Goal: Communication & Community: Answer question/provide support

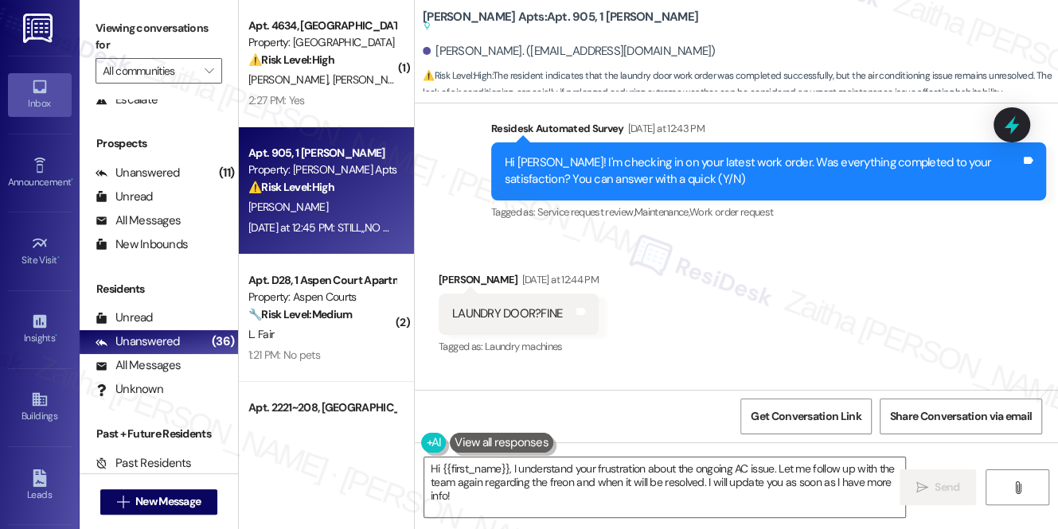
scroll to position [17294, 0]
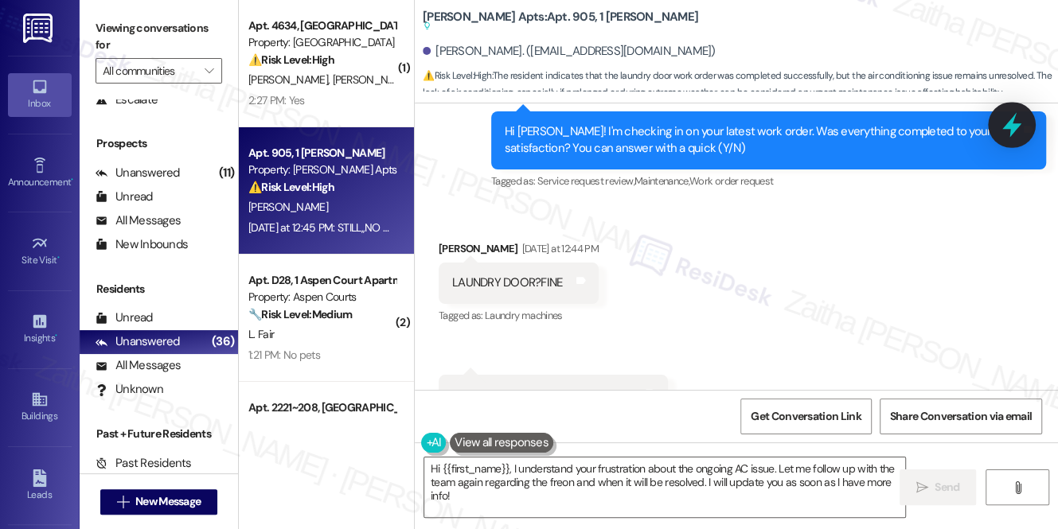
click at [1000, 130] on icon at bounding box center [1011, 124] width 27 height 27
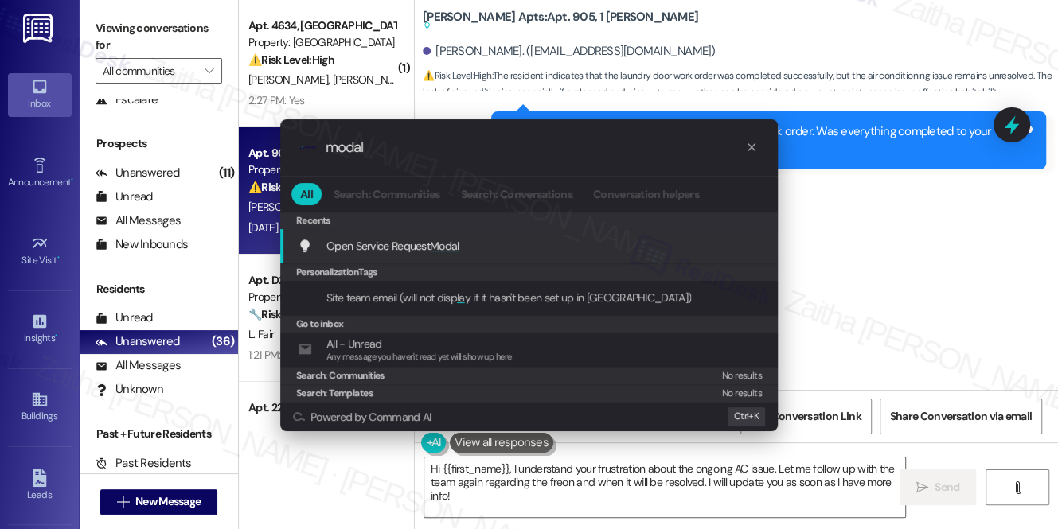
click at [442, 239] on span "Modal" at bounding box center [444, 246] width 29 height 14
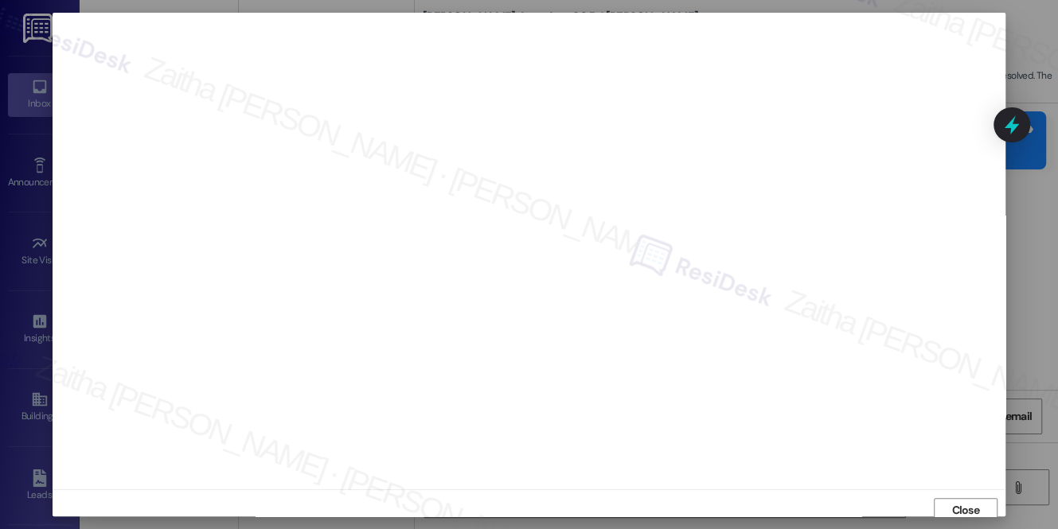
scroll to position [6, 0]
click at [959, 508] on span "Close" at bounding box center [965, 504] width 28 height 17
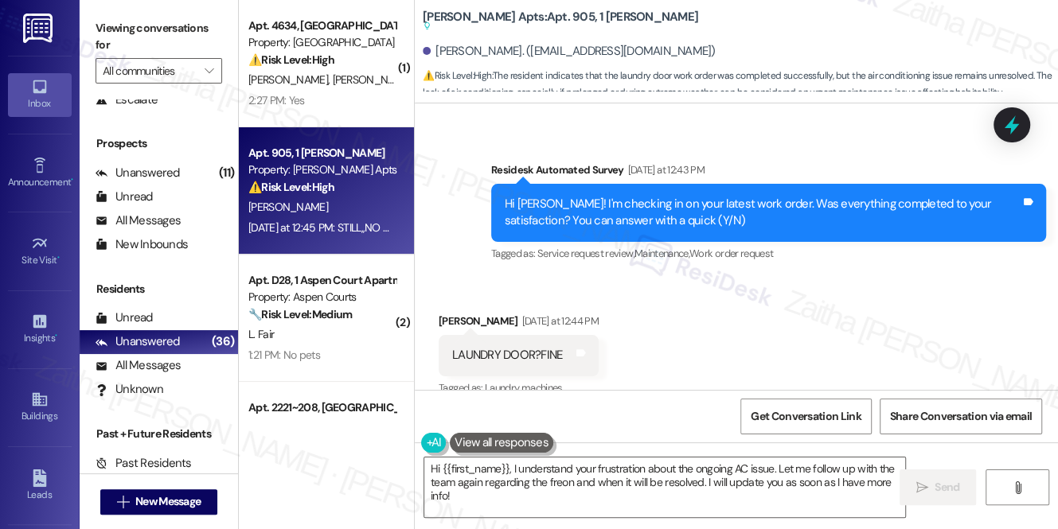
scroll to position [17294, 0]
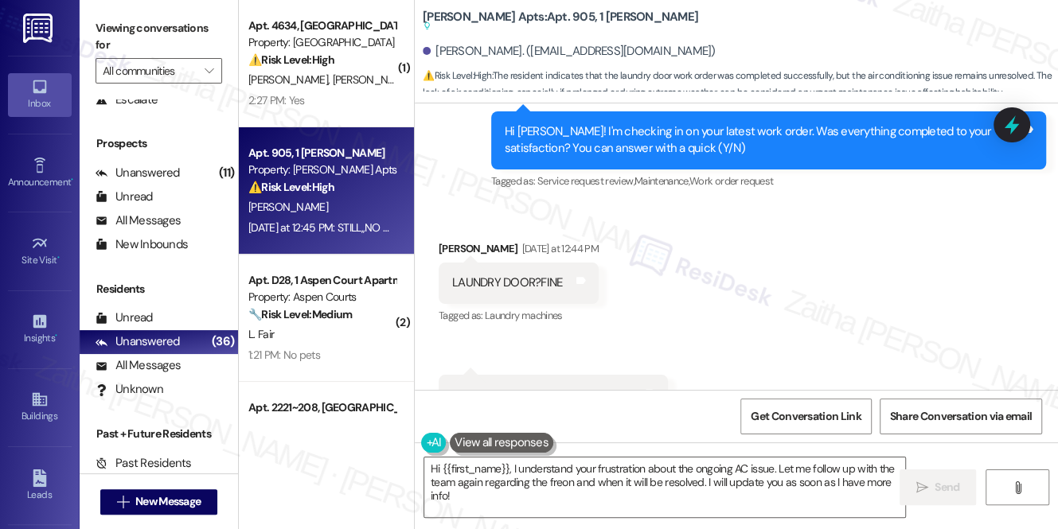
drag, startPoint x: 1012, startPoint y: 132, endPoint x: 999, endPoint y: 131, distance: 12.8
click at [1012, 132] on icon at bounding box center [1011, 124] width 14 height 19
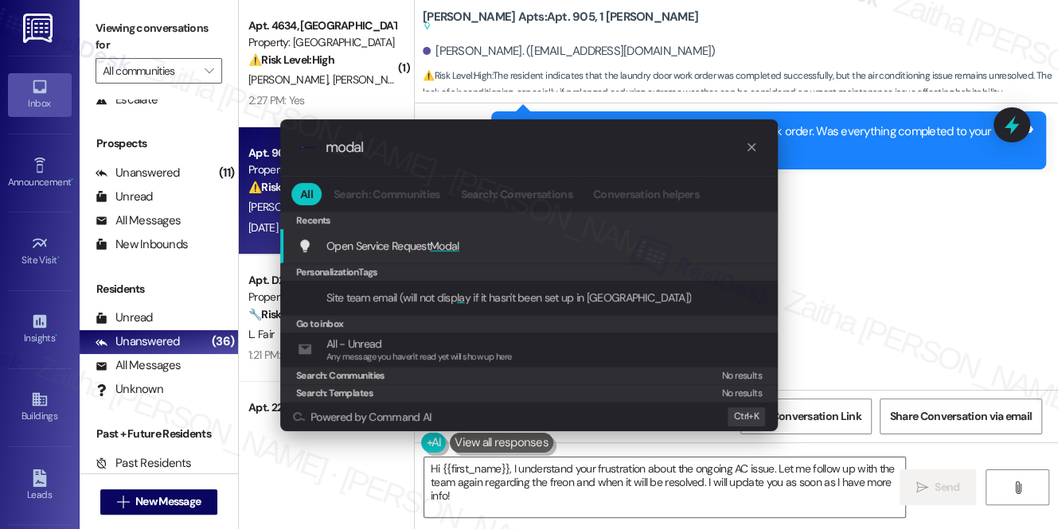
click at [447, 241] on span "Modal" at bounding box center [444, 246] width 29 height 14
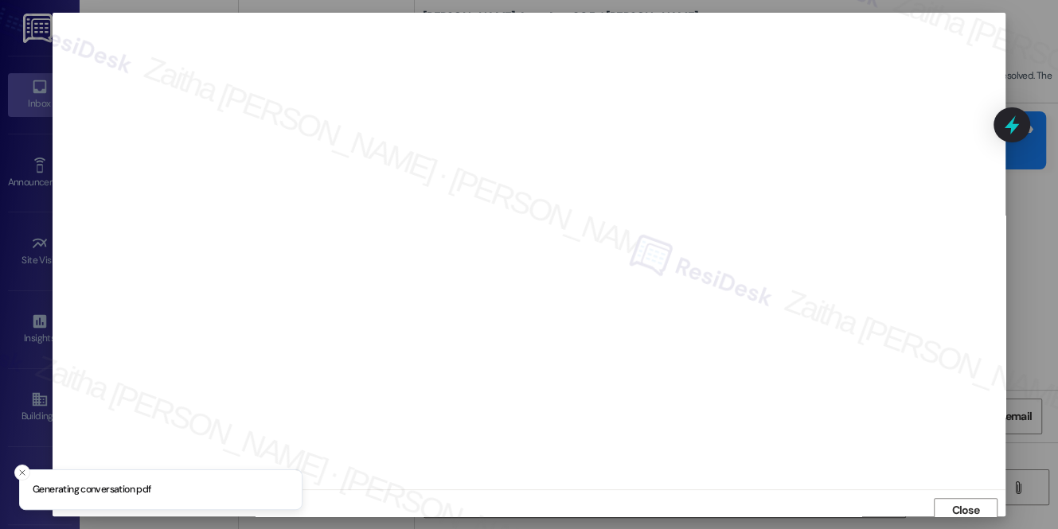
scroll to position [6, 0]
click at [967, 493] on span "Close" at bounding box center [965, 505] width 34 height 24
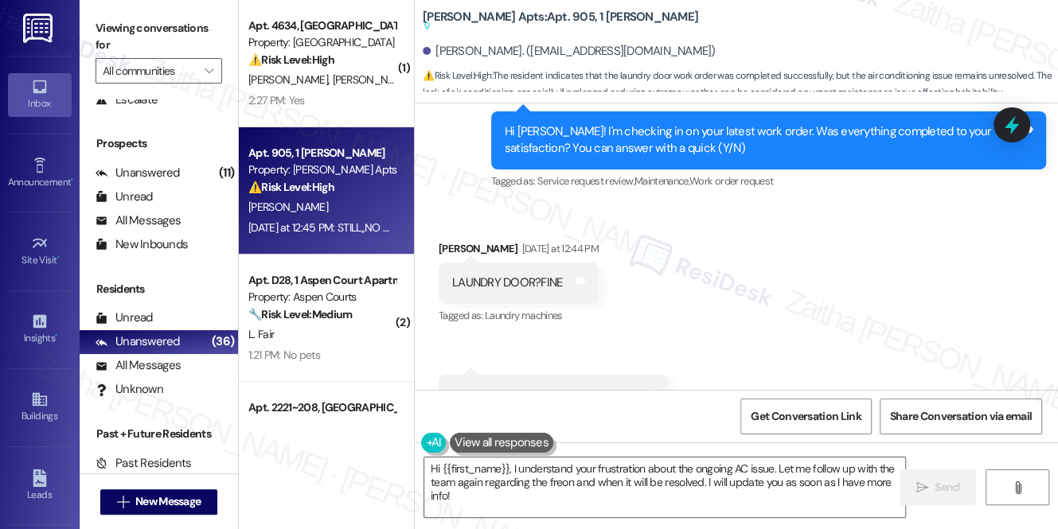
scroll to position [17222, 0]
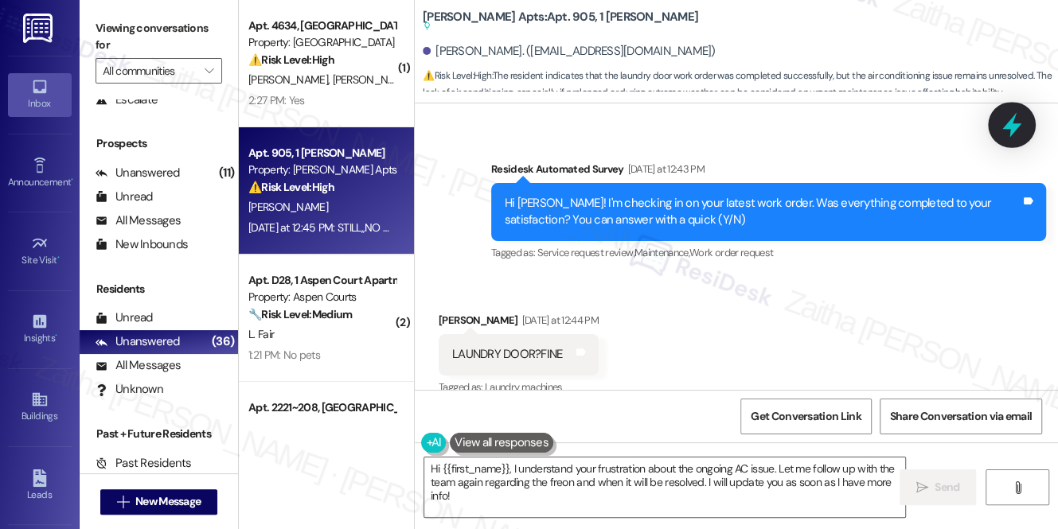
click at [1000, 115] on icon at bounding box center [1011, 124] width 27 height 27
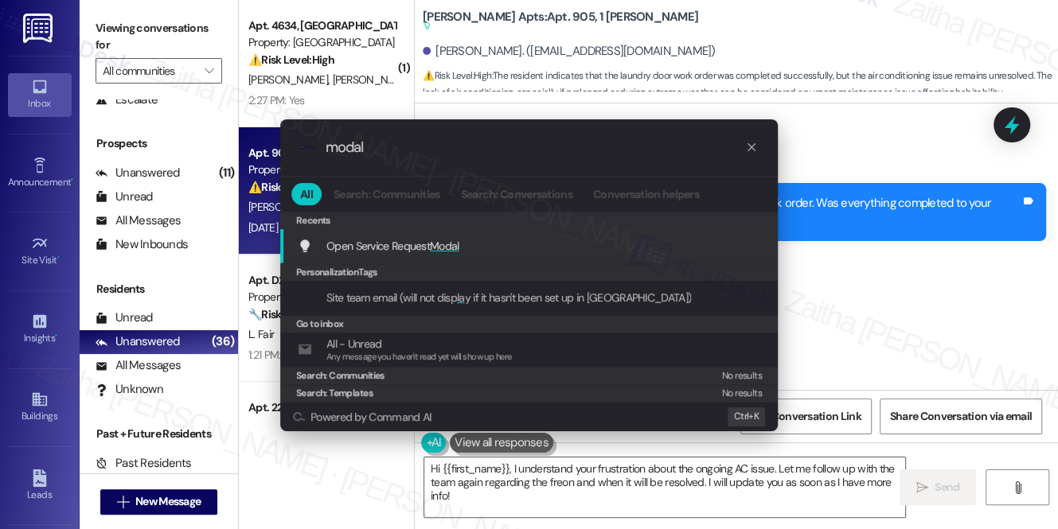
type input "modal"
click at [445, 244] on span "Modal" at bounding box center [444, 246] width 29 height 14
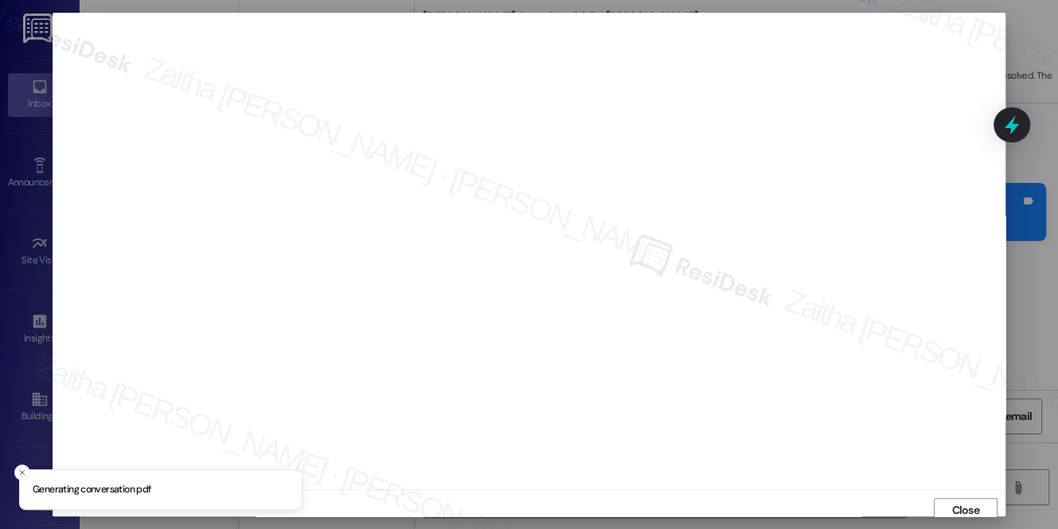
scroll to position [6, 0]
click at [957, 498] on span "Close" at bounding box center [965, 504] width 28 height 17
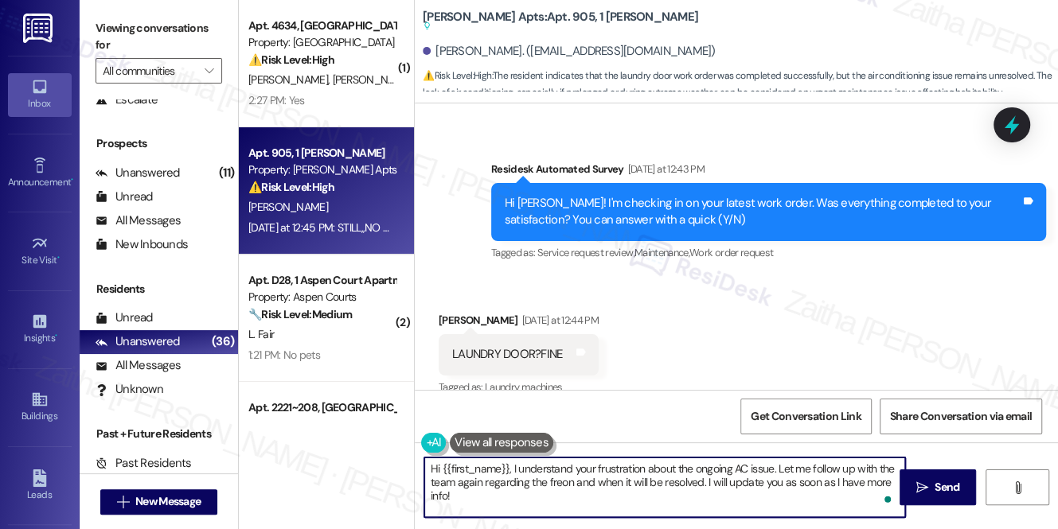
drag, startPoint x: 778, startPoint y: 468, endPoint x: 801, endPoint y: 493, distance: 33.8
click at [801, 493] on textarea "Hi {{first_name}}, I understand your frustration about the ongoing AC issue. Le…" at bounding box center [664, 488] width 481 height 60
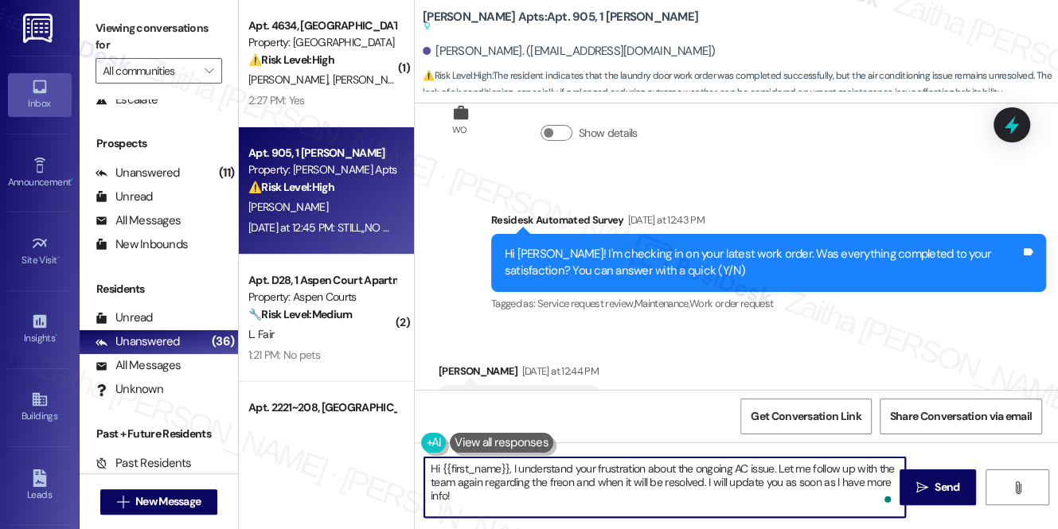
scroll to position [17150, 0]
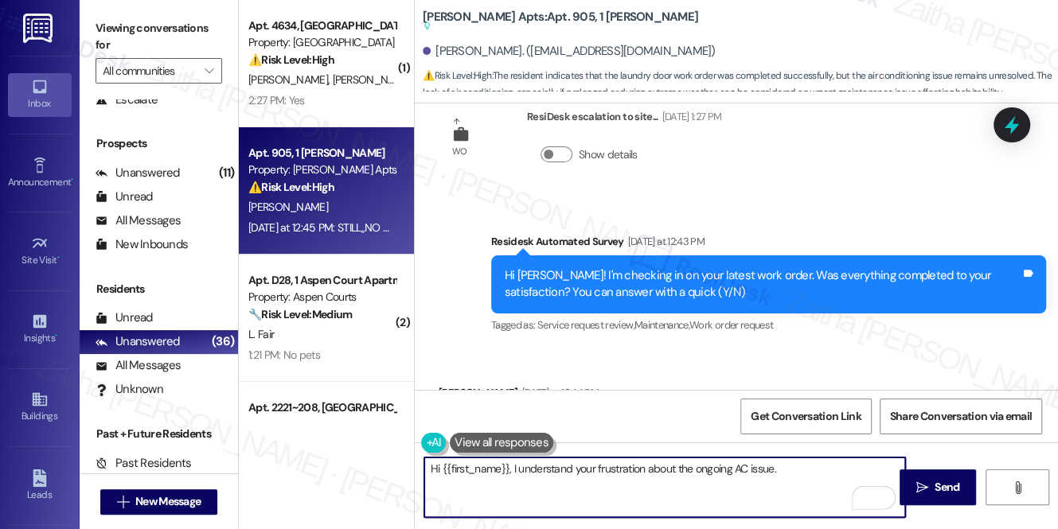
click at [435, 463] on textarea "Hi {{first_name}}, I understand your frustration about the ongoing AC issue." at bounding box center [664, 488] width 481 height 60
click at [435, 464] on textarea "Hi {{first_name}}, I understand your frustration about the ongoing AC issue." at bounding box center [664, 488] width 481 height 60
click at [645, 463] on textarea "Thank you for letting me know, {{first_name}}, I understand your frustration ab…" at bounding box center [664, 488] width 481 height 60
click at [466, 479] on textarea "Thank you for letting me know, {{first_name}}. I understand your frustration ab…" at bounding box center [664, 488] width 481 height 60
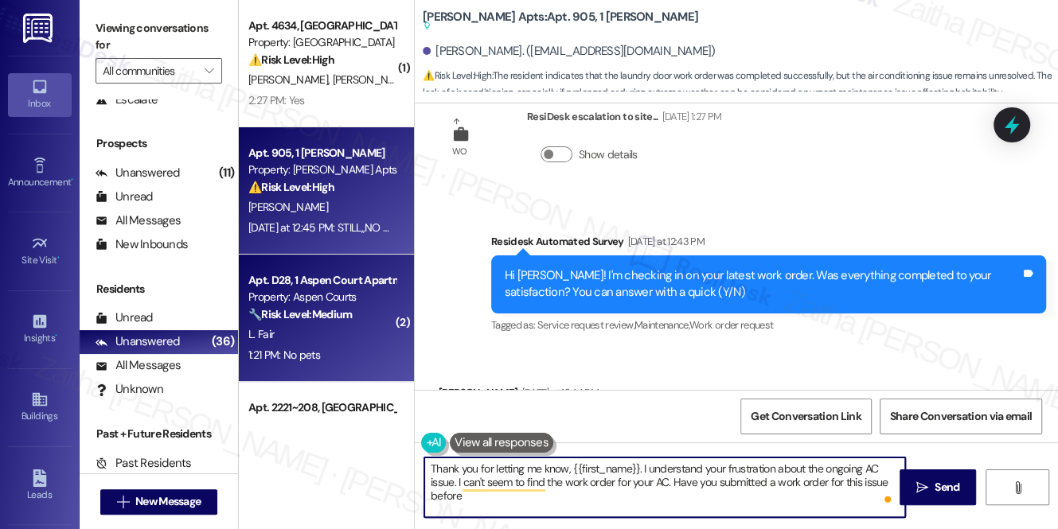
type textarea "Thank you for letting me know, {{first_name}}. I understand your frustration ab…"
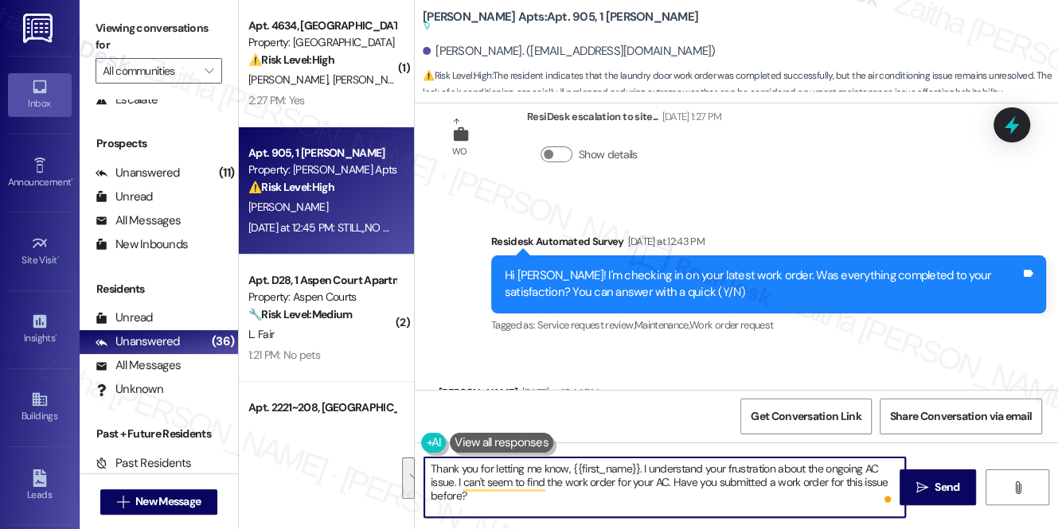
drag, startPoint x: 428, startPoint y: 469, endPoint x: 504, endPoint y: 507, distance: 84.7
click at [504, 507] on textarea "Thank you for letting me know, {{first_name}}. I understand your frustration ab…" at bounding box center [664, 488] width 481 height 60
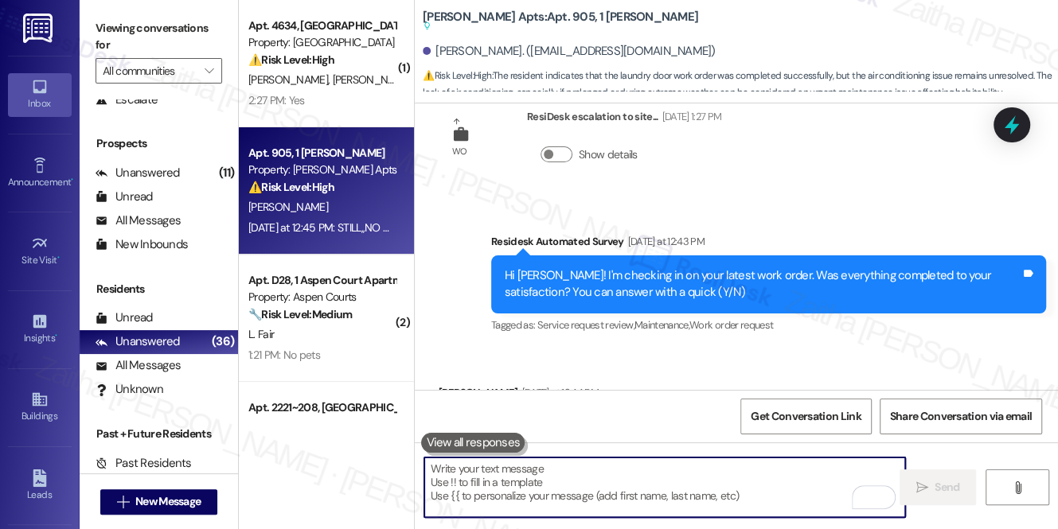
click at [479, 470] on textarea "To enrich screen reader interactions, please activate Accessibility in Grammarl…" at bounding box center [664, 488] width 481 height 60
paste textarea "Thank you for letting me know, {{first_name}}. I understand your frustration wi…"
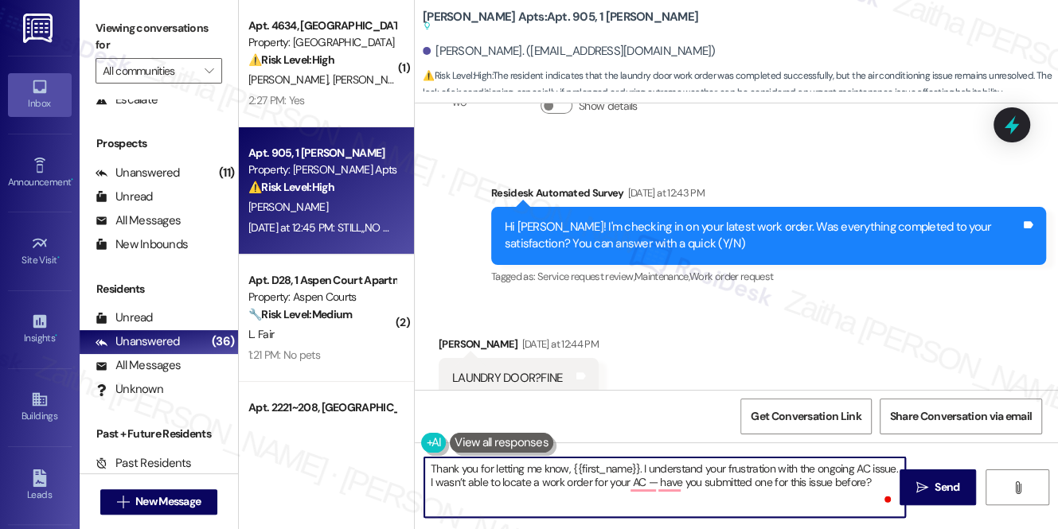
scroll to position [17294, 0]
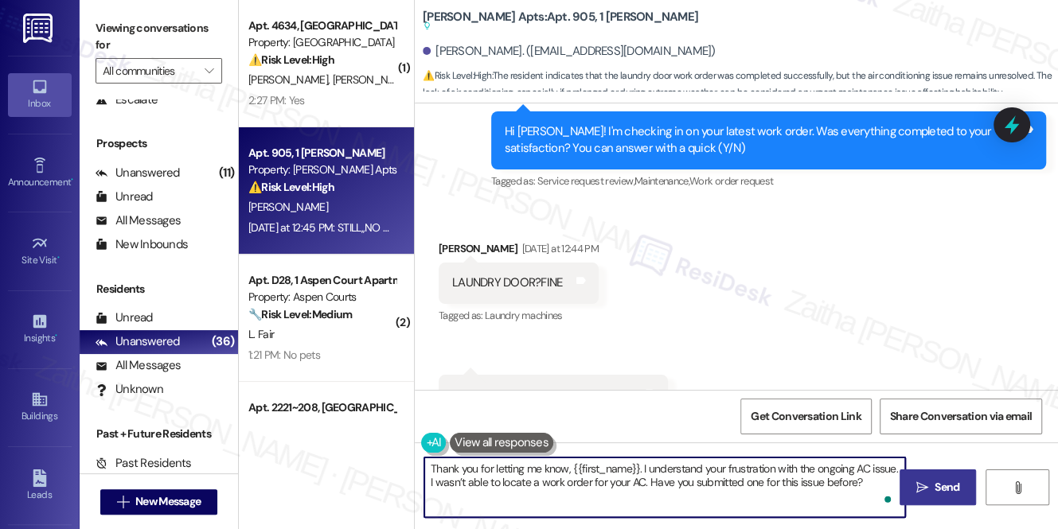
type textarea "Thank you for letting me know, {{first_name}}. I understand your frustration wi…"
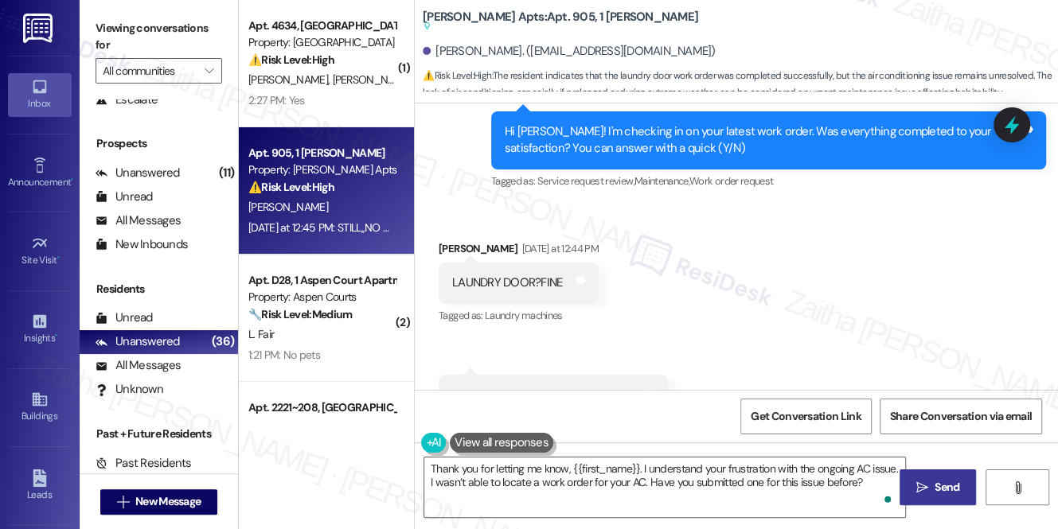
click at [966, 482] on button " Send" at bounding box center [937, 488] width 77 height 36
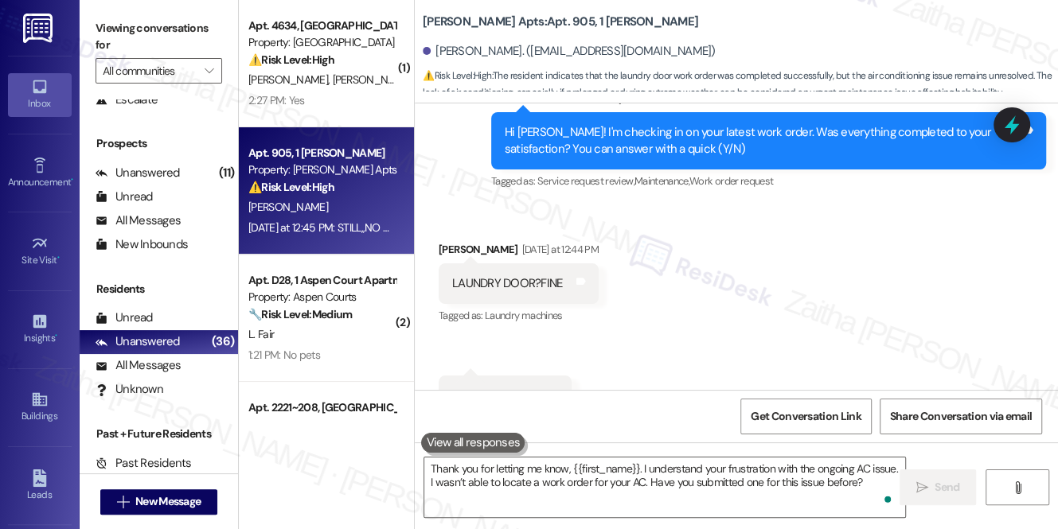
scroll to position [17212, 0]
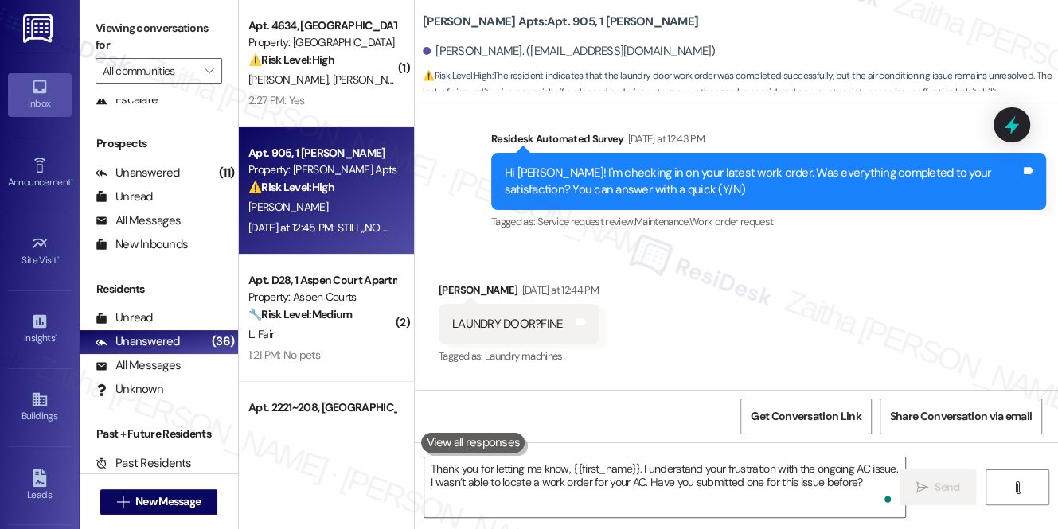
click at [363, 100] on div "2:27 PM: Yes 2:27 PM: Yes" at bounding box center [322, 101] width 150 height 20
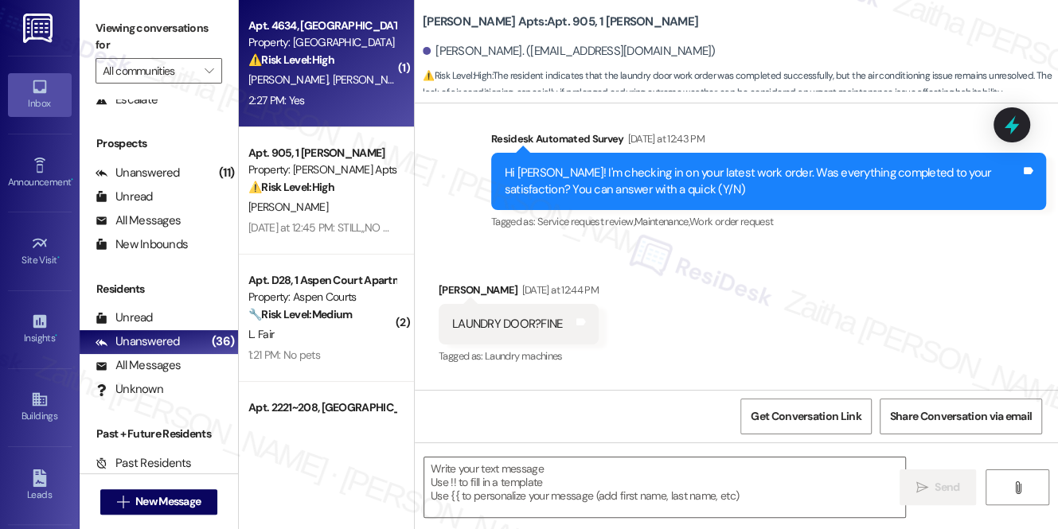
type textarea "Fetching suggested responses. Please feel free to read through the conversation…"
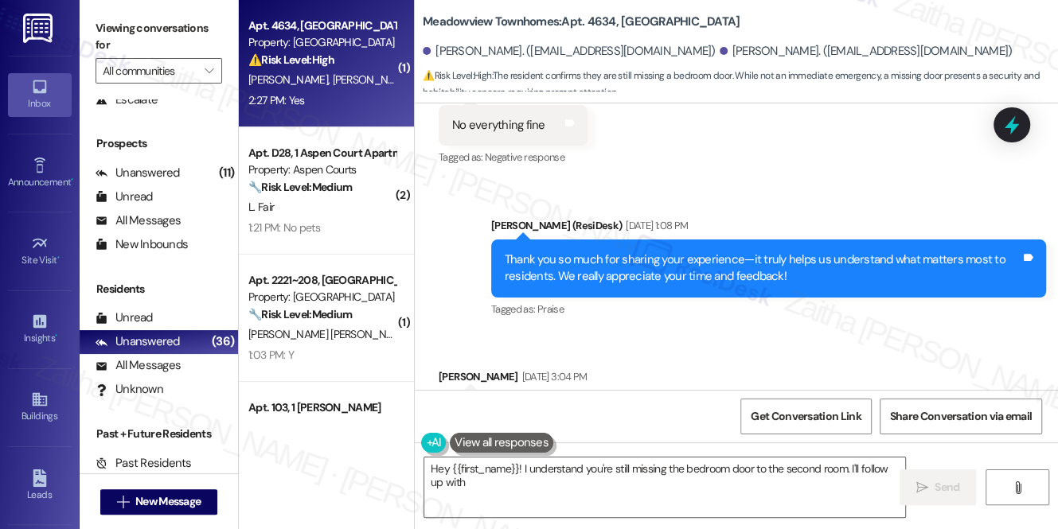
scroll to position [6114, 0]
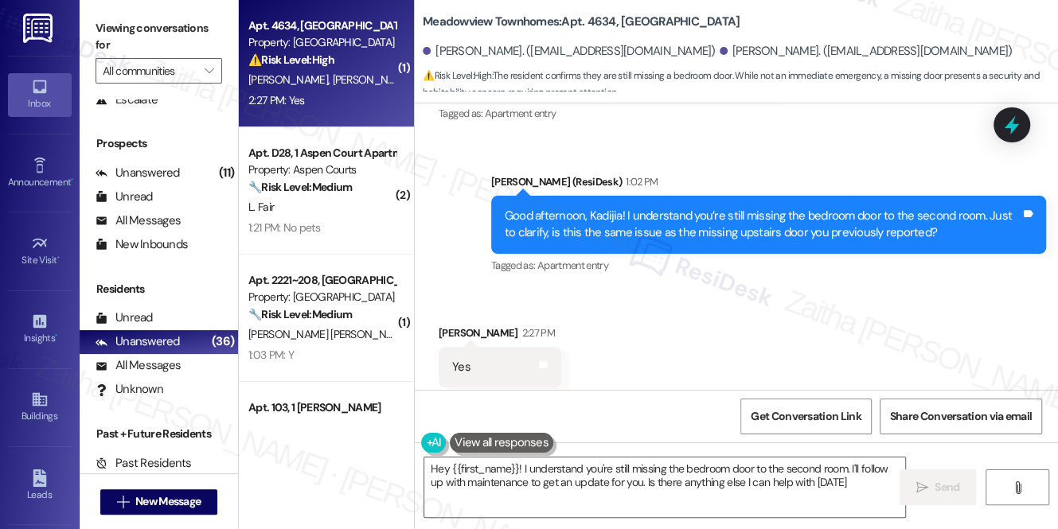
type textarea "Hey {{first_name}}! I understand you're still missing the bedroom door to the s…"
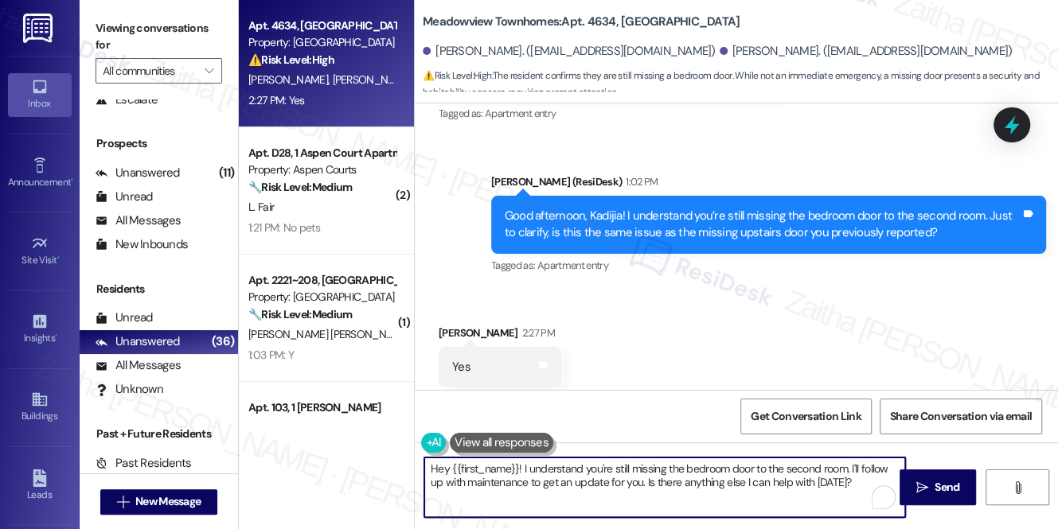
drag, startPoint x: 433, startPoint y: 466, endPoint x: 877, endPoint y: 480, distance: 444.3
click at [877, 480] on textarea "Hey {{first_name}}! I understand you're still missing the bedroom door to the s…" at bounding box center [664, 488] width 481 height 60
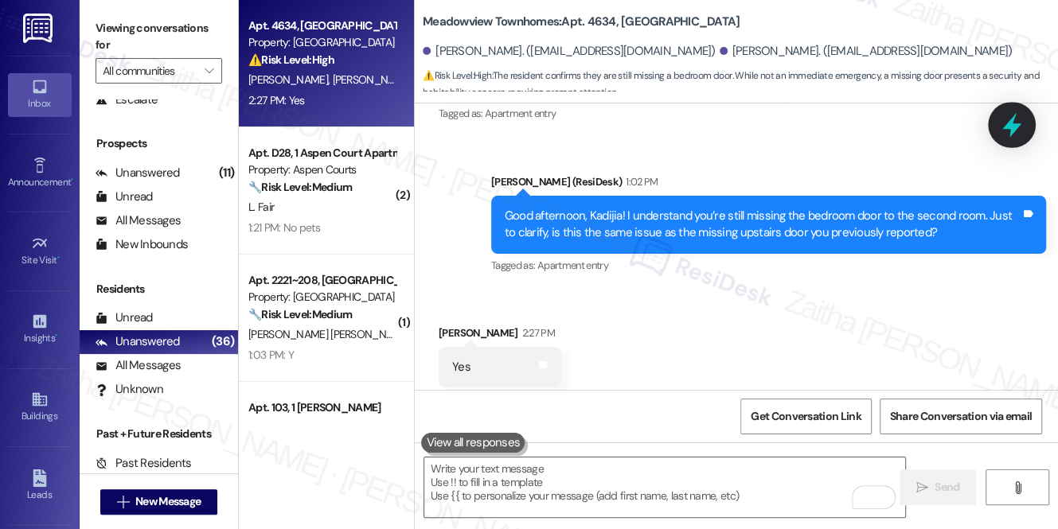
click at [1007, 121] on icon at bounding box center [1011, 124] width 27 height 27
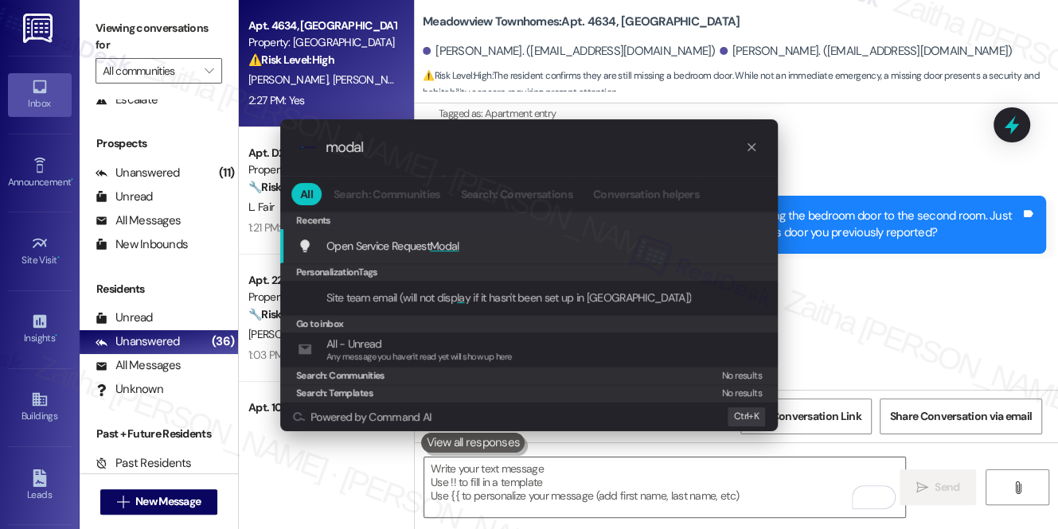
type input "modal"
click at [452, 244] on span "Modal" at bounding box center [444, 246] width 29 height 14
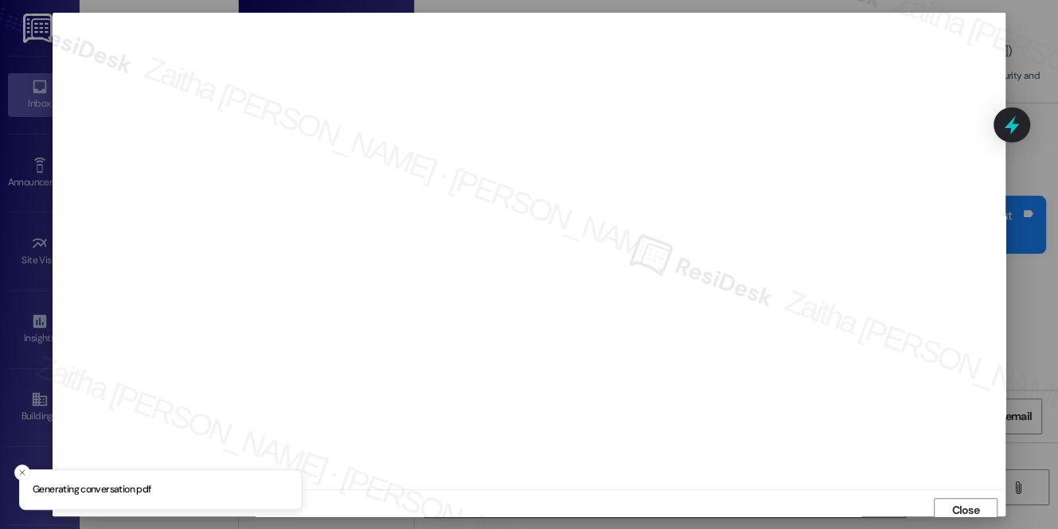
scroll to position [6, 0]
click at [960, 508] on span "Close" at bounding box center [965, 504] width 28 height 17
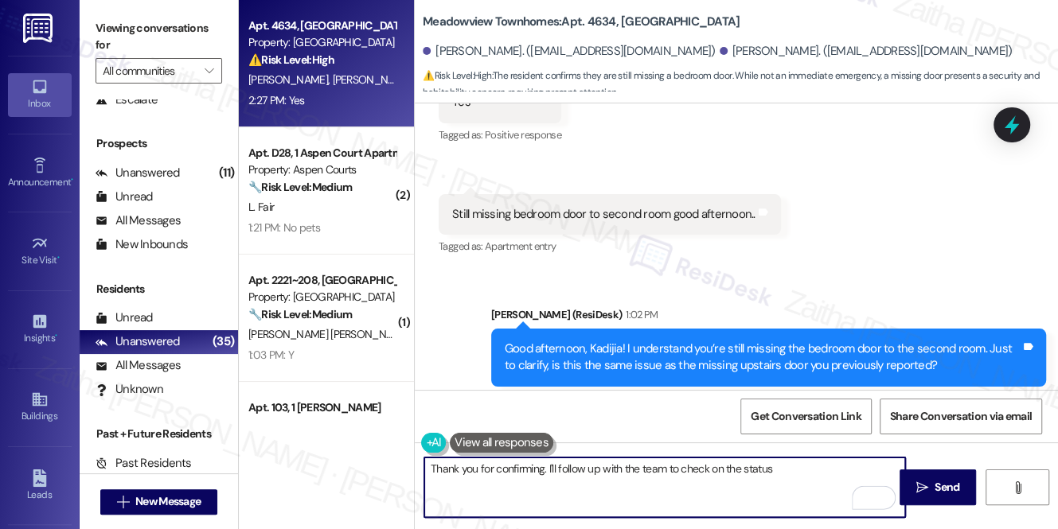
scroll to position [5897, 0]
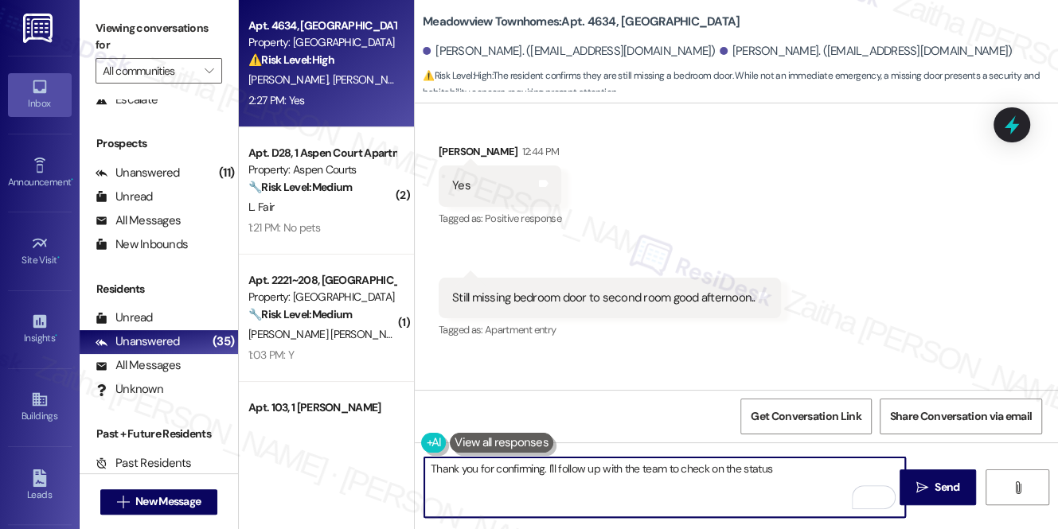
type textarea "Thank you for confirming. I'll follow up with the team to check on the status"
drag, startPoint x: 1012, startPoint y: 131, endPoint x: 863, endPoint y: 193, distance: 161.2
click at [1011, 132] on icon at bounding box center [1011, 124] width 14 height 19
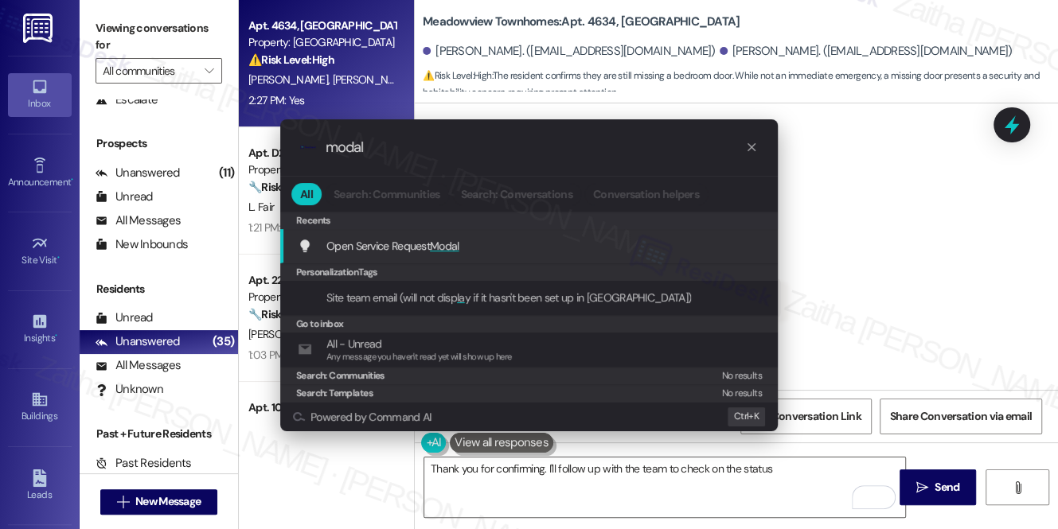
type input "modal"
click at [454, 247] on span "Modal" at bounding box center [444, 246] width 29 height 14
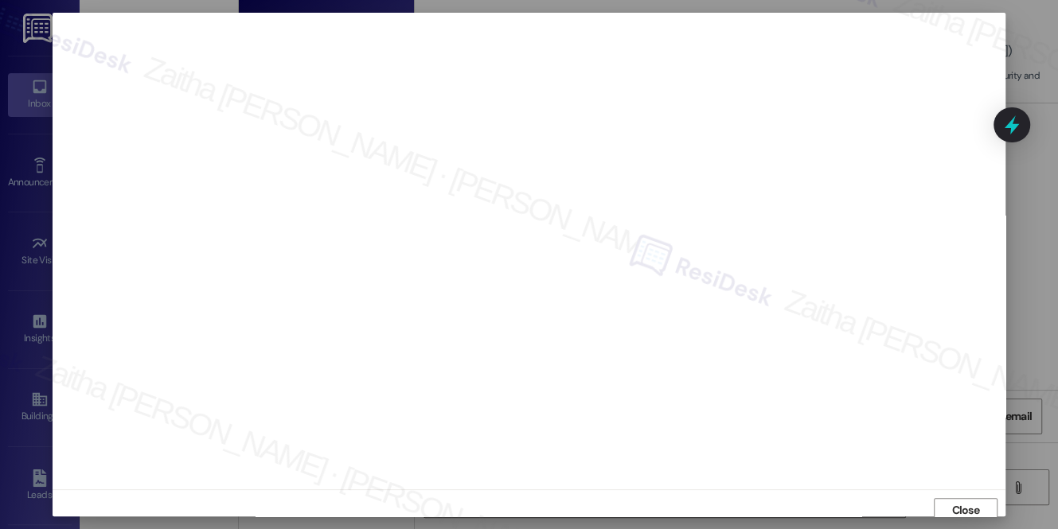
scroll to position [6, 0]
click at [948, 501] on span "Close" at bounding box center [965, 504] width 34 height 17
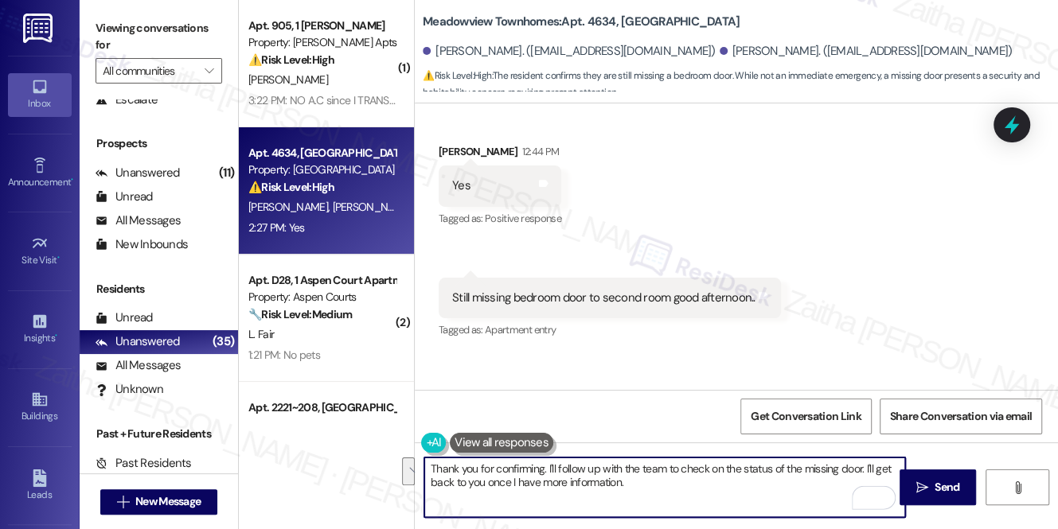
drag, startPoint x: 423, startPoint y: 468, endPoint x: 675, endPoint y: 485, distance: 252.8
click at [675, 485] on textarea "Thank you for confirming. I'll follow up with the team to check on the status o…" at bounding box center [664, 488] width 481 height 60
type textarea "Thank you for confirming. I'll follow up with the team to check on the status o…"
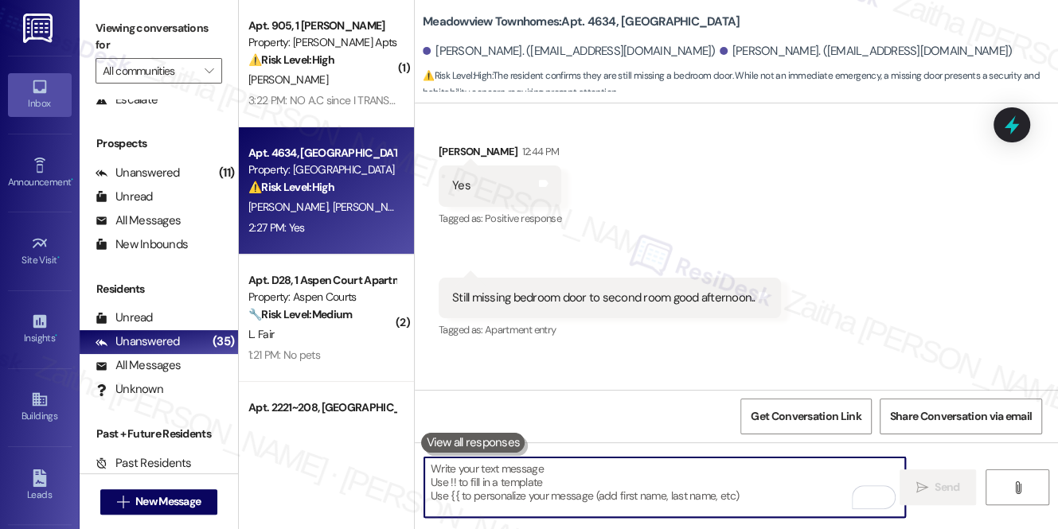
paste textarea "Thank you for confirming. I’ll follow up with the team regarding the missing do…"
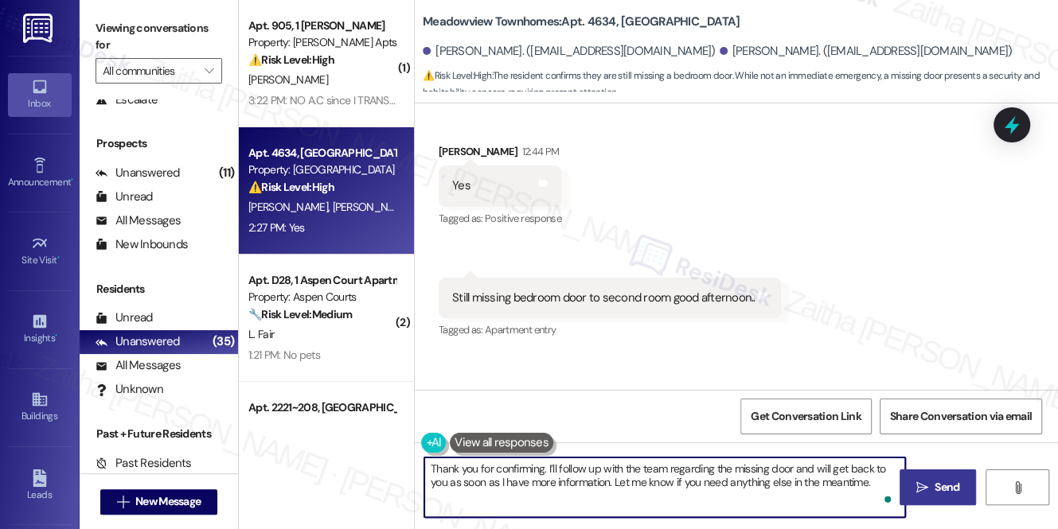
type textarea "Thank you for confirming. I’ll follow up with the team regarding the missing do…"
click at [944, 485] on span "Send" at bounding box center [946, 487] width 25 height 17
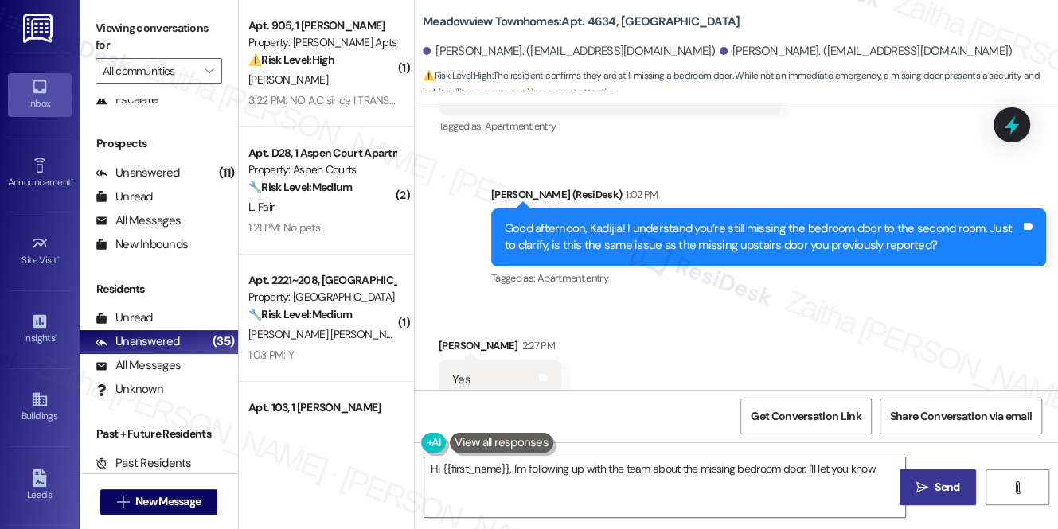
scroll to position [6114, 0]
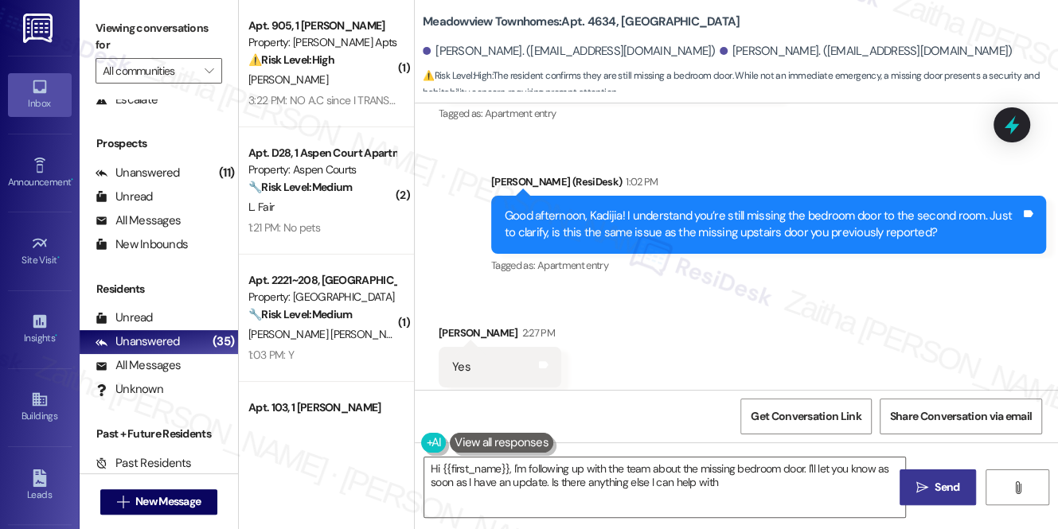
type textarea "Hi {{first_name}}, I'm following up with the team about the missing bedroom doo…"
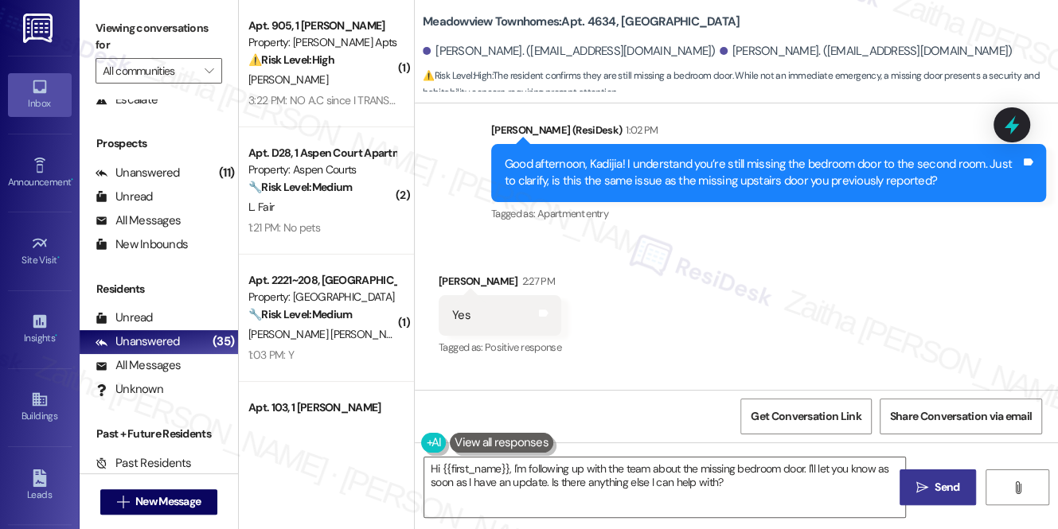
scroll to position [6243, 0]
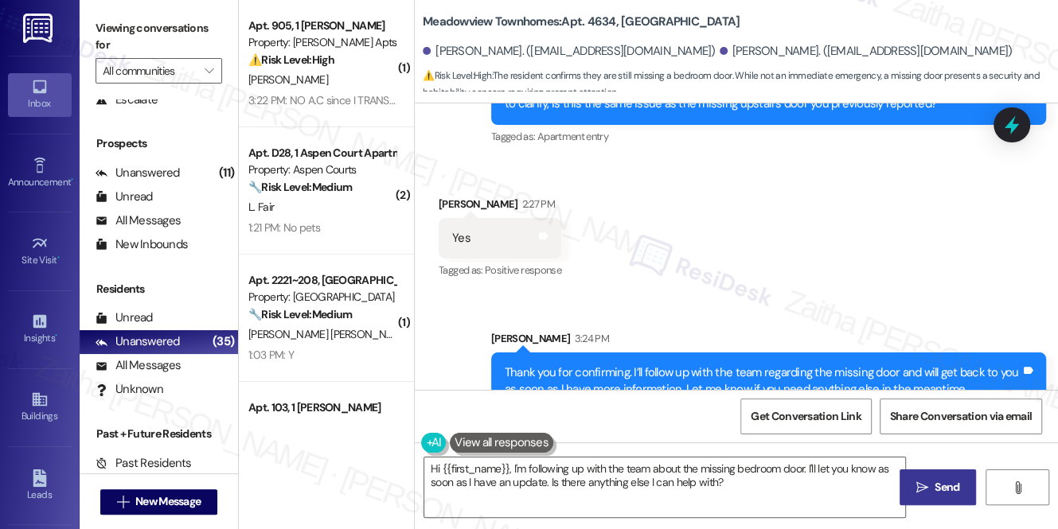
click at [1010, 123] on icon at bounding box center [1011, 124] width 14 height 19
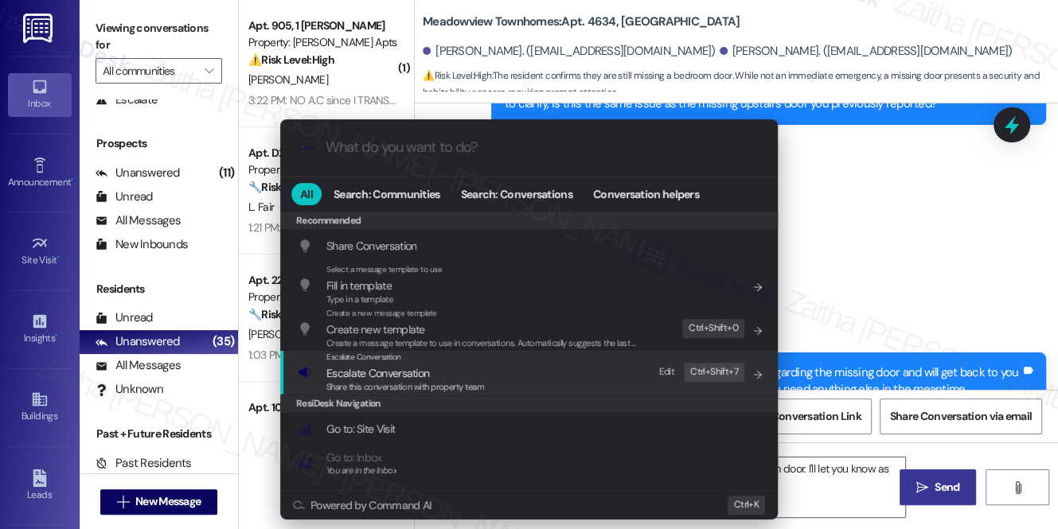
click at [380, 376] on span "Escalate Conversation" at bounding box center [377, 373] width 103 height 14
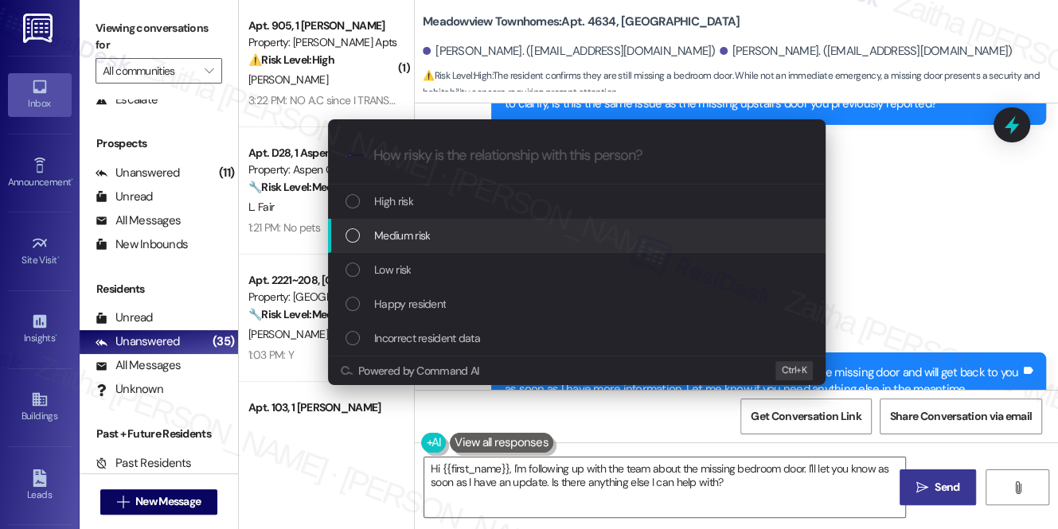
click at [409, 236] on span "Medium risk" at bounding box center [402, 236] width 56 height 18
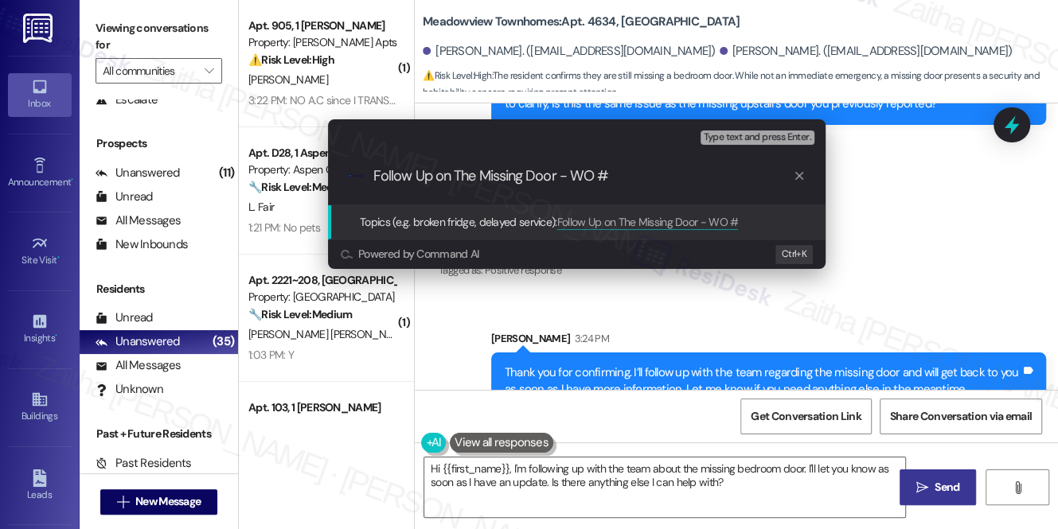
paste input "8474201"
type input "Follow Up on The Missing Door - WO #8474201"
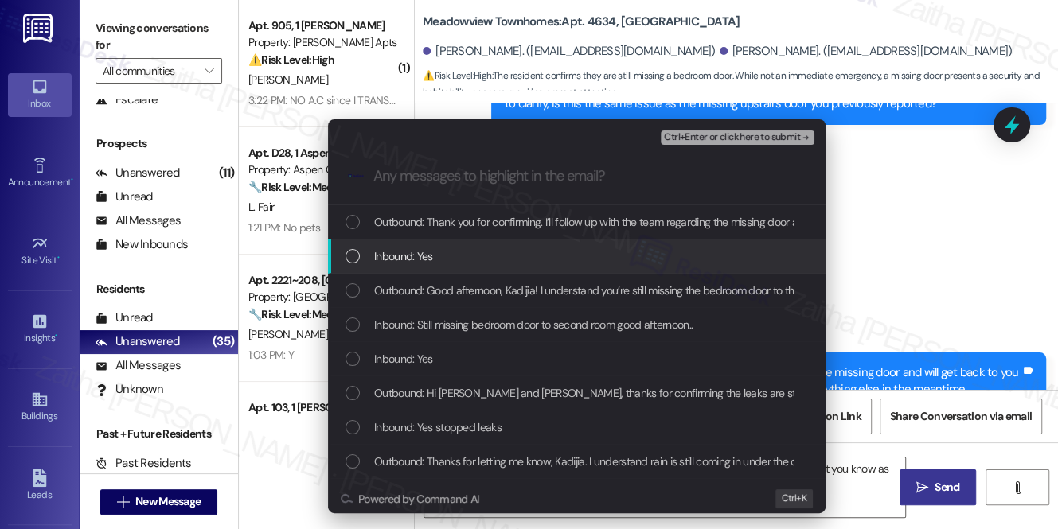
click at [427, 259] on span "Inbound: Yes" at bounding box center [403, 257] width 59 height 18
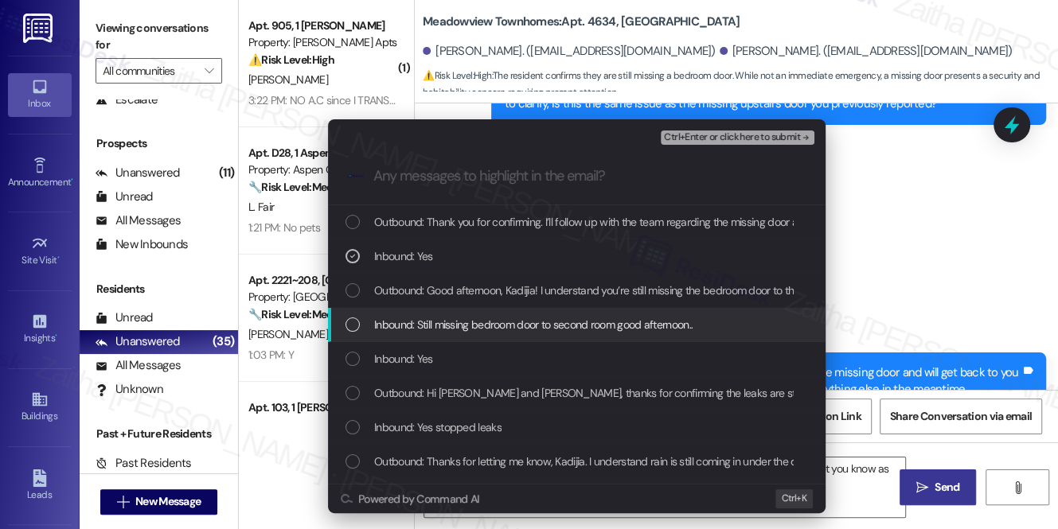
click at [447, 321] on span "Inbound: Still missing bedroom door to second room good afternoon.." at bounding box center [533, 325] width 318 height 18
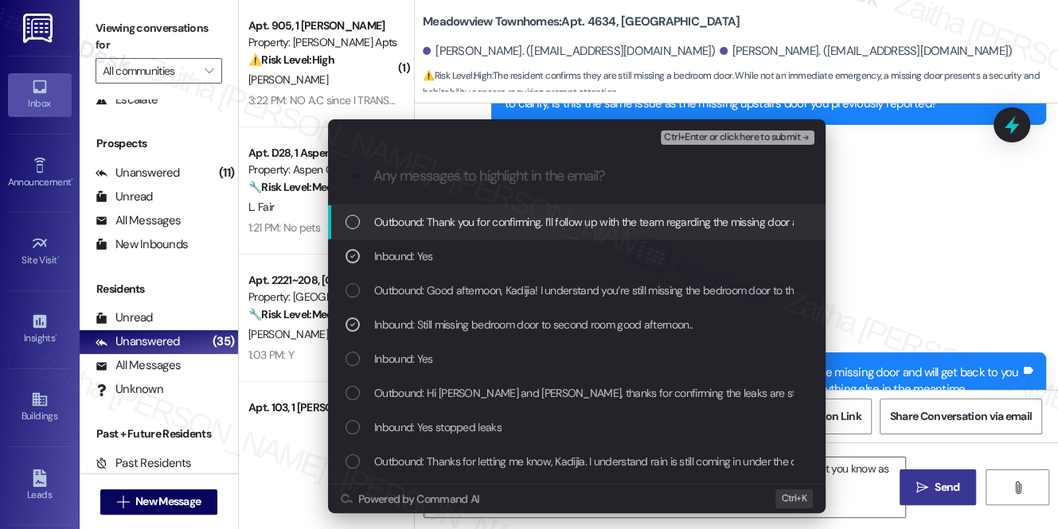
click at [689, 127] on div "Ctrl+Enter or click here to submit" at bounding box center [739, 137] width 157 height 21
click at [694, 140] on span "Ctrl+Enter or click here to submit" at bounding box center [732, 137] width 136 height 11
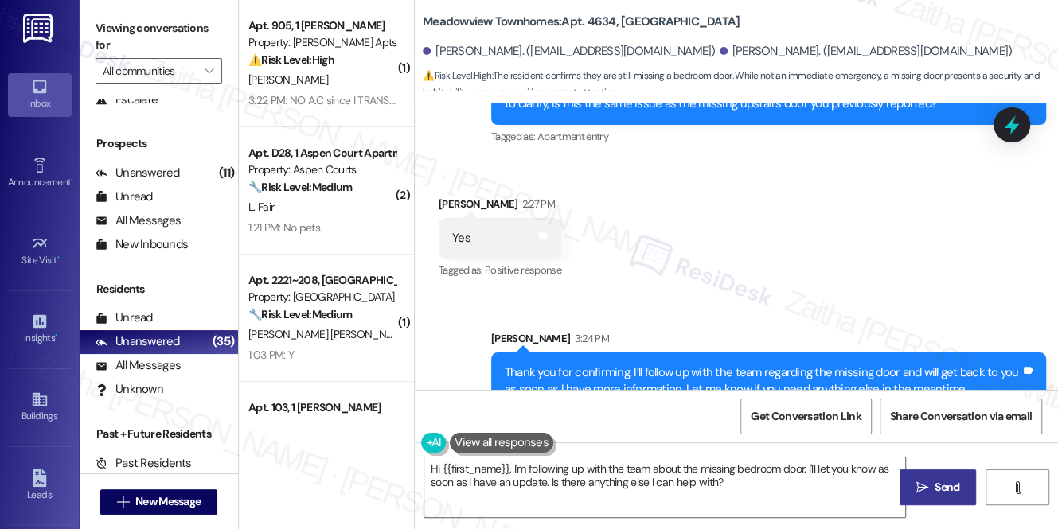
scroll to position [6114, 0]
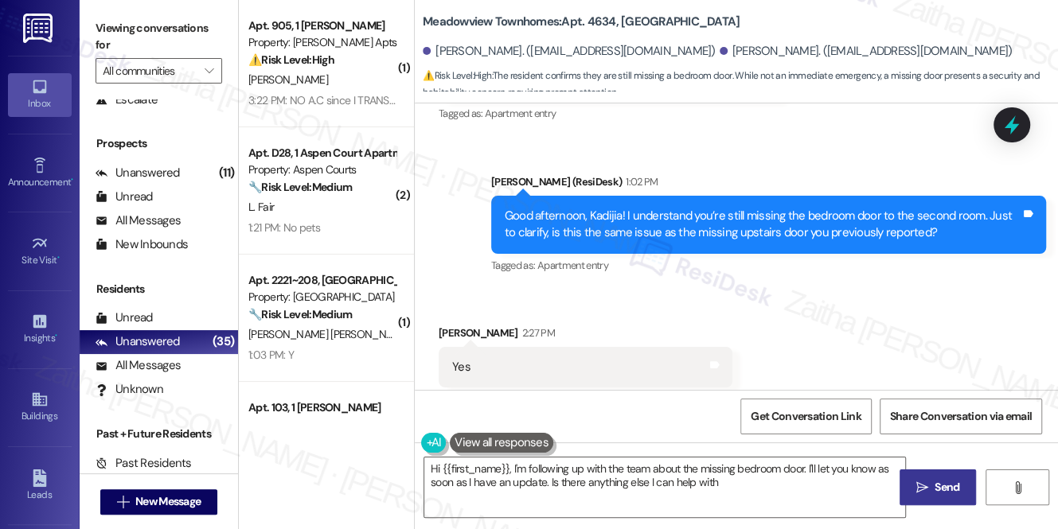
type textarea "Hi {{first_name}}, I'm following up with the team about the missing bedroom doo…"
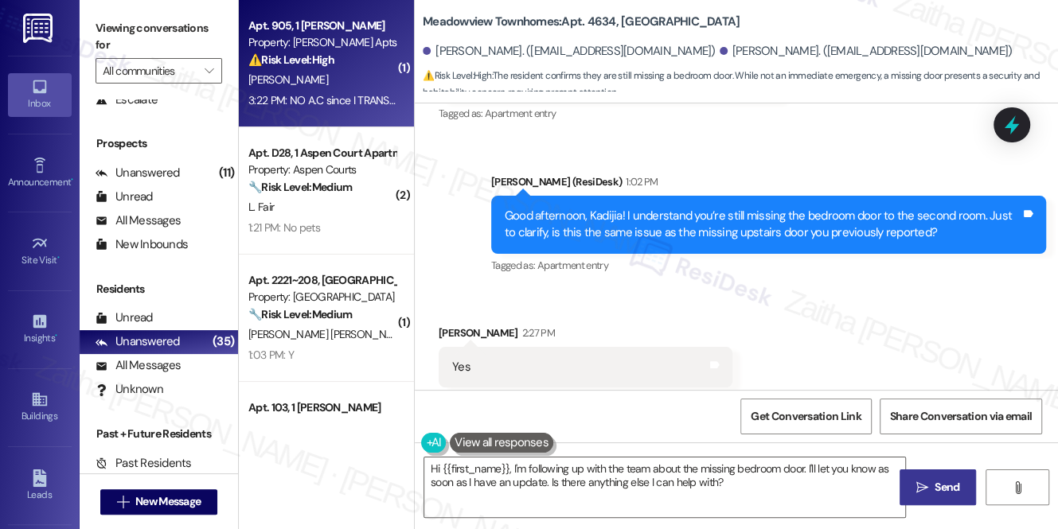
click at [369, 76] on div "[PERSON_NAME]" at bounding box center [322, 80] width 150 height 20
type textarea "Hi {{first_name}}, I'm following up with the team about the missing bedroom doo…"
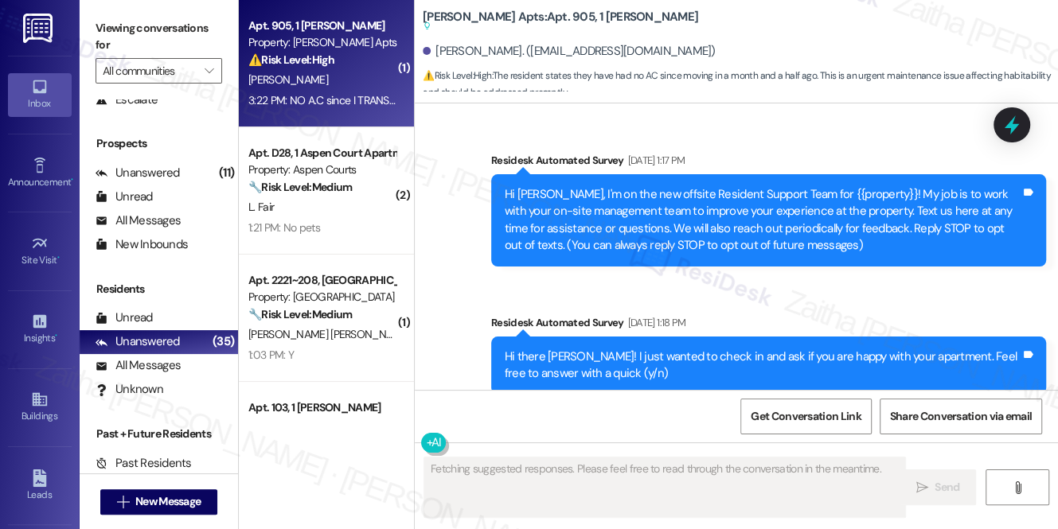
scroll to position [17807, 0]
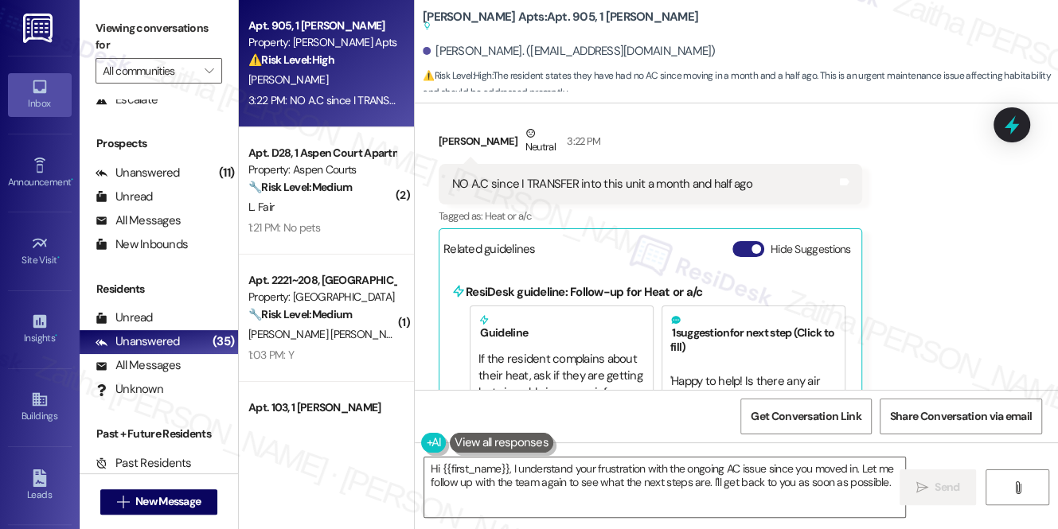
click at [743, 241] on button "Hide Suggestions" at bounding box center [748, 249] width 32 height 16
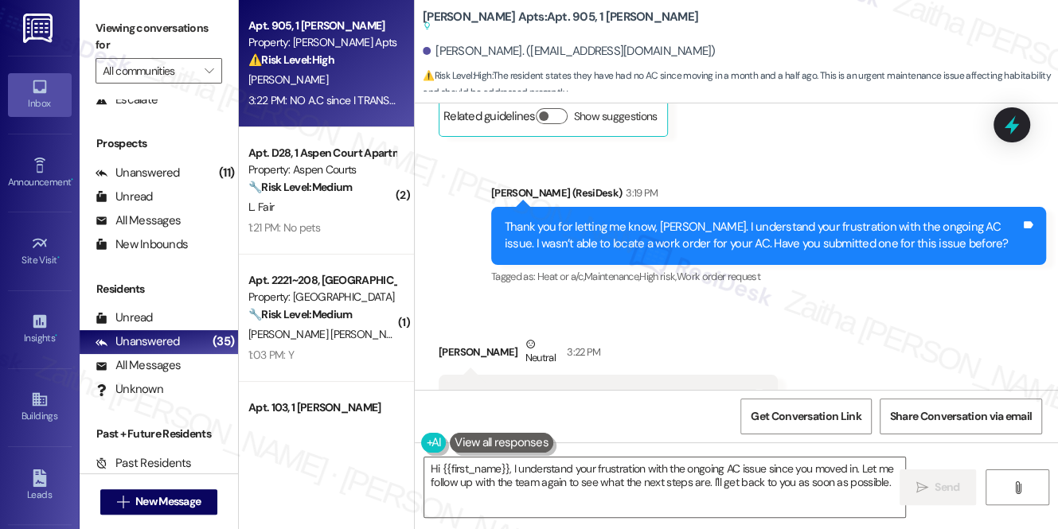
click at [664, 452] on button "Show suggestions" at bounding box center [661, 460] width 32 height 16
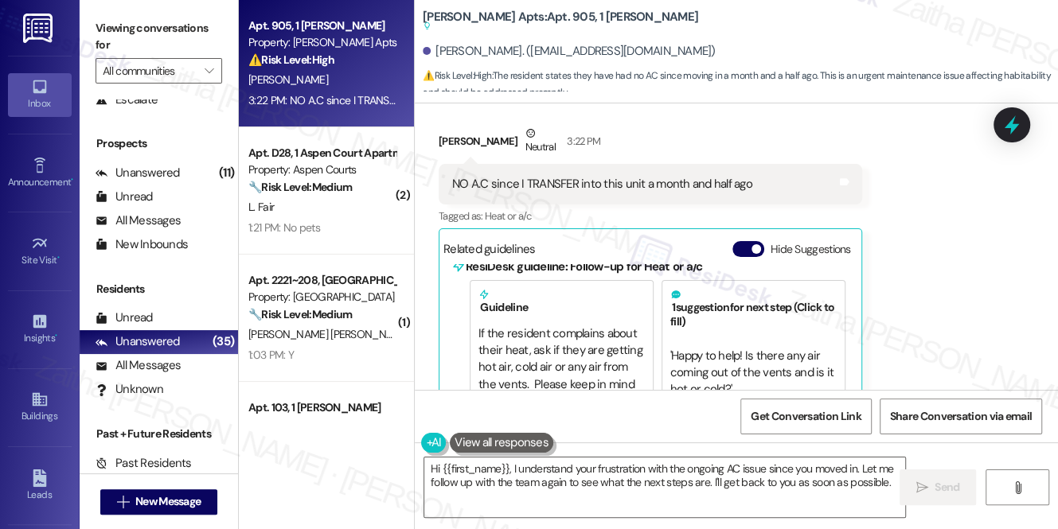
scroll to position [17808, 0]
click at [746, 240] on button "Hide Suggestions" at bounding box center [748, 248] width 32 height 16
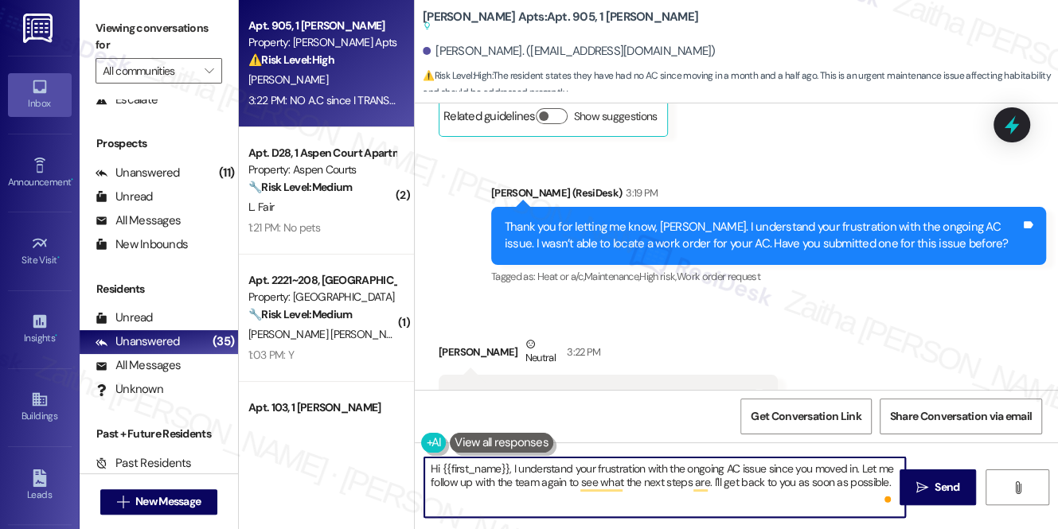
drag, startPoint x: 423, startPoint y: 467, endPoint x: 882, endPoint y: 480, distance: 458.6
click at [882, 480] on textarea "Hi {{first_name}}, I understand your frustration with the ongoing AC issue sinc…" at bounding box center [664, 488] width 481 height 60
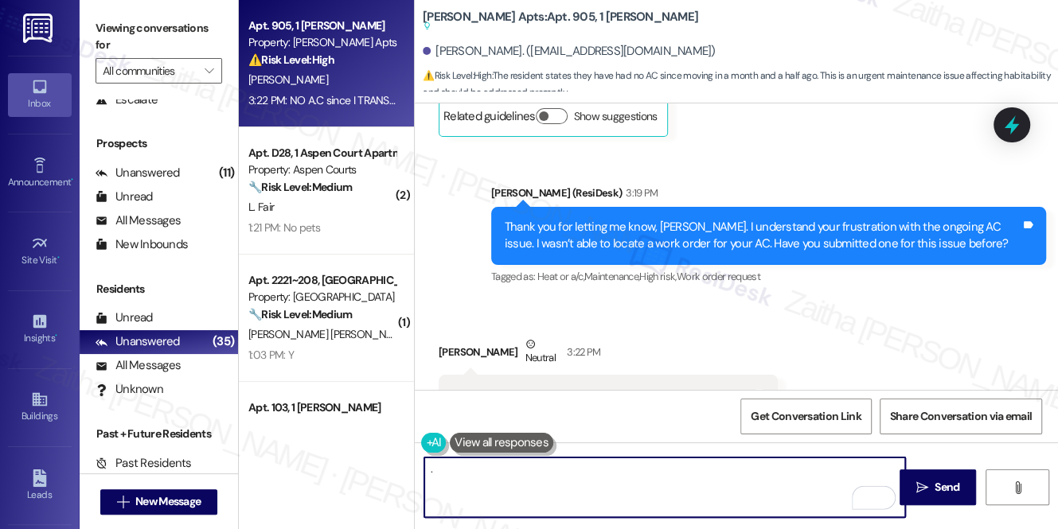
type textarea "."
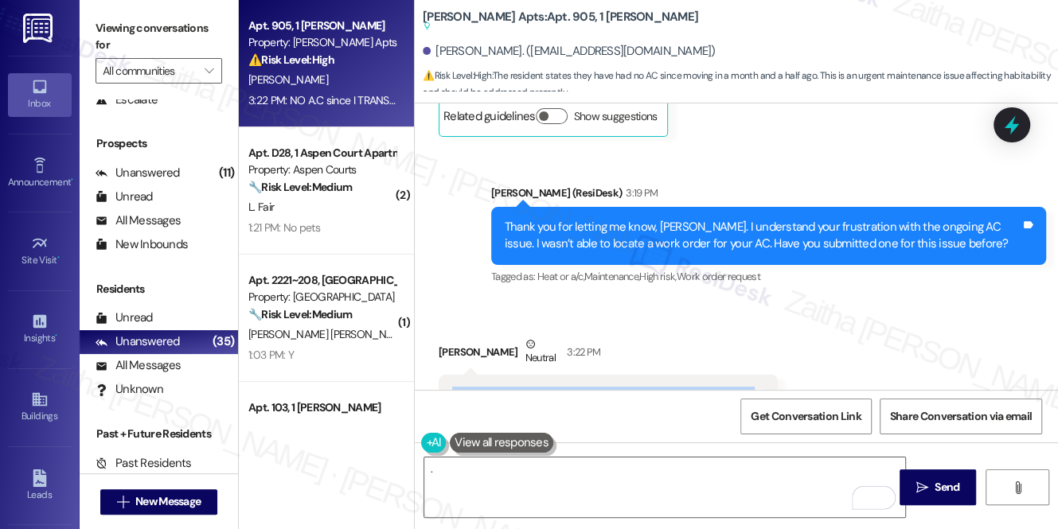
drag, startPoint x: 449, startPoint y: 288, endPoint x: 806, endPoint y: 293, distance: 357.4
click at [806, 300] on div "Received via SMS Sheir Boyd Neutral 3:22 PM NO A.C since I TRANSFER into this u…" at bounding box center [736, 396] width 643 height 192
copy div "NO A.C since I TRANSFER into this unit a month and half ago Tags and notes"
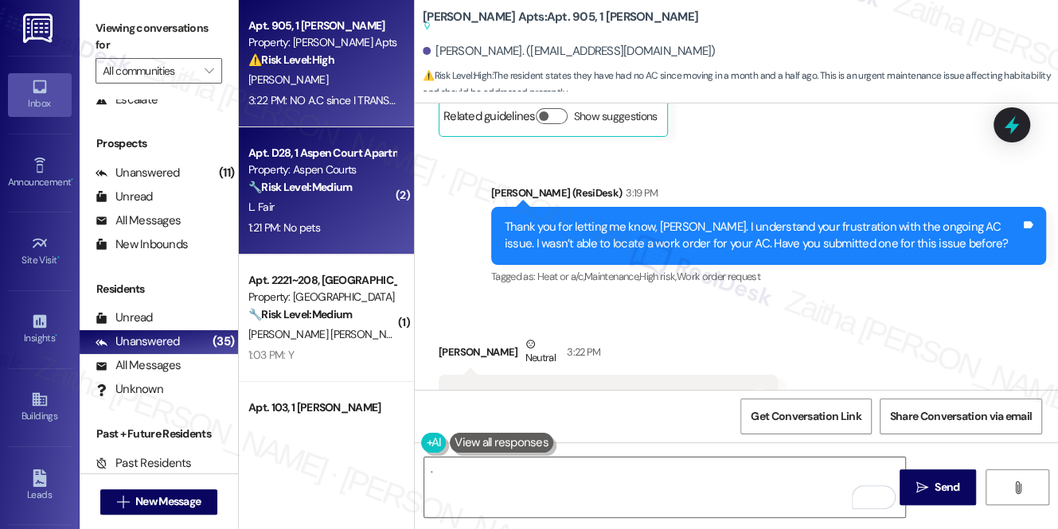
click at [368, 200] on div "L. Fair" at bounding box center [322, 207] width 150 height 20
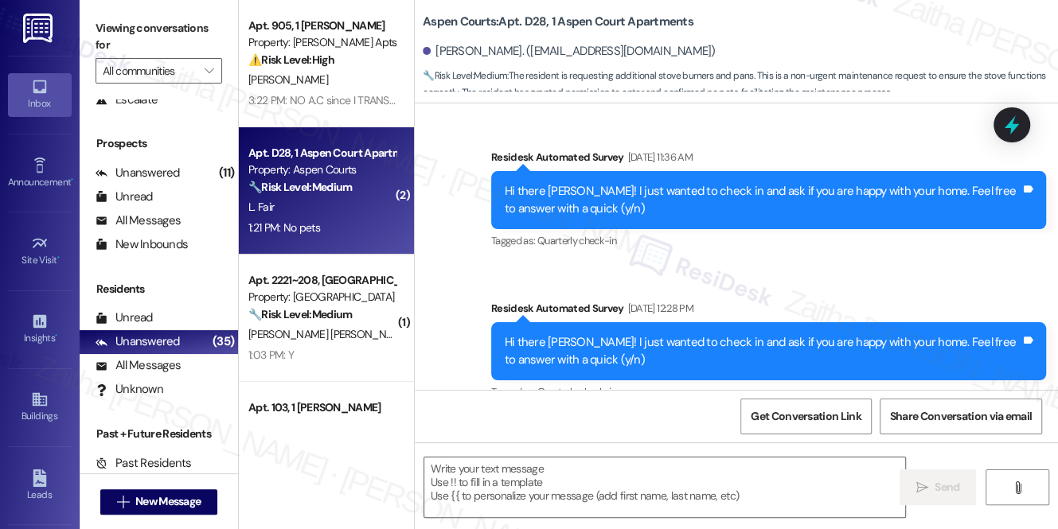
type textarea "Fetching suggested responses. Please feel free to read through the conversation…"
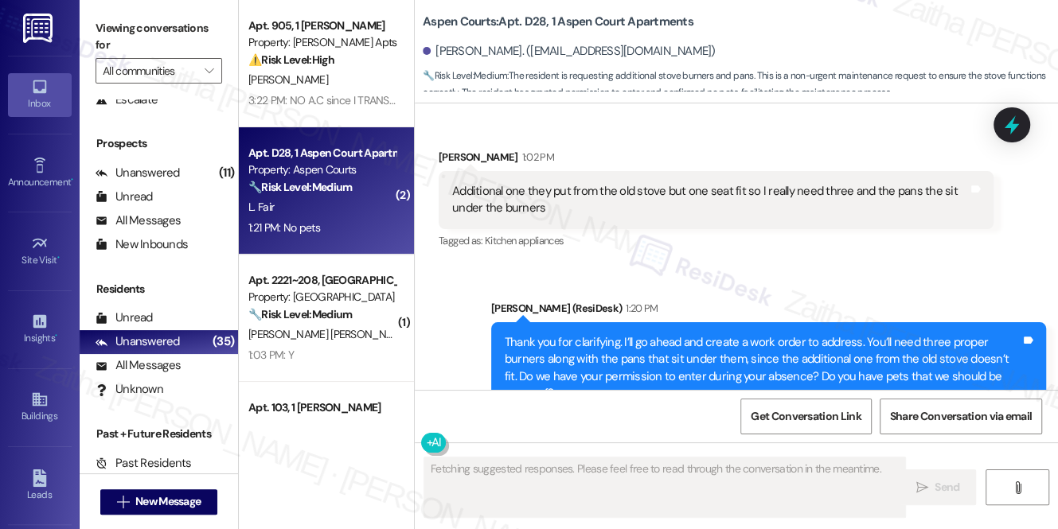
scroll to position [7091, 0]
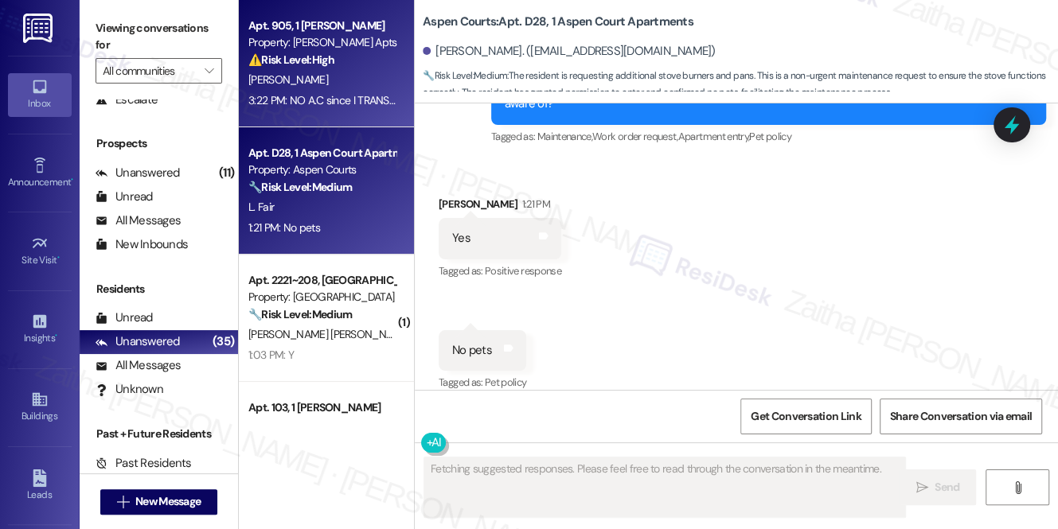
click at [341, 73] on div "[PERSON_NAME]" at bounding box center [322, 80] width 150 height 20
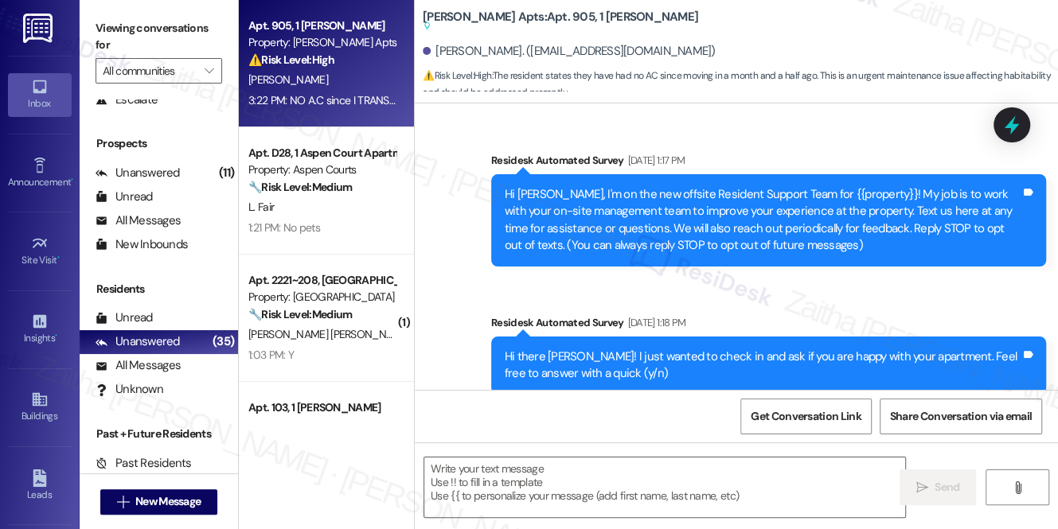
click at [341, 73] on div "[PERSON_NAME]" at bounding box center [322, 80] width 150 height 20
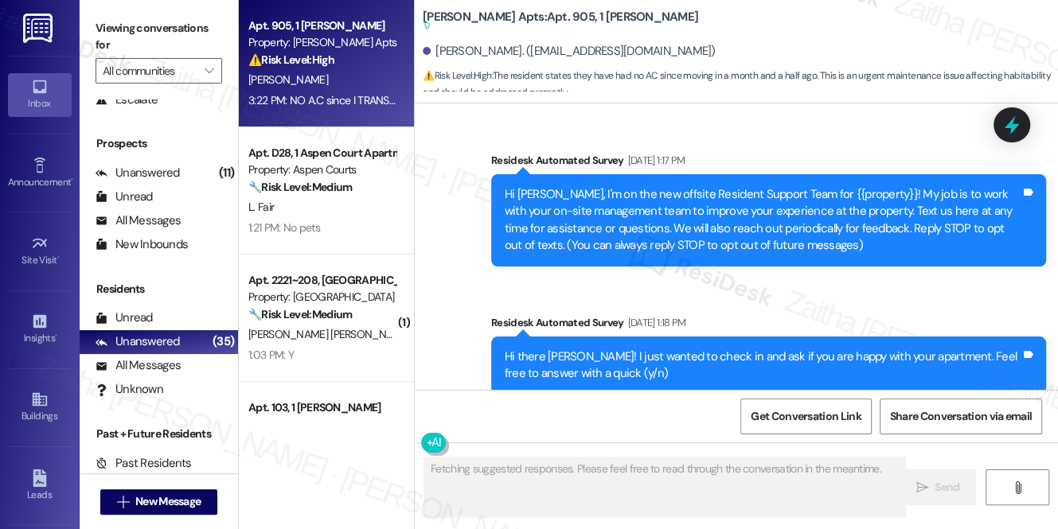
scroll to position [17807, 0]
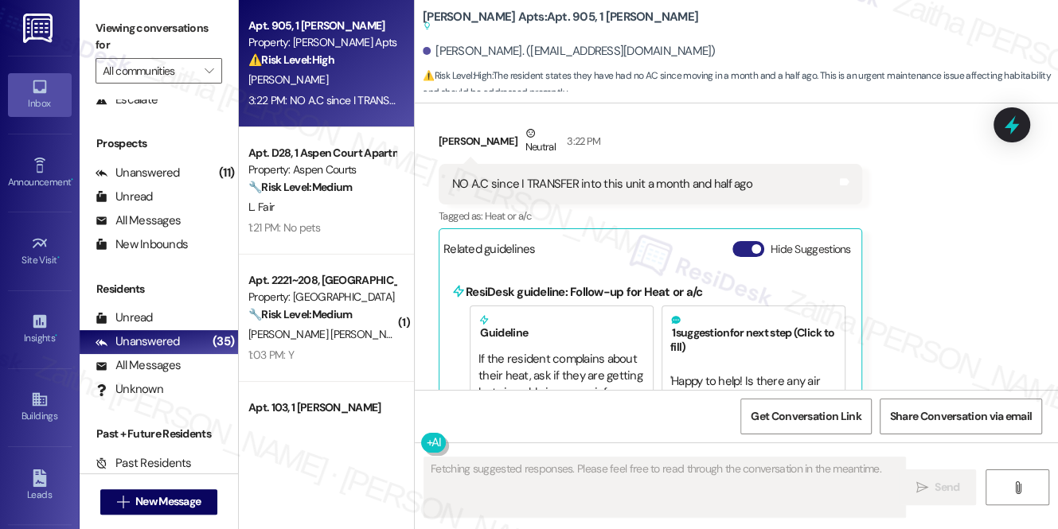
click at [739, 241] on button "Hide Suggestions" at bounding box center [748, 249] width 32 height 16
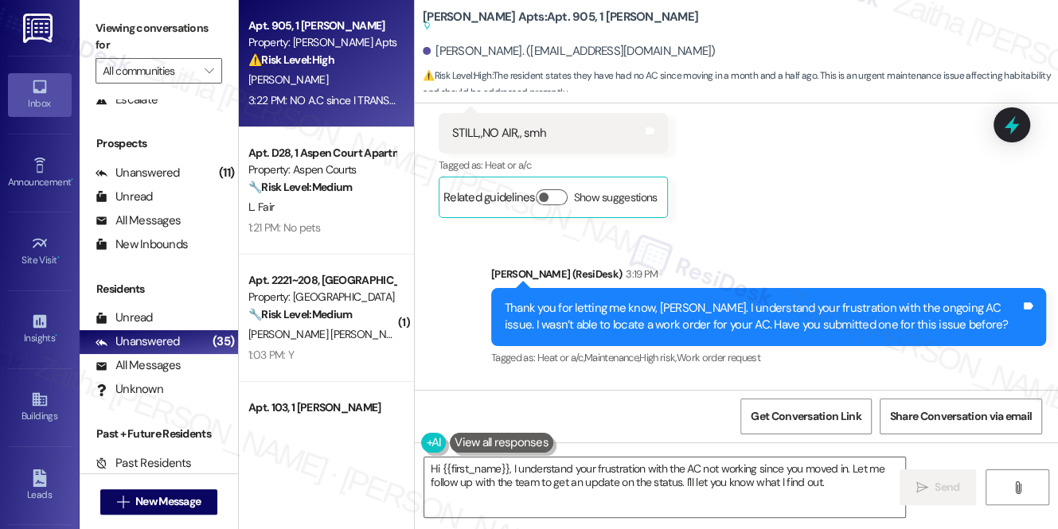
scroll to position [17596, 0]
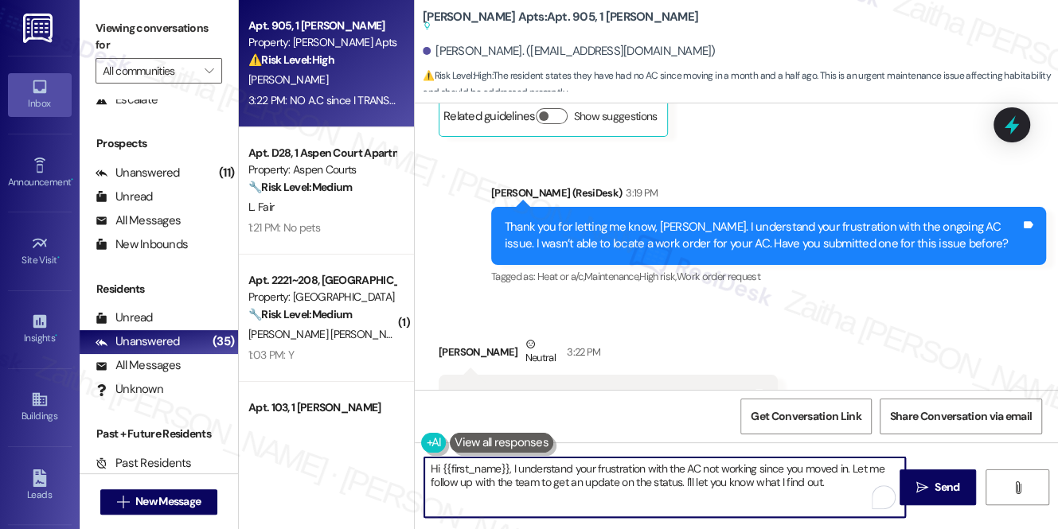
drag, startPoint x: 430, startPoint y: 475, endPoint x: 840, endPoint y: 490, distance: 410.1
click at [828, 498] on textarea "Hi {{first_name}}, I understand your frustration with the AC not working since …" at bounding box center [664, 488] width 481 height 60
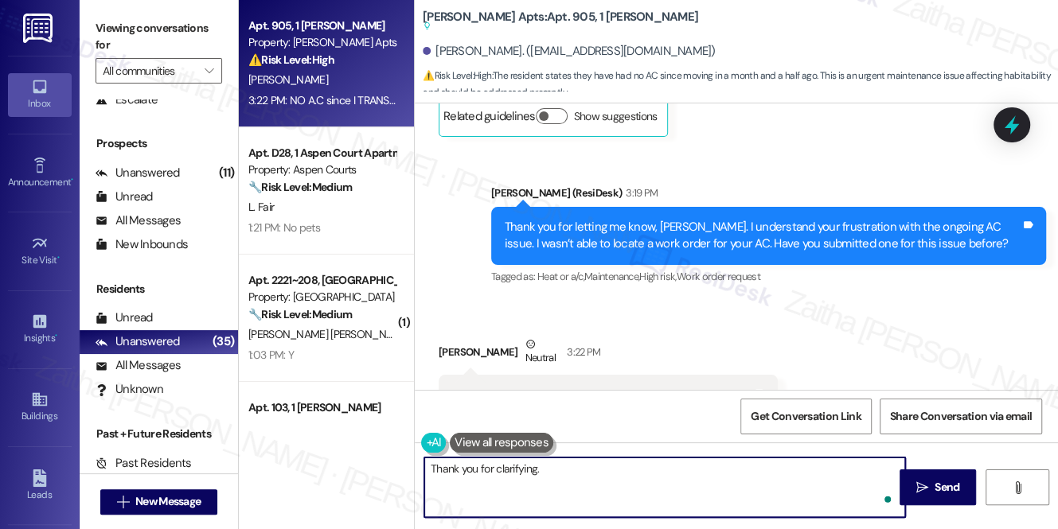
paste textarea "I’ll follow up with the team to get clarity on this and see where things stand"
drag, startPoint x: 534, startPoint y: 469, endPoint x: 429, endPoint y: 470, distance: 105.1
click at [429, 470] on textarea "Thank you for clarifying. I’ll follow up with the team to get clarity on this a…" at bounding box center [664, 488] width 481 height 60
type textarea "Got it I’ll follow up with the team to get clarity on this and see where things…"
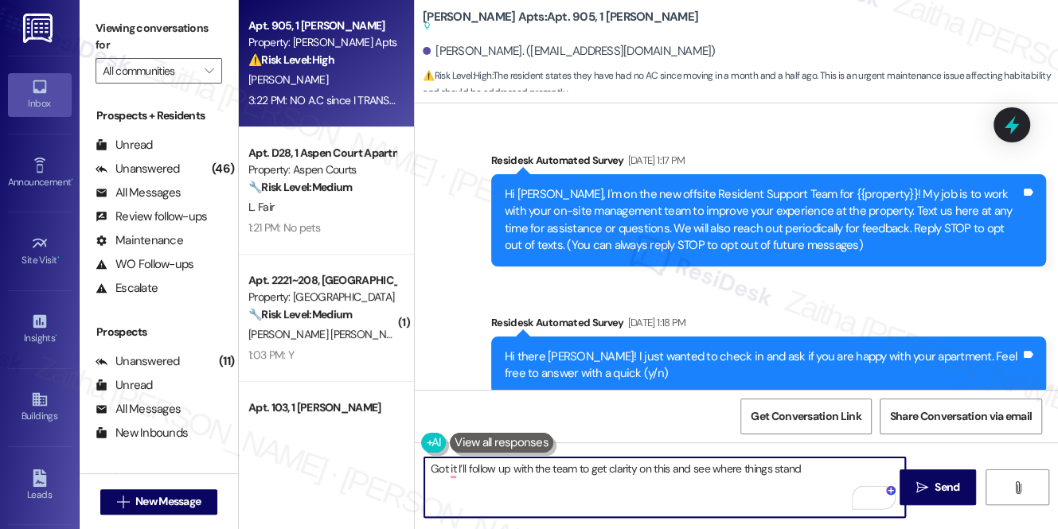
scroll to position [17596, 0]
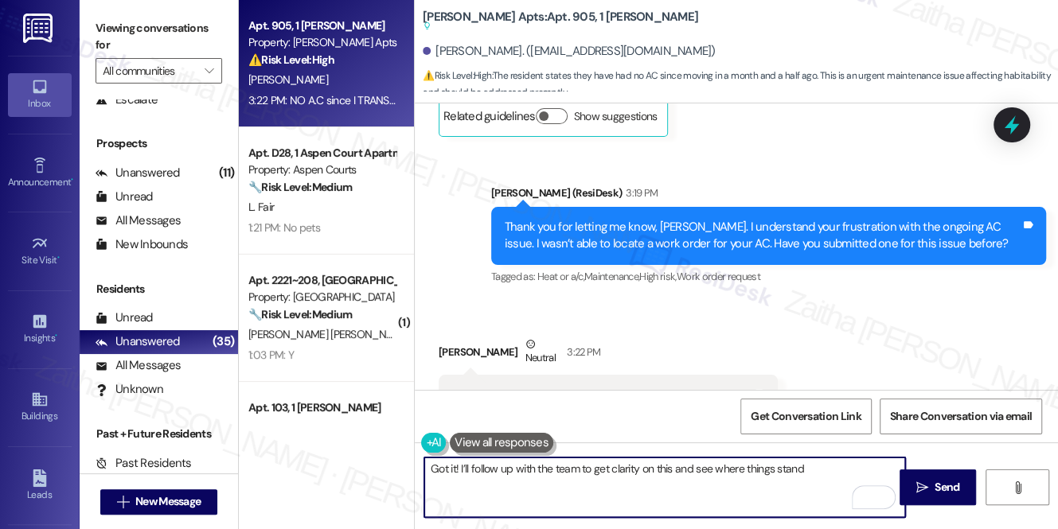
click at [817, 466] on textarea "Got it! I’ll follow up with the team to get clarity on this and see where thing…" at bounding box center [664, 488] width 481 height 60
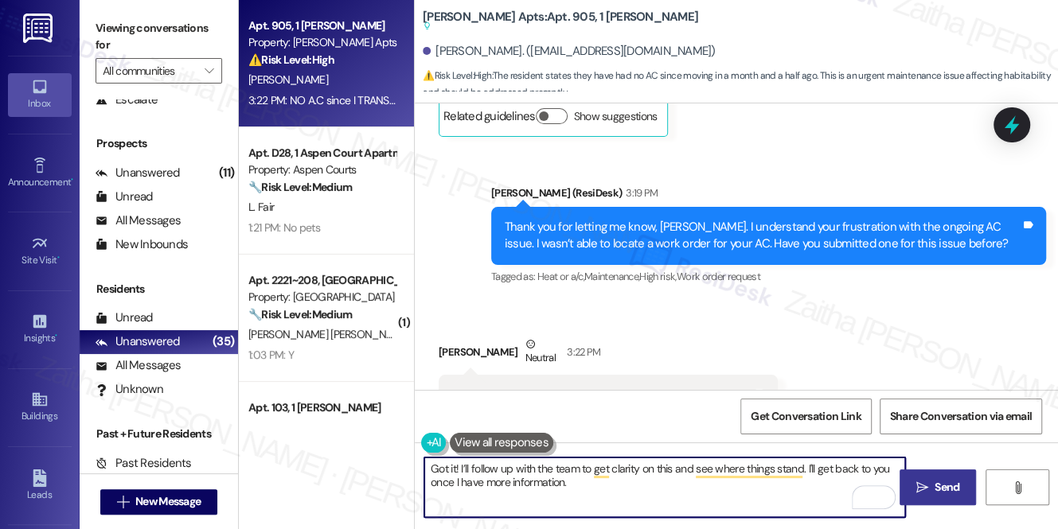
type textarea "Got it! I’ll follow up with the team to get clarity on this and see where thing…"
drag, startPoint x: 929, startPoint y: 493, endPoint x: 920, endPoint y: 481, distance: 14.2
click at [930, 492] on span " Send" at bounding box center [938, 487] width 50 height 17
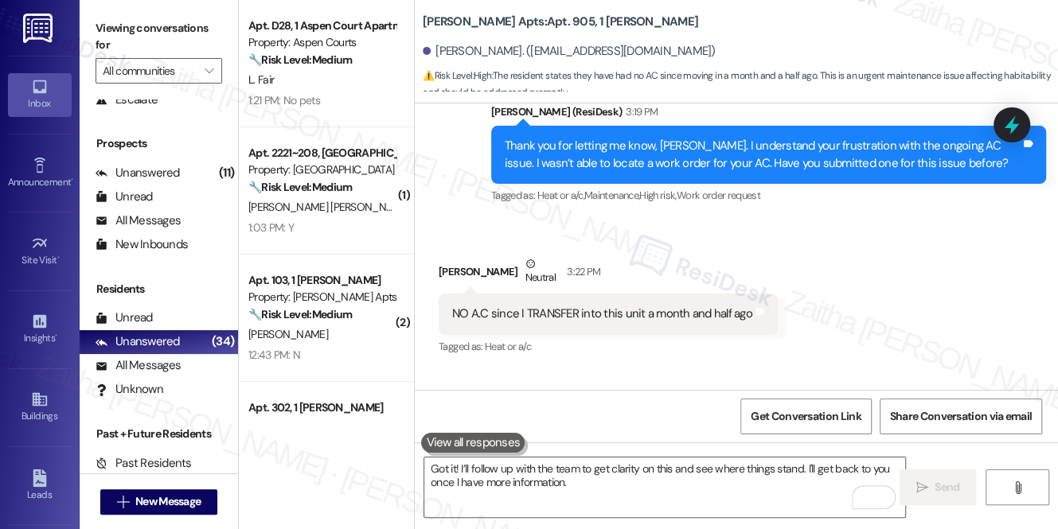
scroll to position [17643, 0]
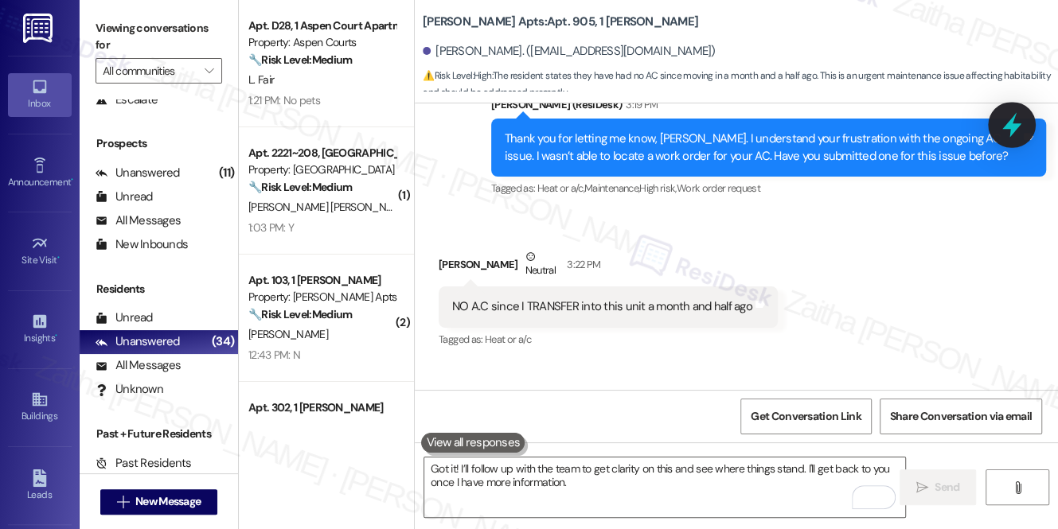
click at [1021, 124] on icon at bounding box center [1011, 124] width 27 height 27
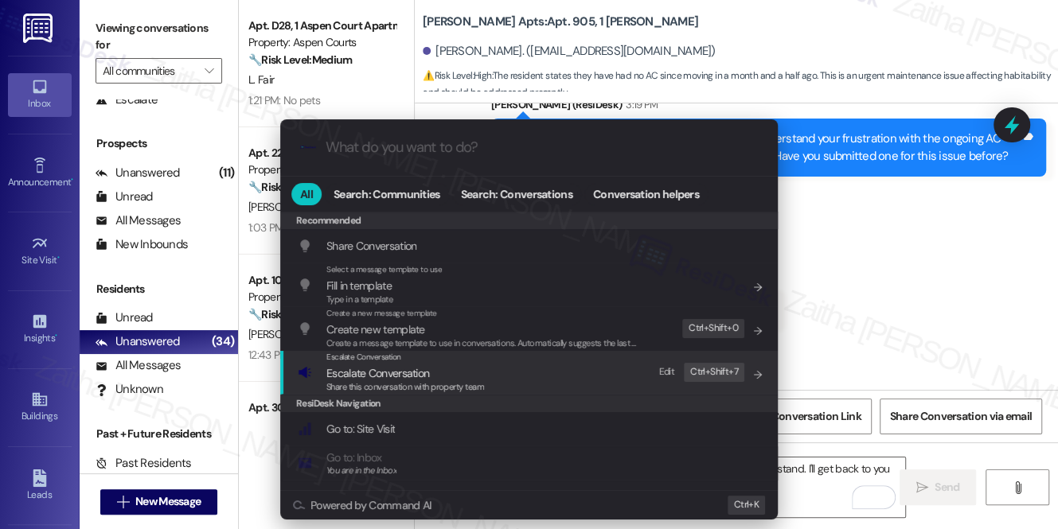
click at [380, 368] on span "Escalate Conversation" at bounding box center [377, 373] width 103 height 14
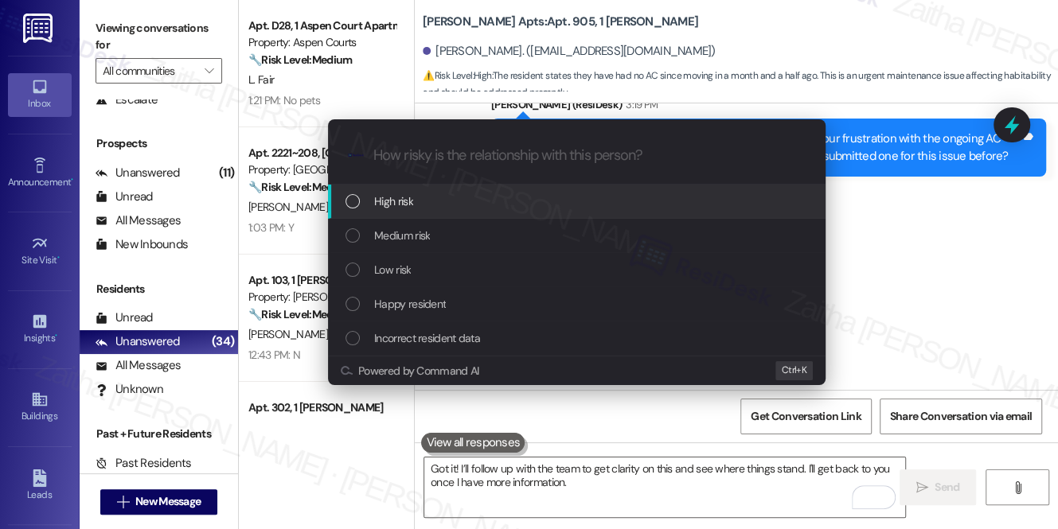
click at [446, 197] on div "High risk" at bounding box center [578, 202] width 466 height 18
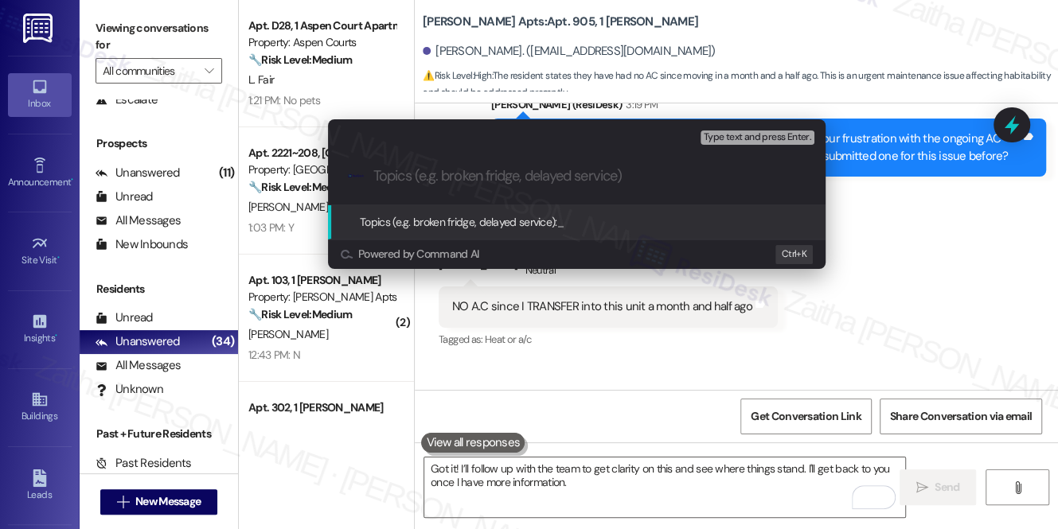
click at [904, 202] on div "Escalate Conversation High risk Topics (e.g. broken fridge, delayed service) An…" at bounding box center [529, 264] width 1058 height 529
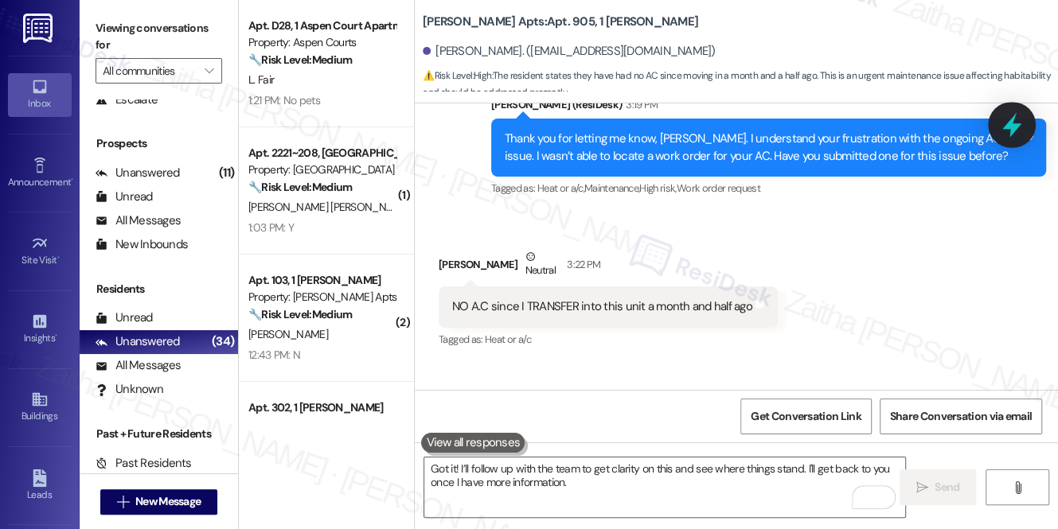
click at [1003, 131] on icon at bounding box center [1011, 124] width 27 height 27
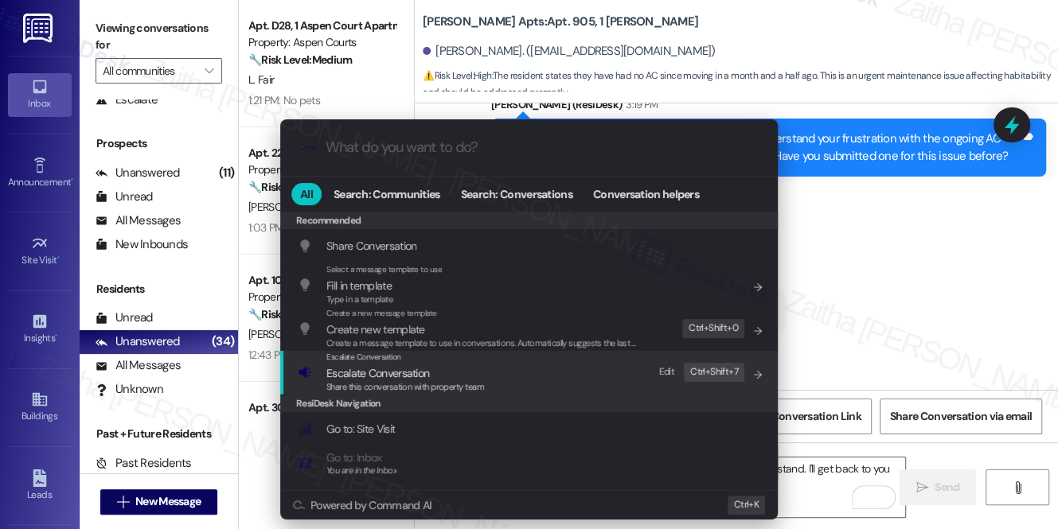
click at [382, 376] on span "Escalate Conversation" at bounding box center [377, 373] width 103 height 14
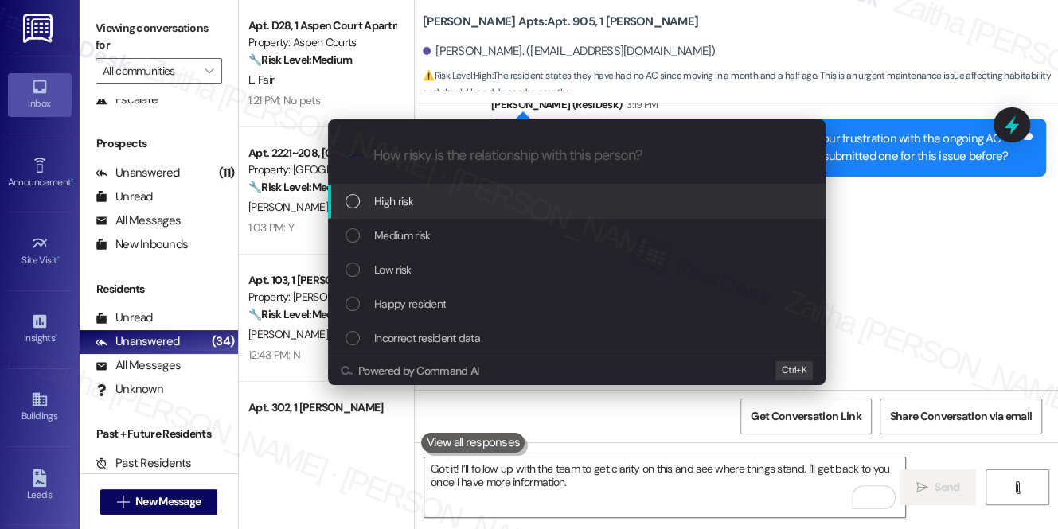
click at [407, 204] on span "High risk" at bounding box center [393, 202] width 39 height 18
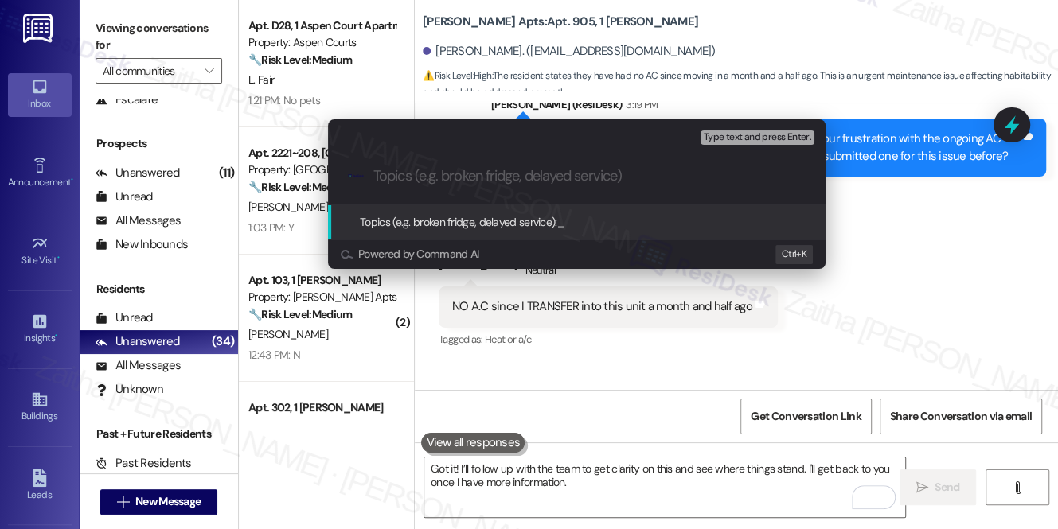
paste input "No AC Since Unit Transfer"
type input "No AC Since Unit Transfer"
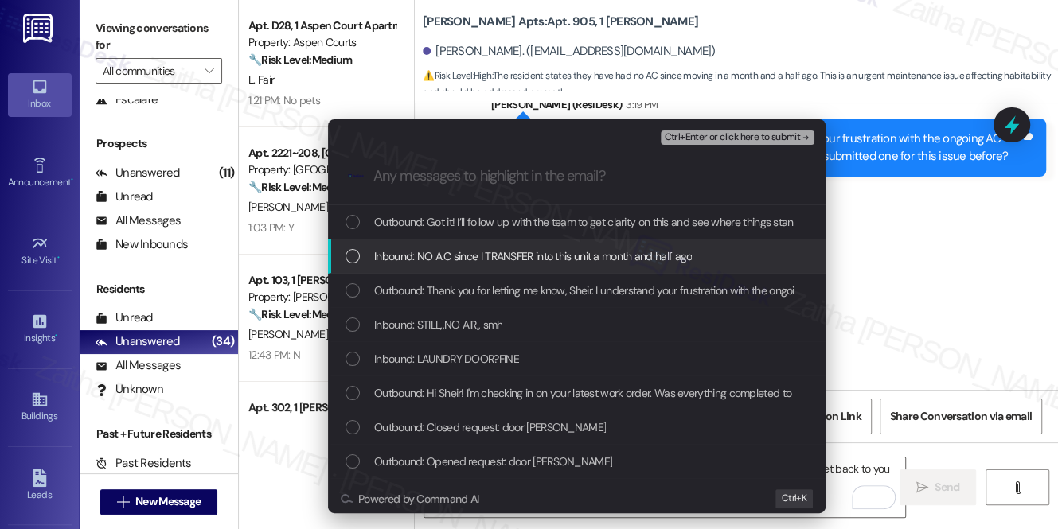
click at [495, 256] on span "Inbound: NO A.C since I TRANSFER into this unit a month and half ago" at bounding box center [533, 257] width 318 height 18
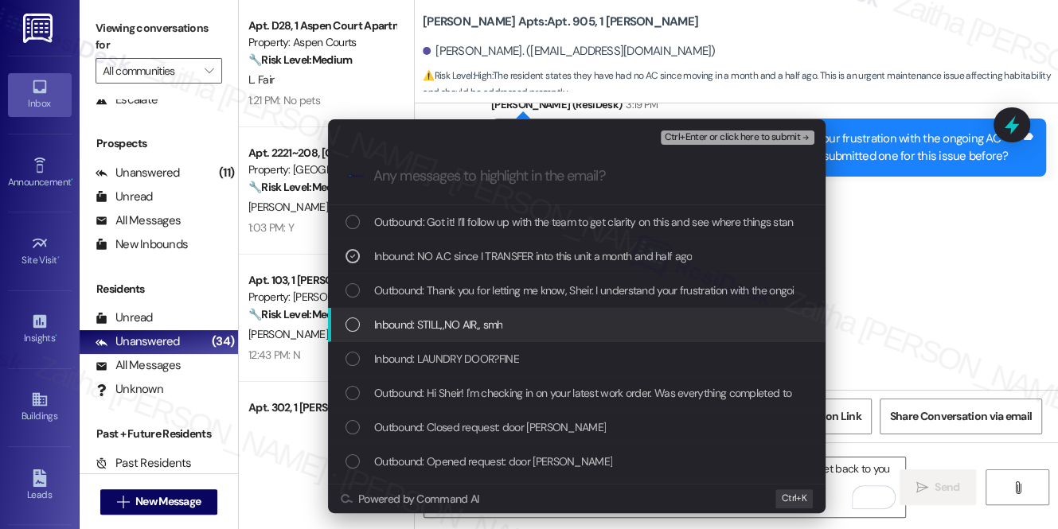
click at [501, 333] on div "Inbound: STILL,,NO AIR,, smh" at bounding box center [578, 325] width 466 height 18
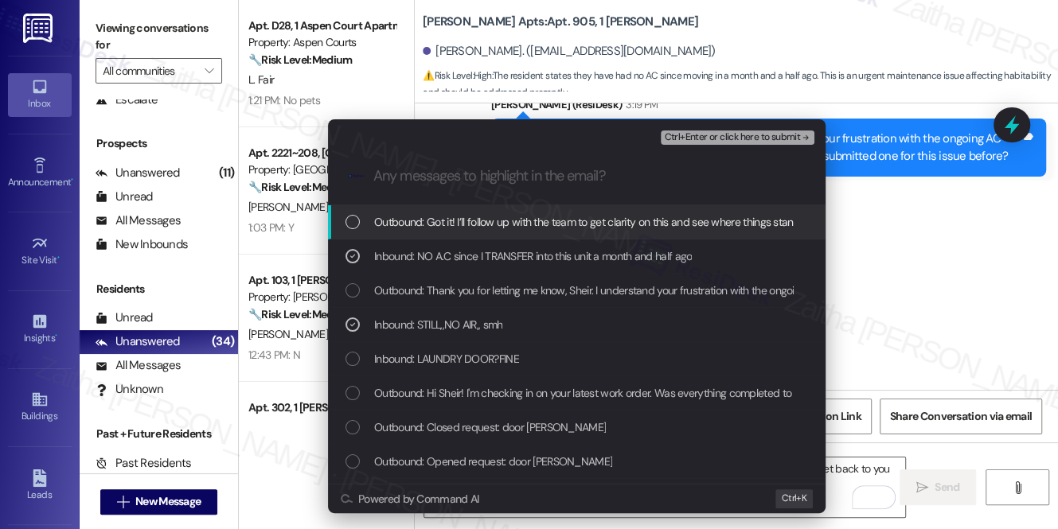
click at [719, 136] on span "Ctrl+Enter or click here to submit" at bounding box center [732, 137] width 136 height 11
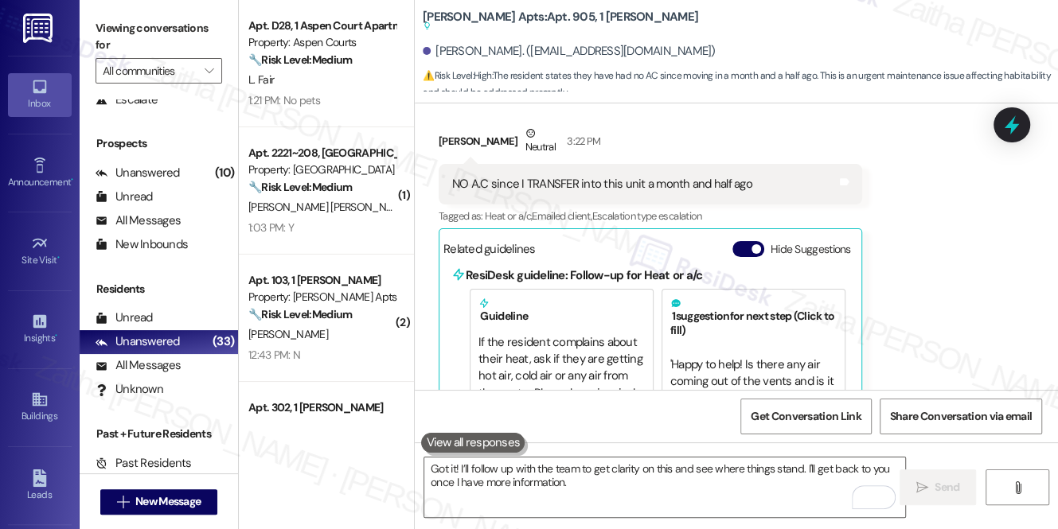
scroll to position [25, 0]
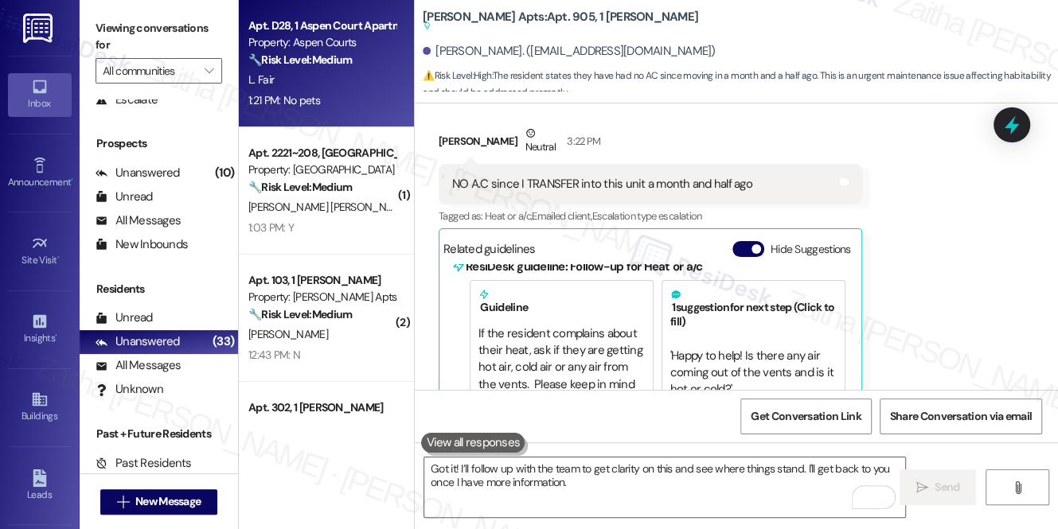
click at [335, 82] on div "L. Fair" at bounding box center [322, 80] width 150 height 20
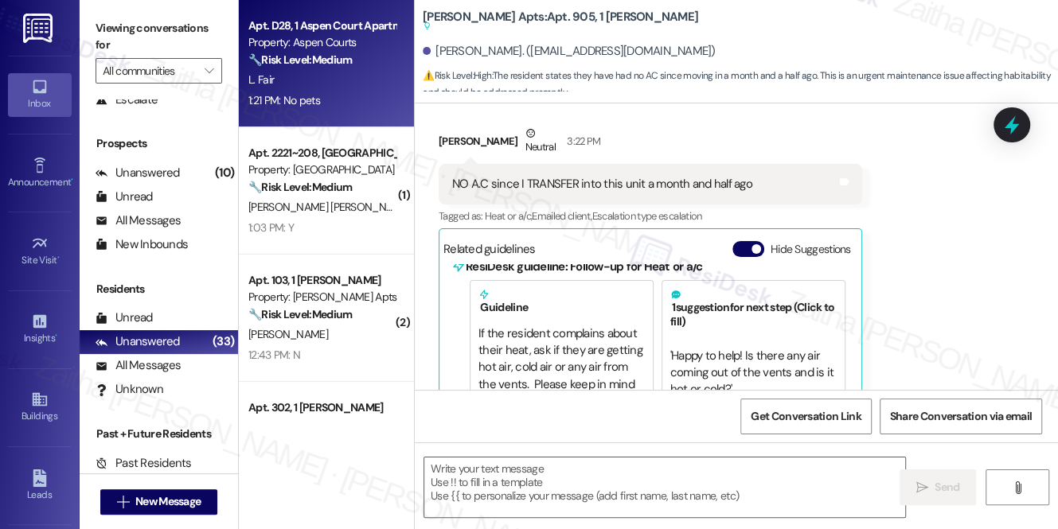
type textarea "Fetching suggested responses. Please feel free to read through the conversation…"
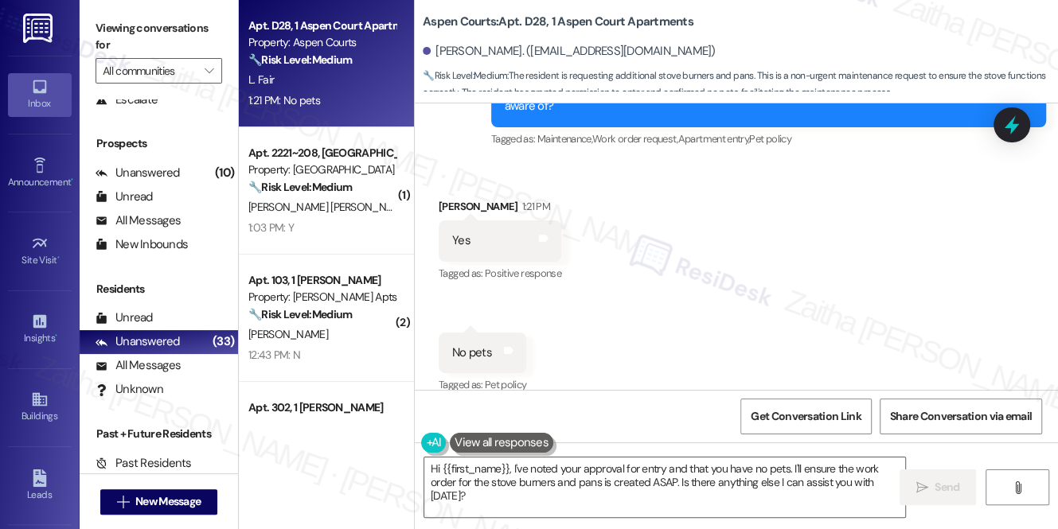
scroll to position [7092, 0]
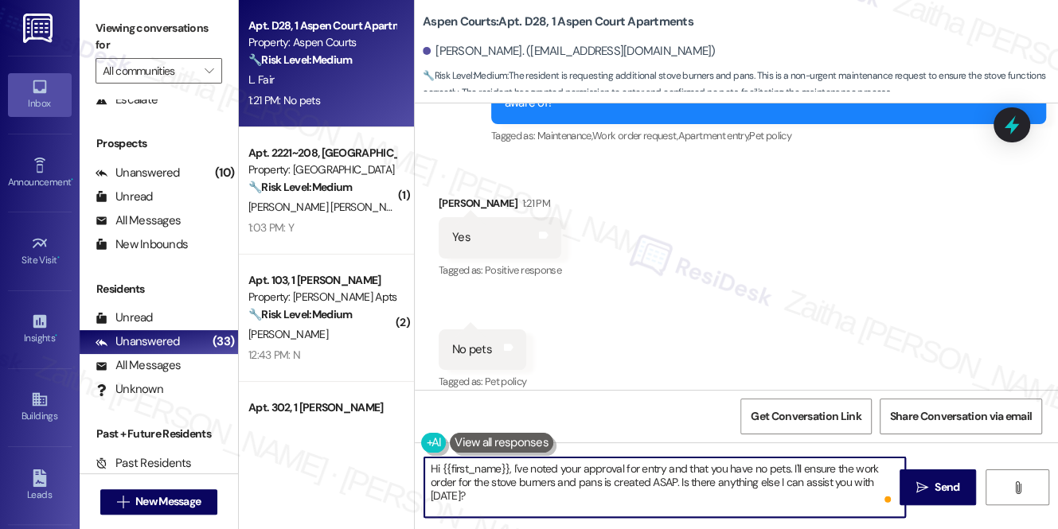
drag, startPoint x: 450, startPoint y: 469, endPoint x: 508, endPoint y: 466, distance: 58.2
click at [508, 466] on textarea "Hi {{first_name}}, I've noted your approval for entry and that you have no pets…" at bounding box center [664, 488] width 481 height 60
click at [658, 482] on textarea "Thanks for confirming. I've noted your approval for entry and that you have no …" at bounding box center [664, 488] width 481 height 60
drag, startPoint x: 821, startPoint y: 465, endPoint x: 852, endPoint y: 462, distance: 31.1
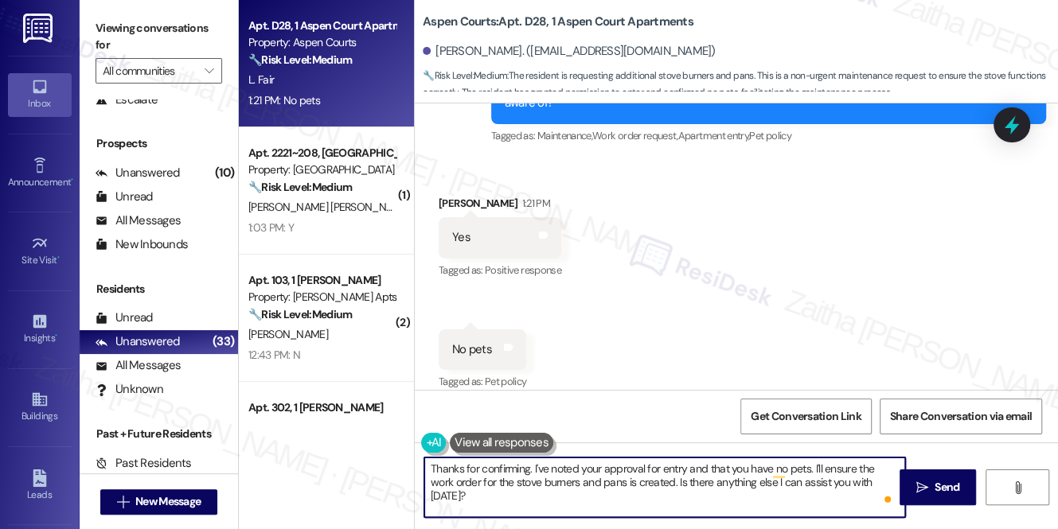
click at [852, 462] on textarea "Thanks for confirming. I've noted your approval for entry and that you have no …" at bounding box center [664, 488] width 481 height 60
click at [619, 480] on textarea "Thanks for confirming. I've noted your approval for entry and that you have no …" at bounding box center [664, 488] width 481 height 60
type textarea "Thanks for confirming. I've noted your approval for entry and that you have no …"
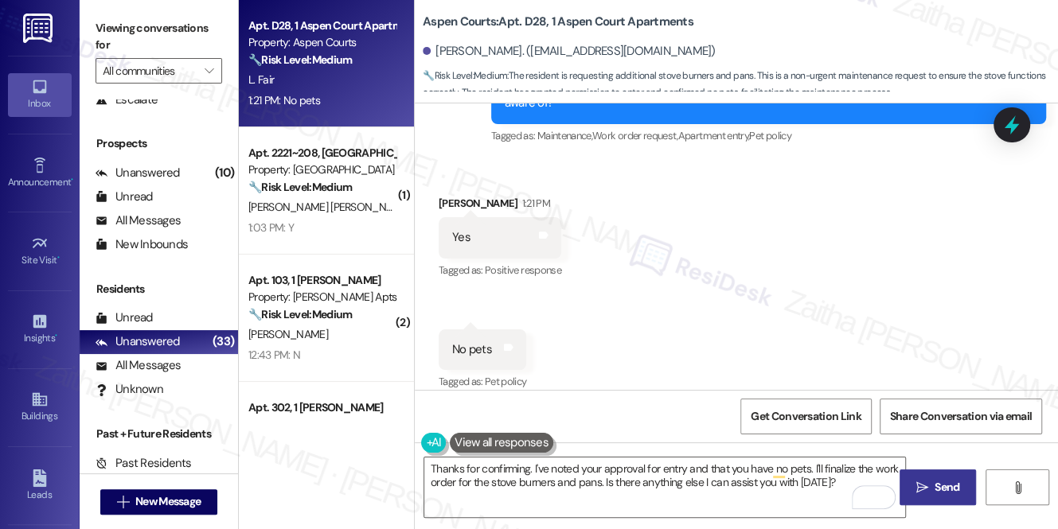
click at [940, 488] on span "Send" at bounding box center [946, 487] width 25 height 17
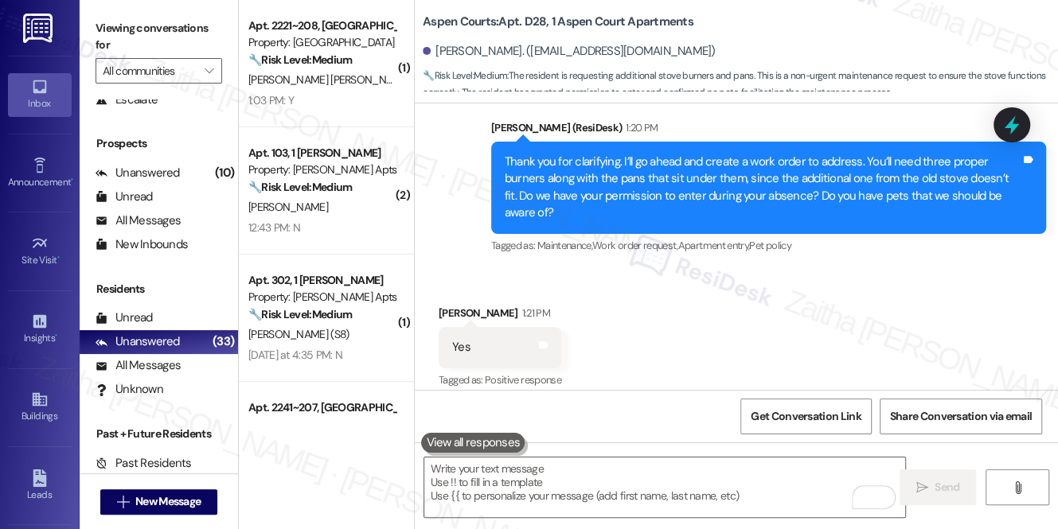
scroll to position [6946, 0]
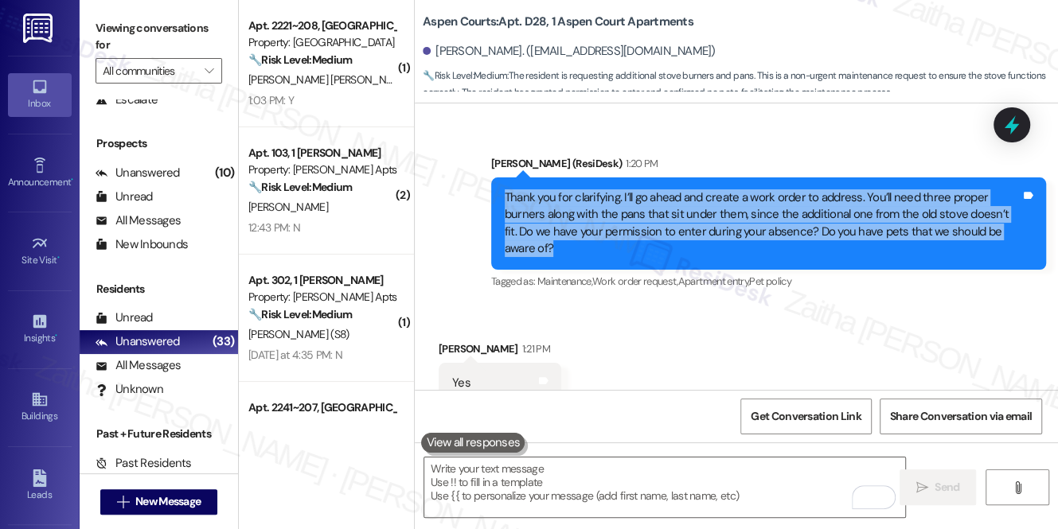
drag, startPoint x: 504, startPoint y: 176, endPoint x: 540, endPoint y: 227, distance: 62.3
click at [540, 227] on div "Thank you for clarifying. I’ll go ahead and create a work order to address. You…" at bounding box center [763, 223] width 516 height 68
copy div "Thank you for clarifying. I’ll go ahead and create a work order to address. You…"
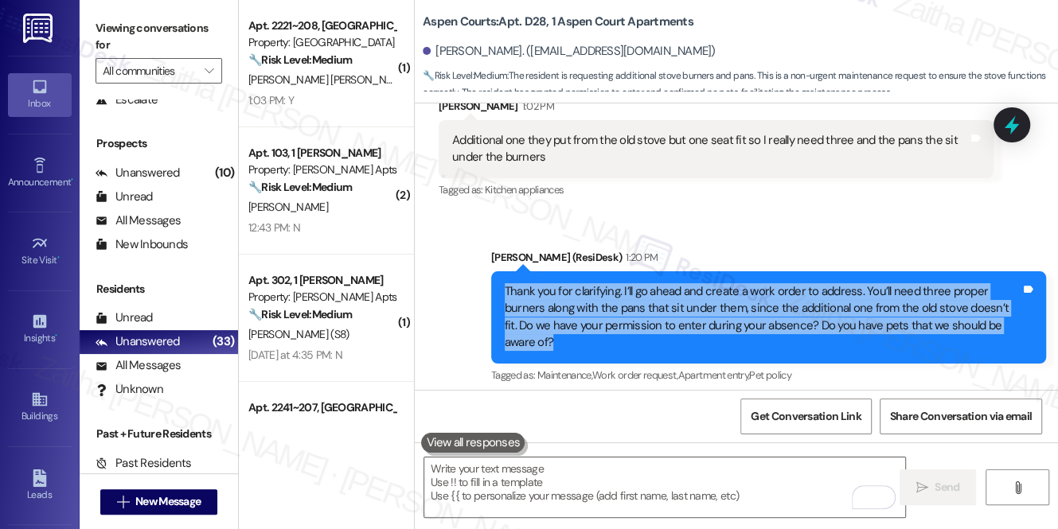
scroll to position [6874, 0]
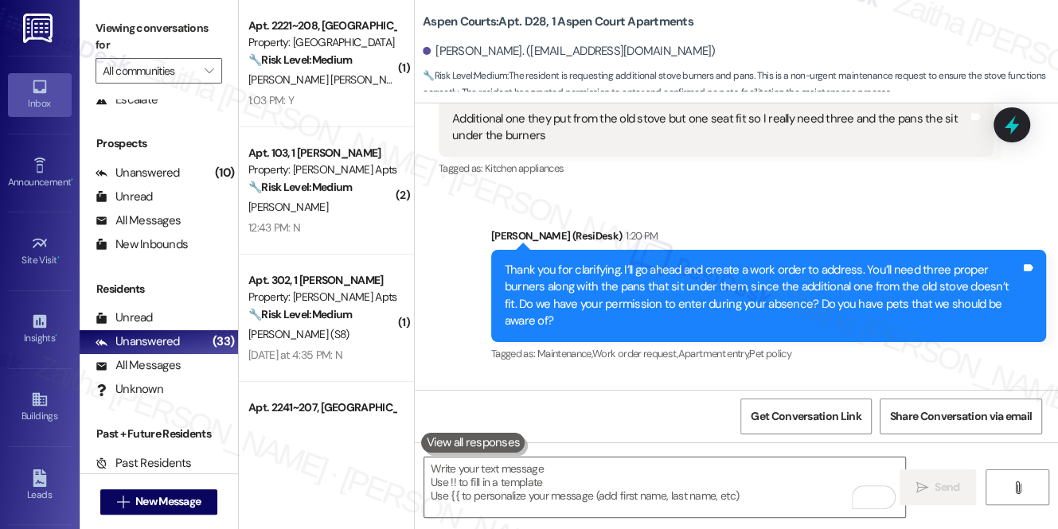
click at [651, 192] on div "Sent via SMS [PERSON_NAME] (ResiDesk) 1:20 PM Thank you for clarifying. I’ll go…" at bounding box center [736, 284] width 643 height 185
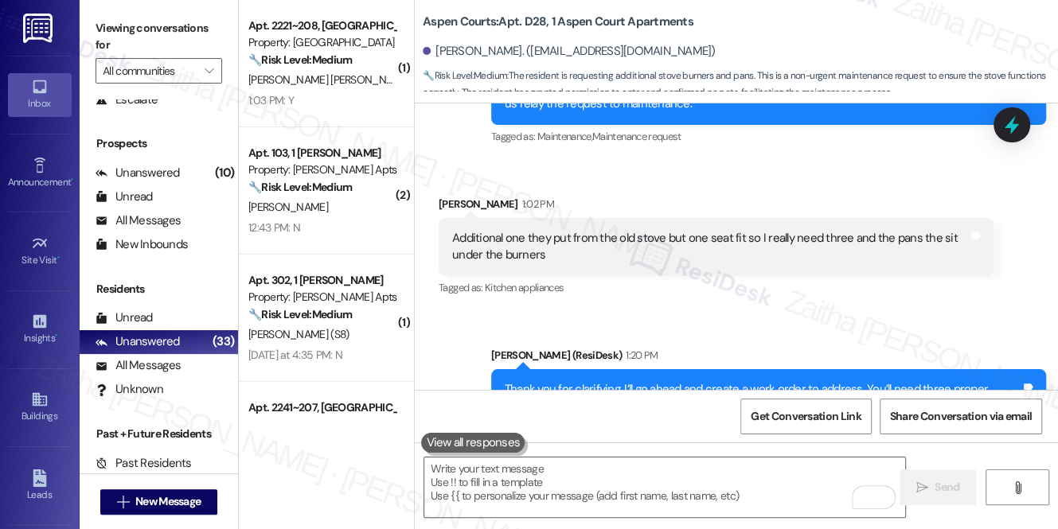
scroll to position [6730, 0]
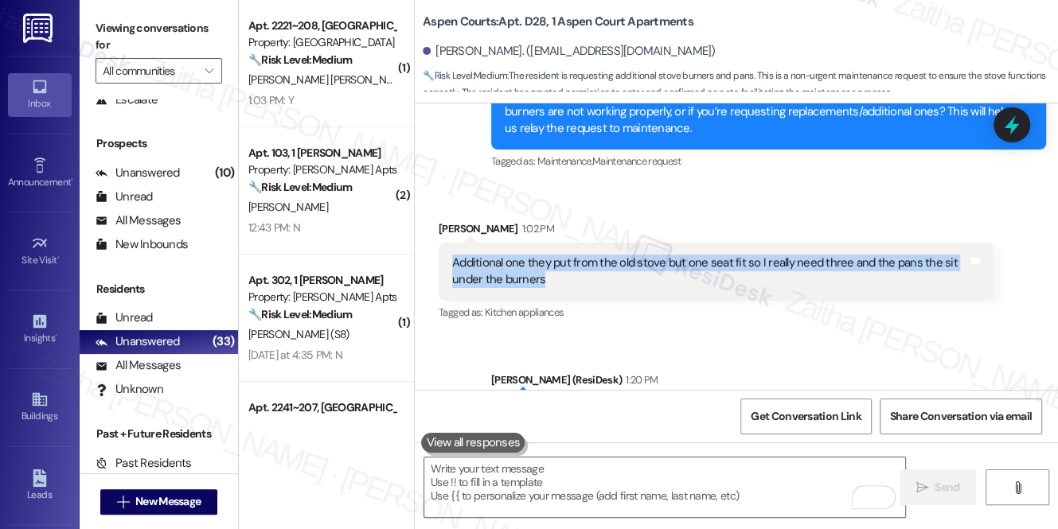
drag, startPoint x: 446, startPoint y: 247, endPoint x: 572, endPoint y: 267, distance: 128.2
click at [572, 267] on div "Additional one they put from the old stove but one seat fit so I really need th…" at bounding box center [716, 272] width 555 height 58
copy div "Additional one they put from the old stove but one seat fit so I really need th…"
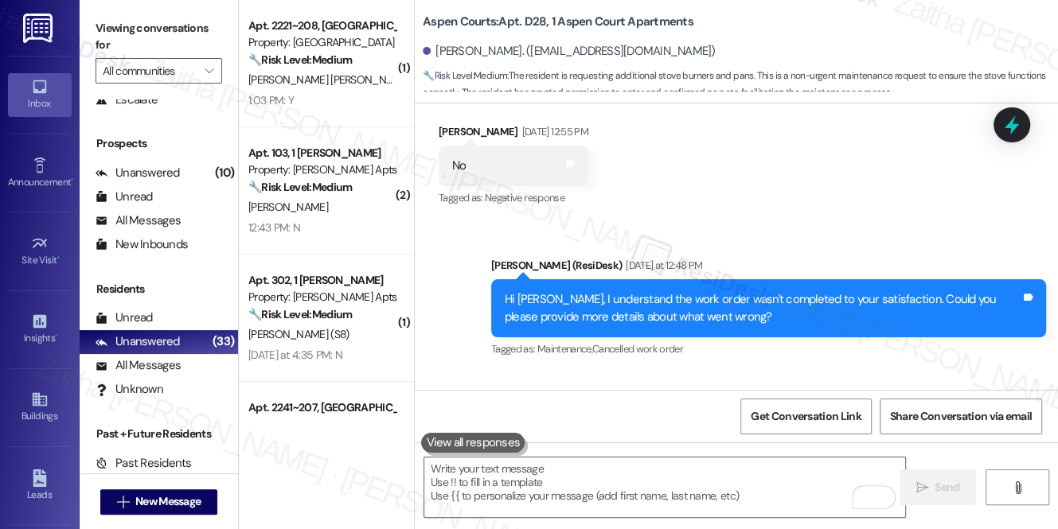
scroll to position [6223, 0]
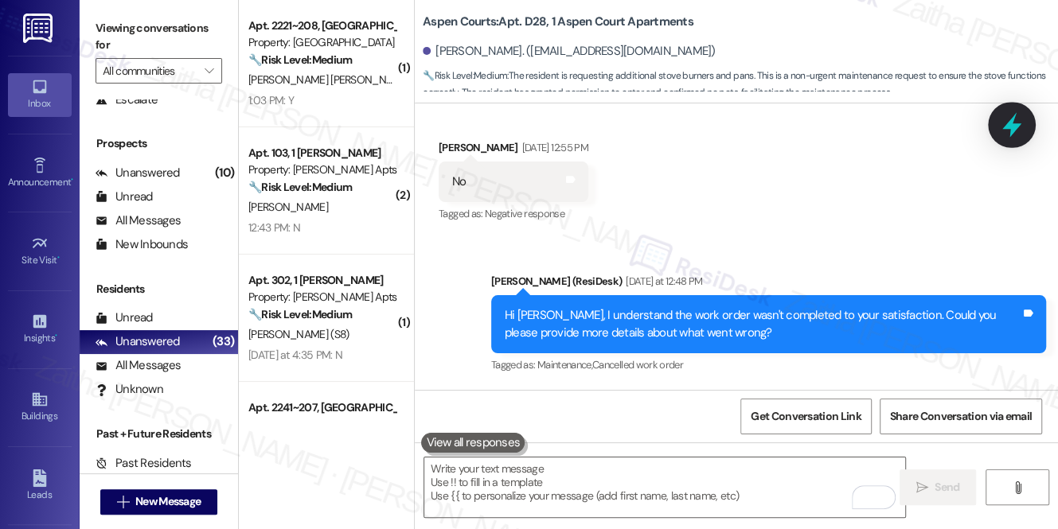
click at [1000, 124] on icon at bounding box center [1011, 124] width 27 height 27
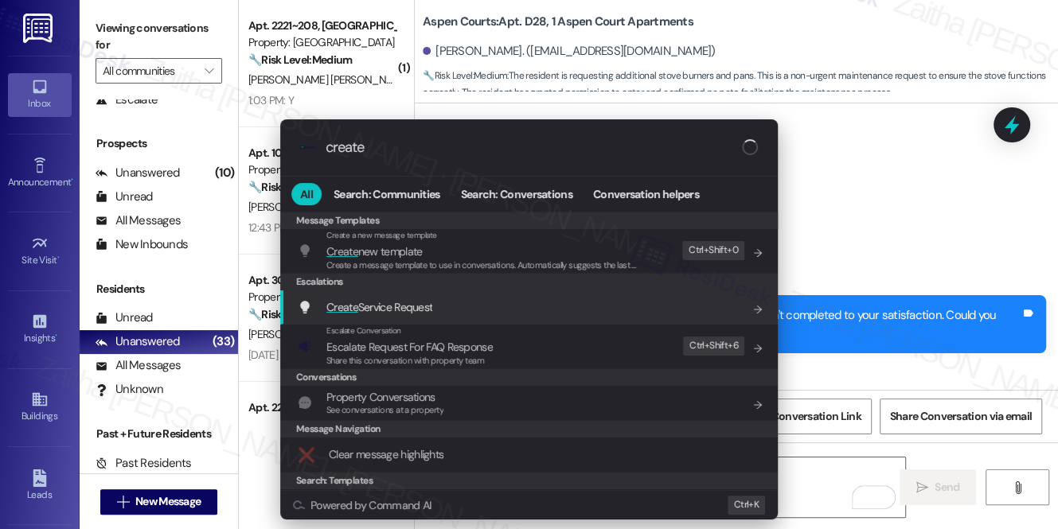
type input "create"
click at [427, 311] on span "Create Service Request" at bounding box center [379, 307] width 106 height 14
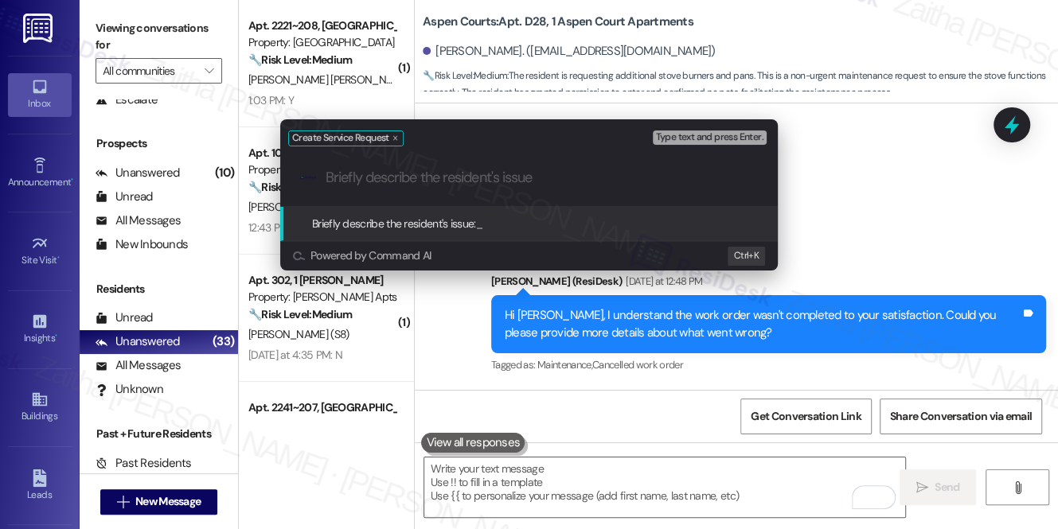
paste input "Burner Replacement Request – Old Stove Parts Don’t Fit"
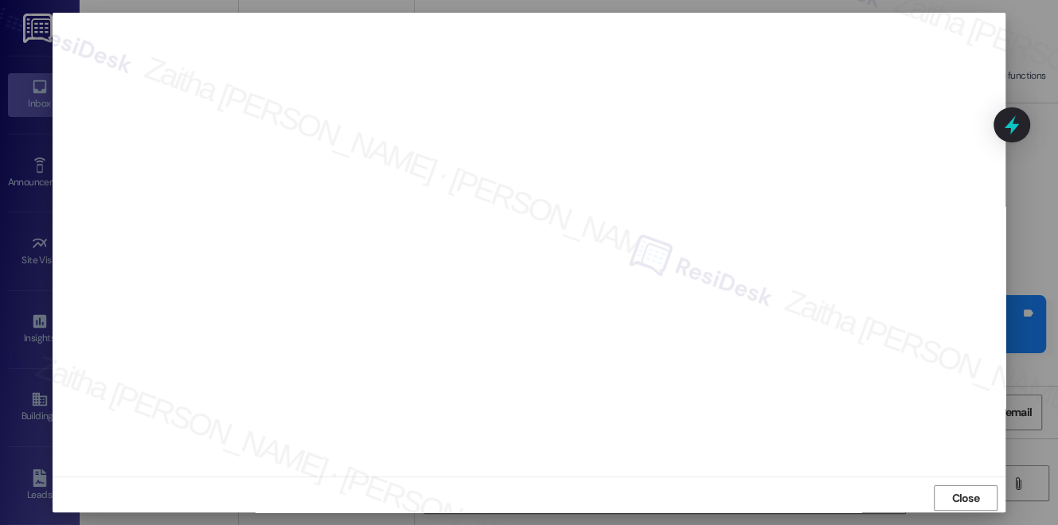
scroll to position [0, 0]
click at [965, 502] on span "Close" at bounding box center [965, 507] width 28 height 17
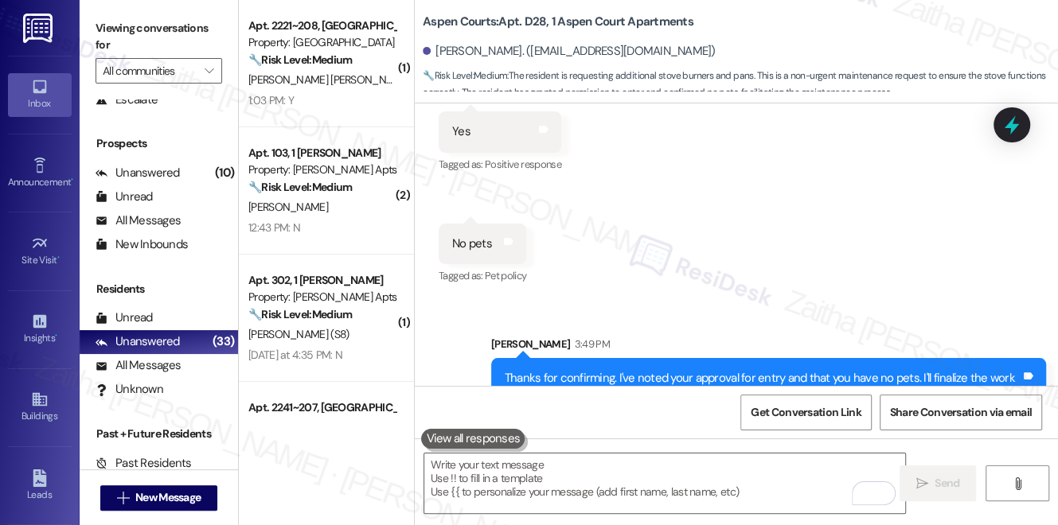
scroll to position [7224, 0]
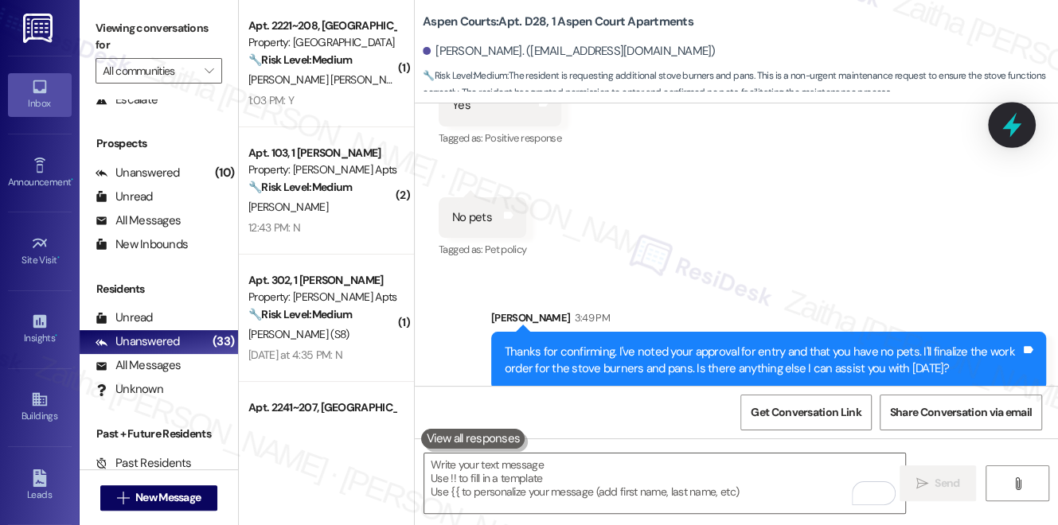
click at [1012, 124] on icon at bounding box center [1011, 125] width 19 height 25
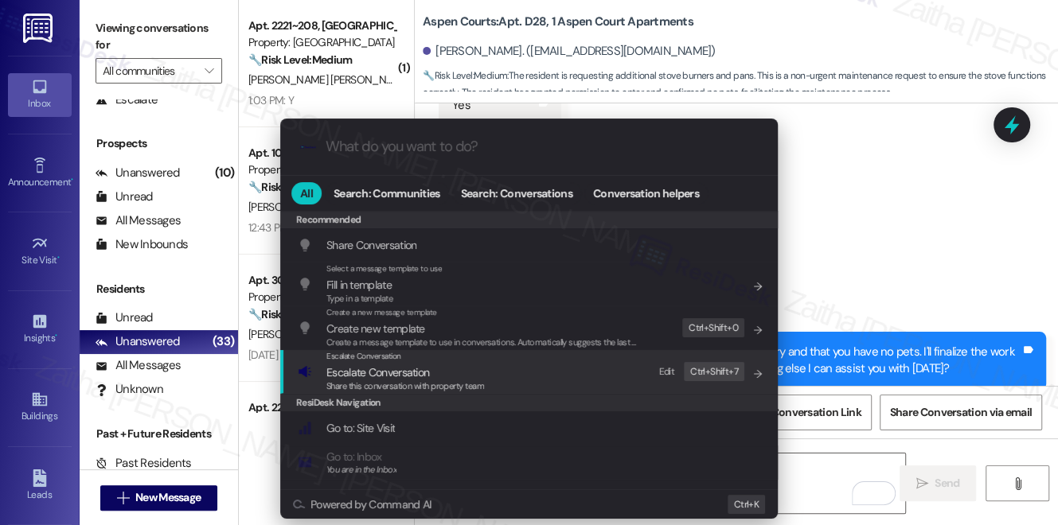
drag, startPoint x: 400, startPoint y: 373, endPoint x: 403, endPoint y: 355, distance: 18.6
click at [400, 374] on span "Escalate Conversation" at bounding box center [377, 372] width 103 height 14
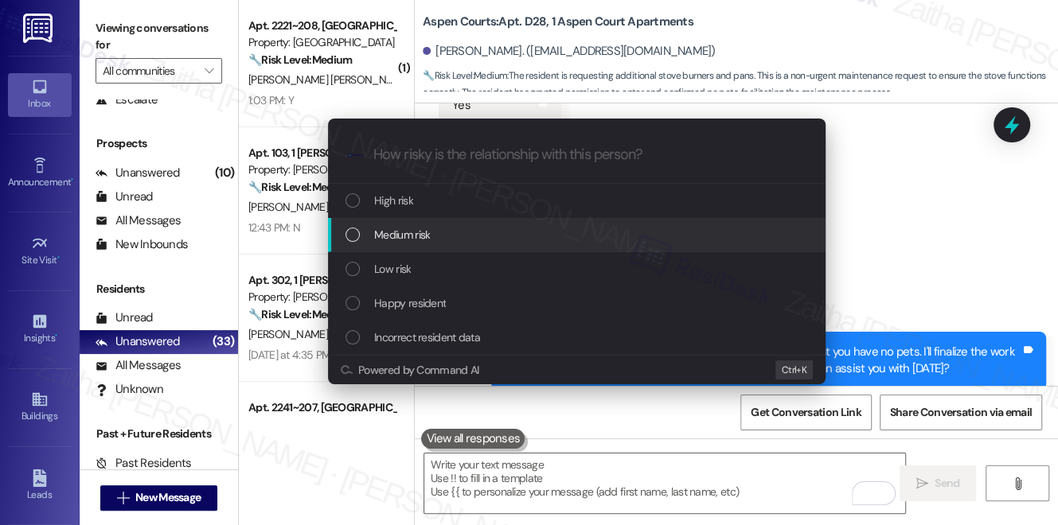
click at [411, 235] on span "Medium risk" at bounding box center [402, 235] width 56 height 18
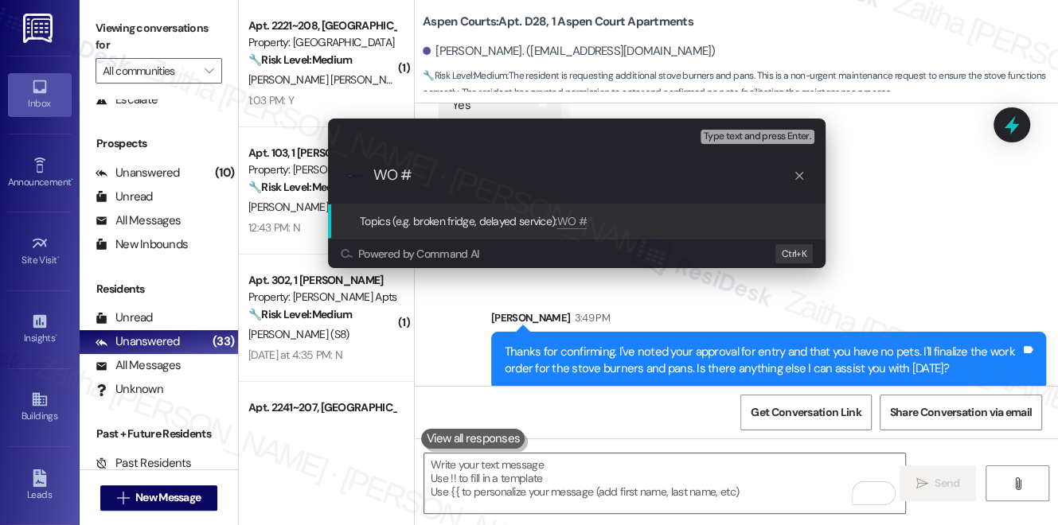
paste input "8498606"
type input "WO #8498606 Filed by ResiDesk -Stove repair"
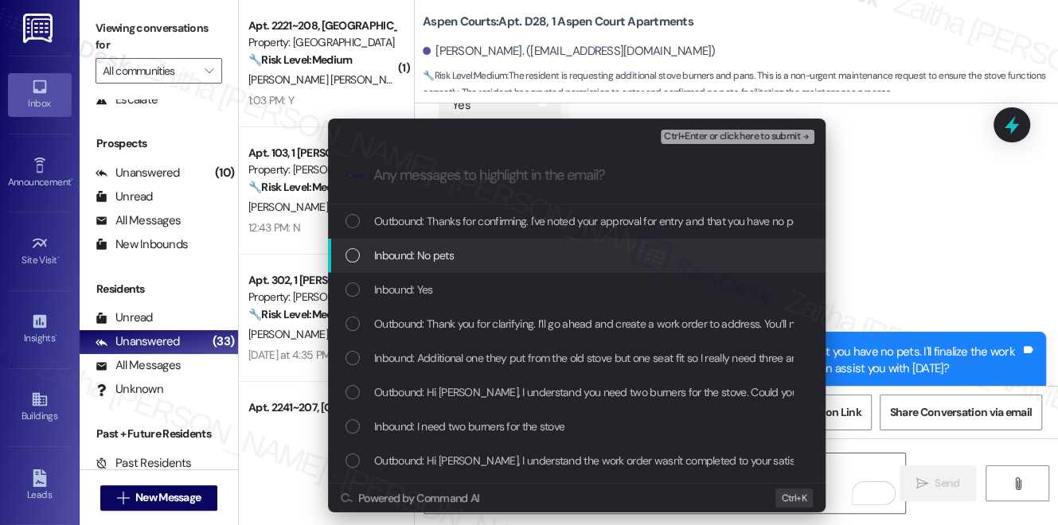
click at [530, 256] on div "Inbound: No pets" at bounding box center [578, 256] width 466 height 18
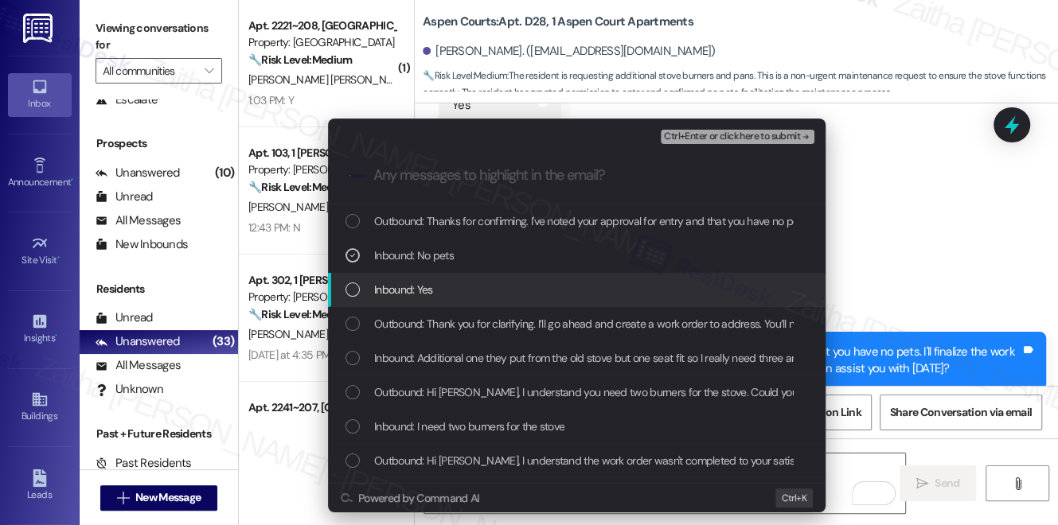
click at [509, 292] on div "Inbound: Yes" at bounding box center [578, 290] width 466 height 18
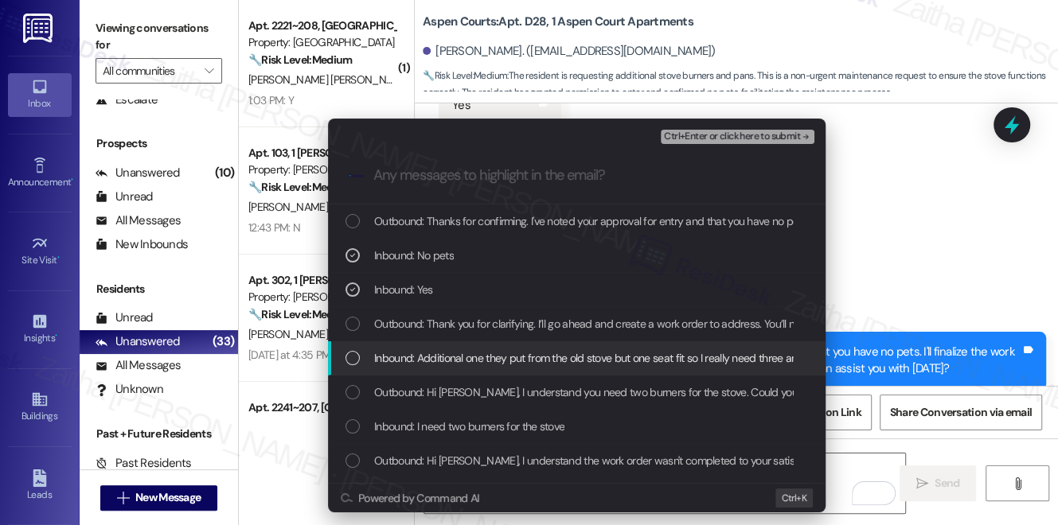
click at [548, 356] on span "Inbound: Additional one they put from the old stove but one seat fit so I reall…" at bounding box center [669, 358] width 590 height 18
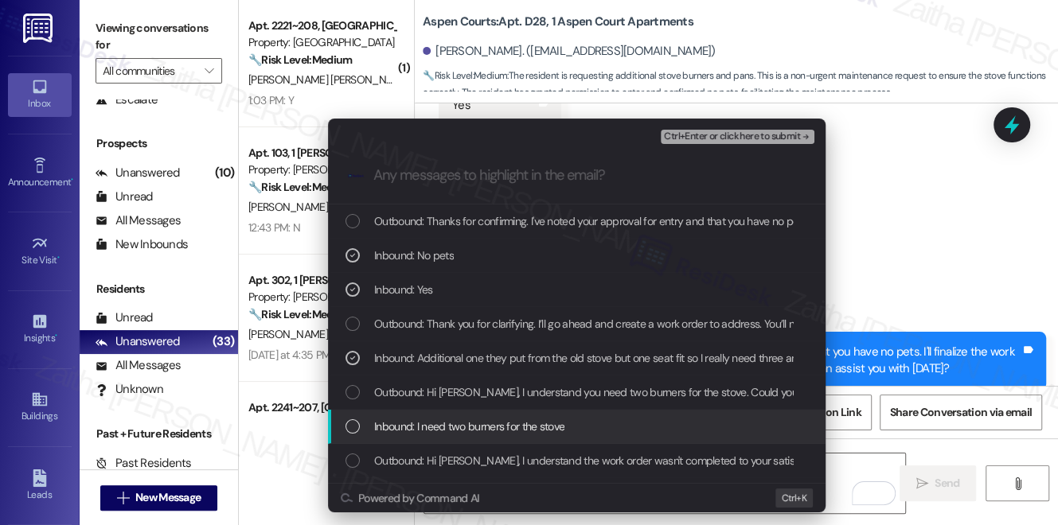
click at [589, 418] on div "Inbound: I need two burners for the stove" at bounding box center [578, 427] width 466 height 18
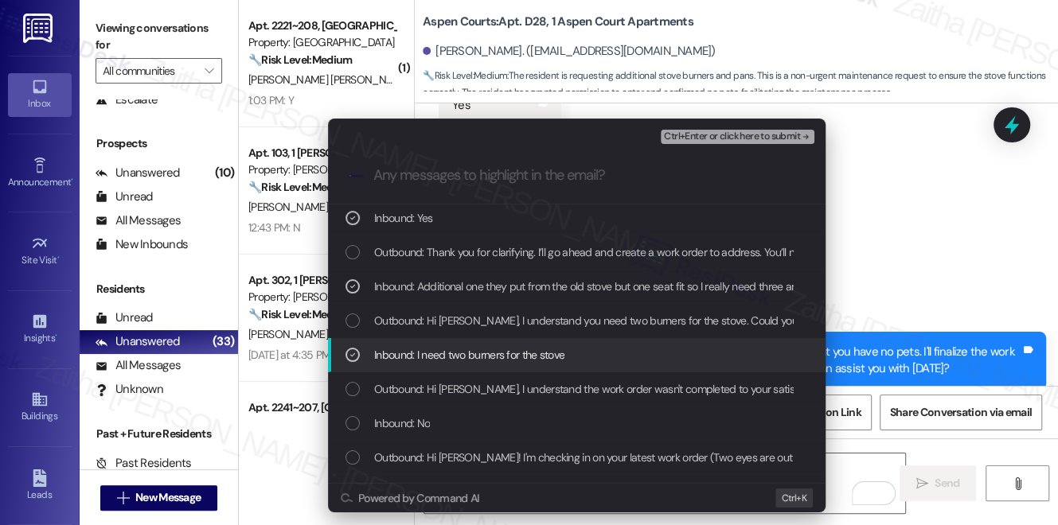
click at [610, 361] on div "Inbound: I need two burners for the stove" at bounding box center [578, 355] width 466 height 18
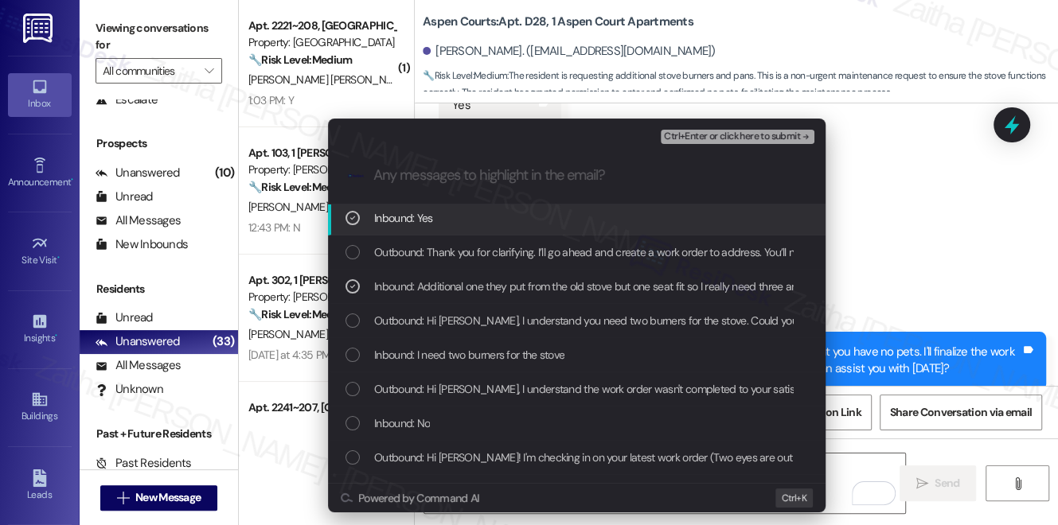
click at [676, 142] on button "Ctrl+Enter or click here to submit" at bounding box center [738, 137] width 154 height 14
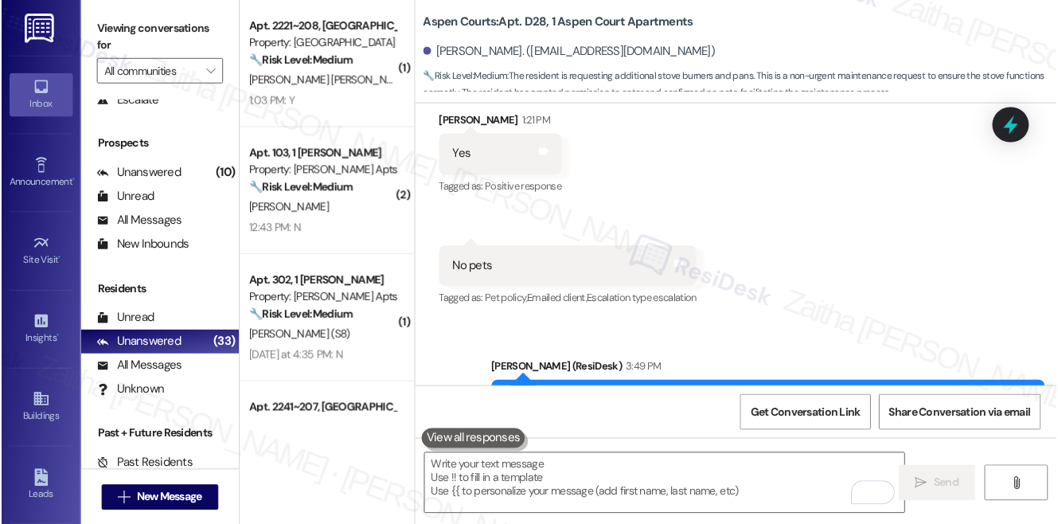
scroll to position [7175, 0]
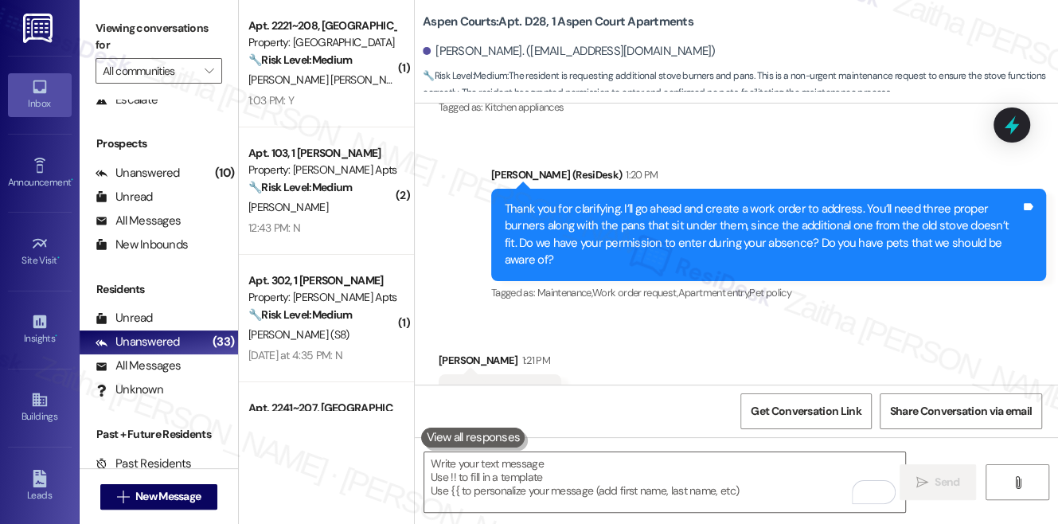
scroll to position [6886, 0]
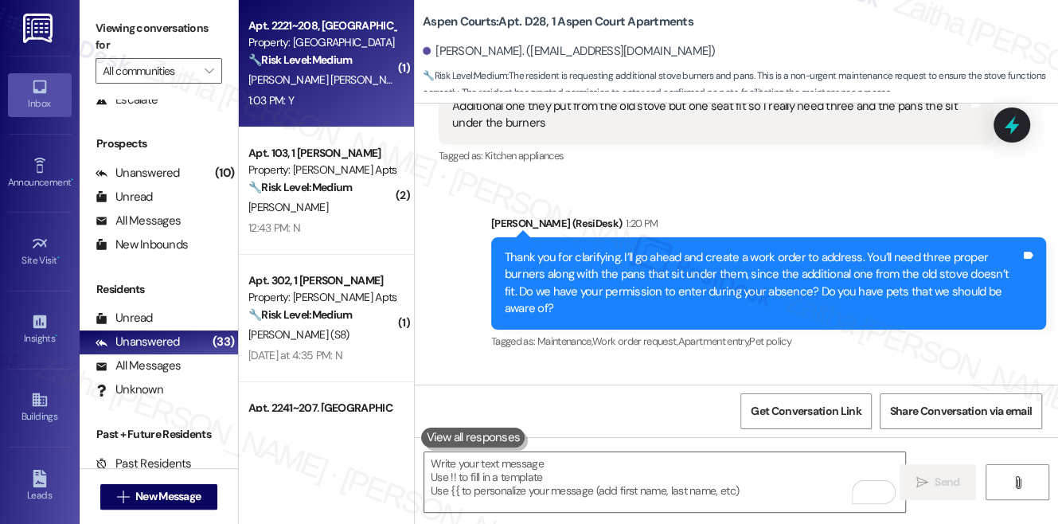
click at [337, 92] on div "1:03 PM: Y 1:03 PM: Y" at bounding box center [322, 101] width 150 height 20
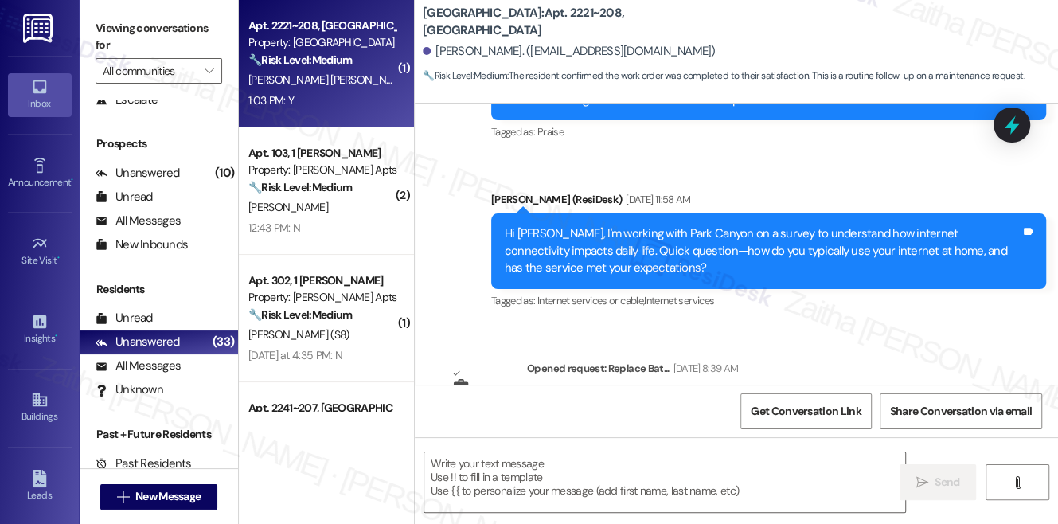
type textarea "Fetching suggested responses. Please feel free to read through the conversation…"
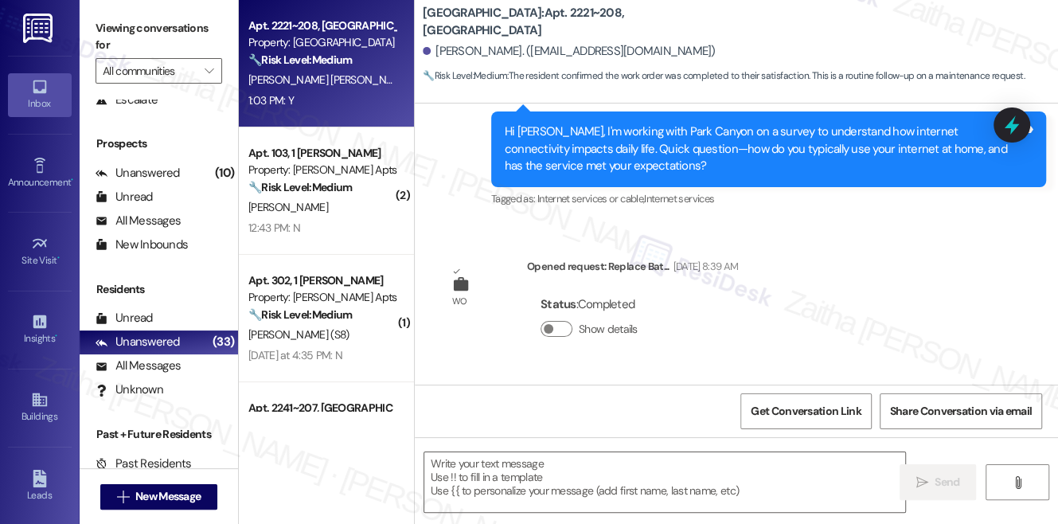
scroll to position [1621, 0]
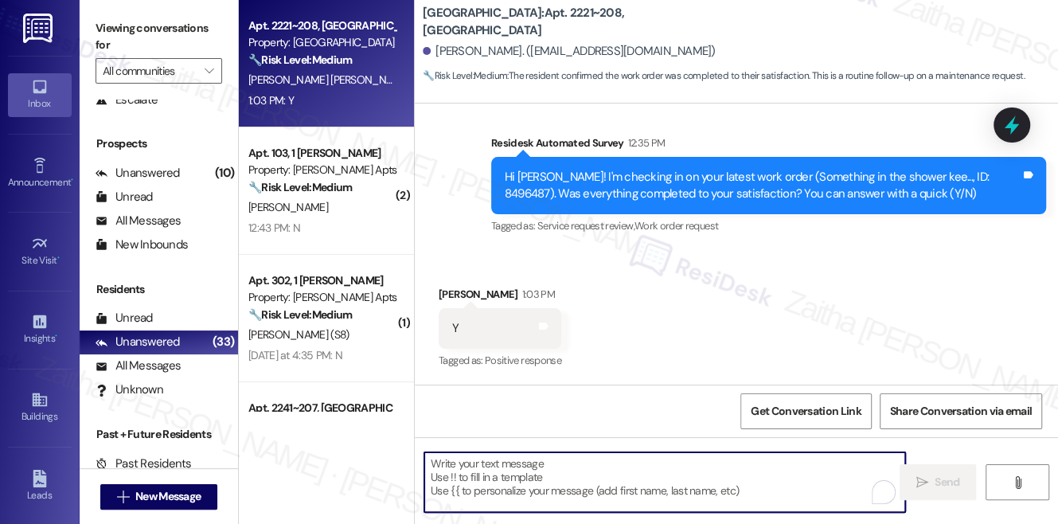
click at [518, 484] on textarea "To enrich screen reader interactions, please activate Accessibility in Grammarl…" at bounding box center [664, 482] width 481 height 60
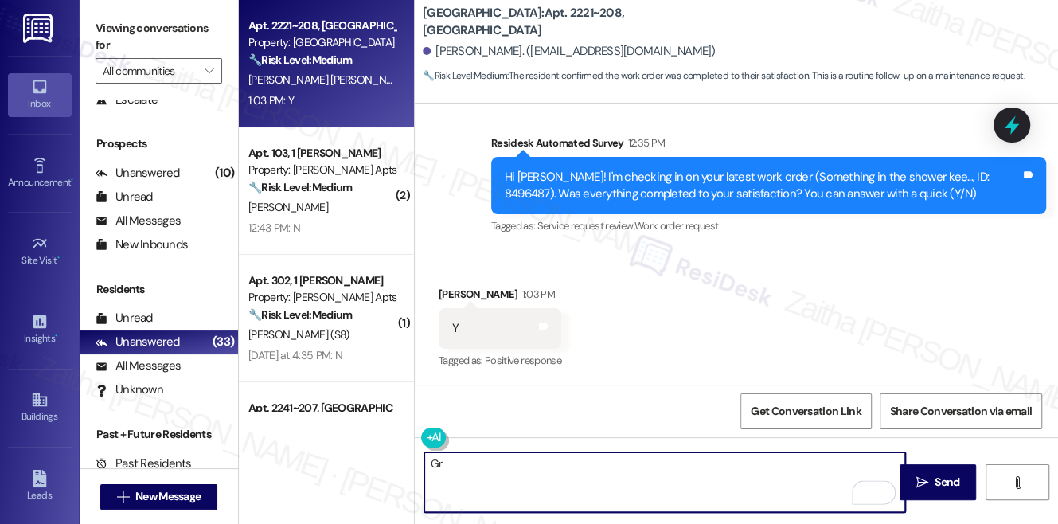
type textarea "G"
click at [456, 290] on div "Franco Cervantes Sanchez 1:03 PM" at bounding box center [500, 297] width 123 height 22
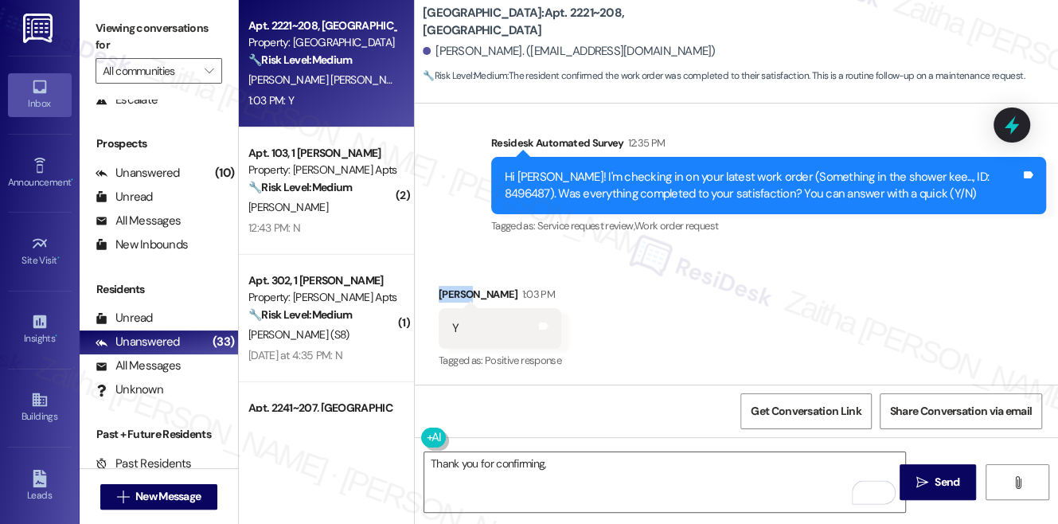
click at [456, 290] on div "Franco Cervantes Sanchez 1:03 PM" at bounding box center [500, 297] width 123 height 22
copy div "Franco"
click at [594, 461] on textarea "Thank you for confirming," at bounding box center [664, 482] width 481 height 60
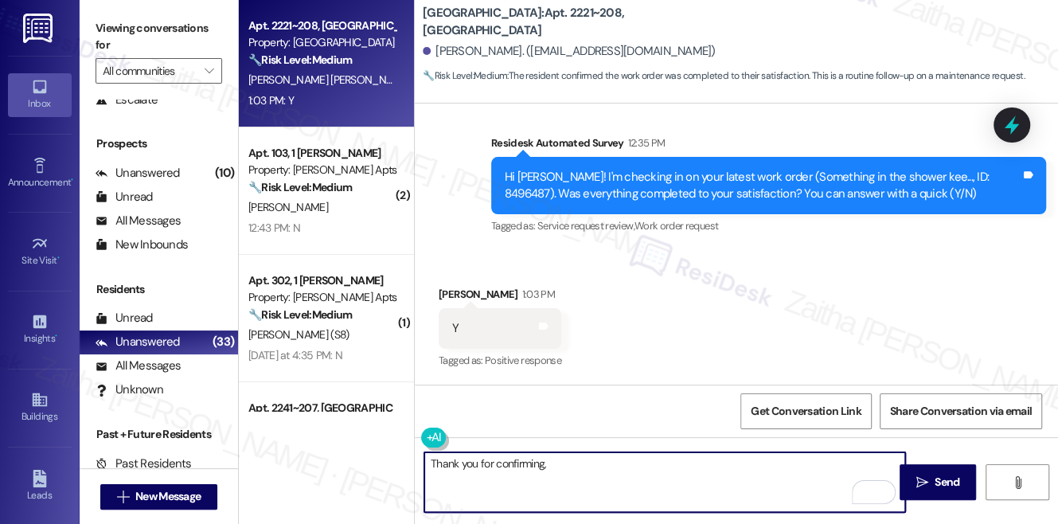
paste textarea "Franco"
paste textarea "I'm happy the work order was completed to your satisfaction! We'd also love to …"
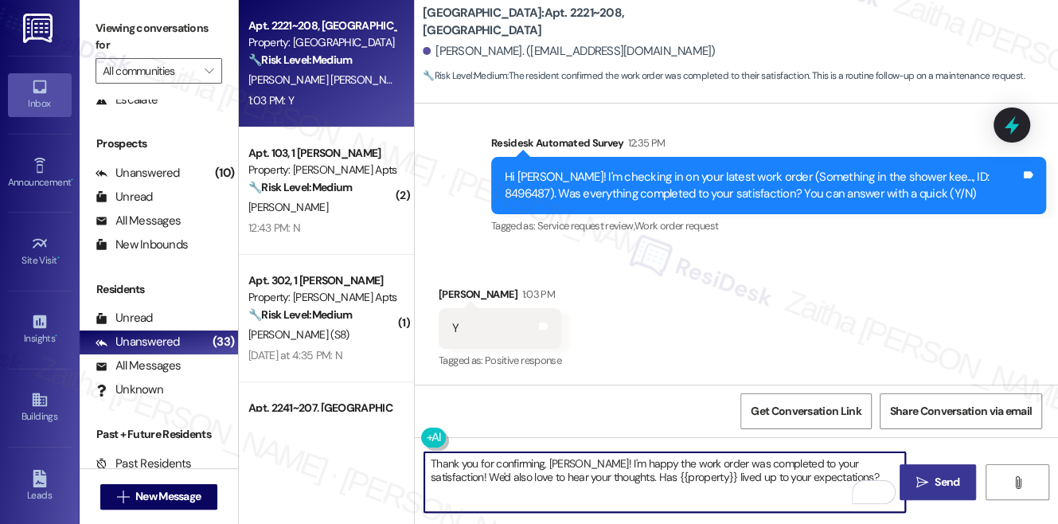
type textarea "Thank you for confirming, Franco! I'm happy the work order was completed to you…"
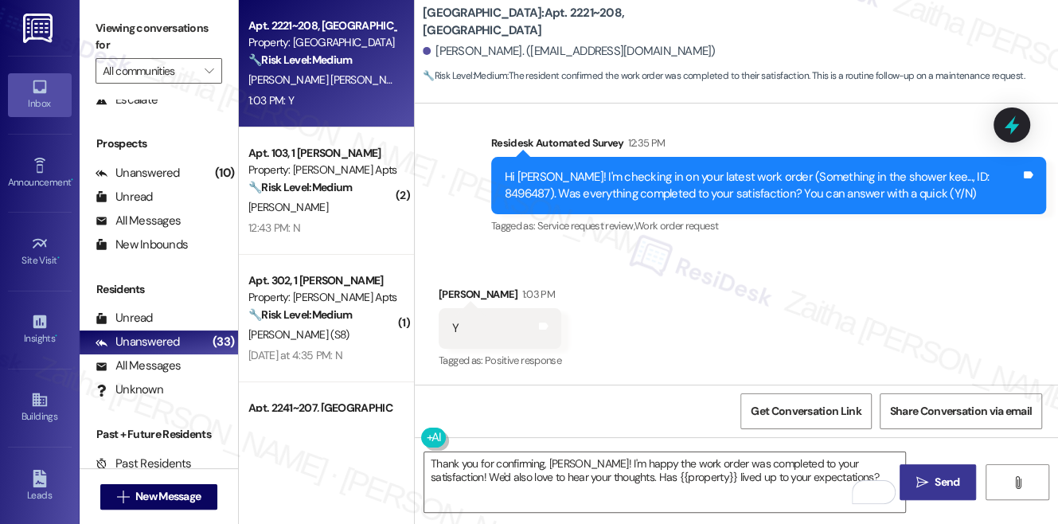
click at [934, 483] on span "Send" at bounding box center [946, 482] width 25 height 17
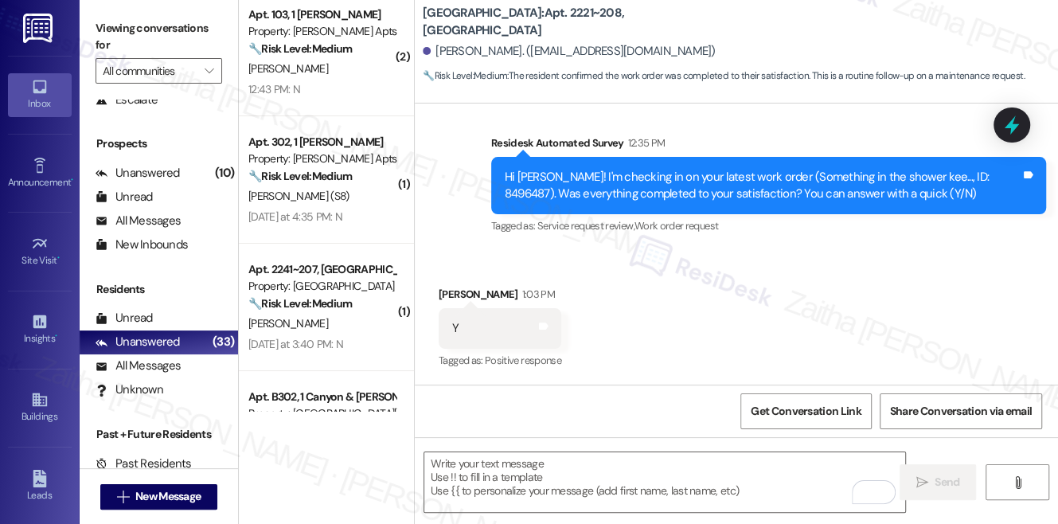
scroll to position [0, 0]
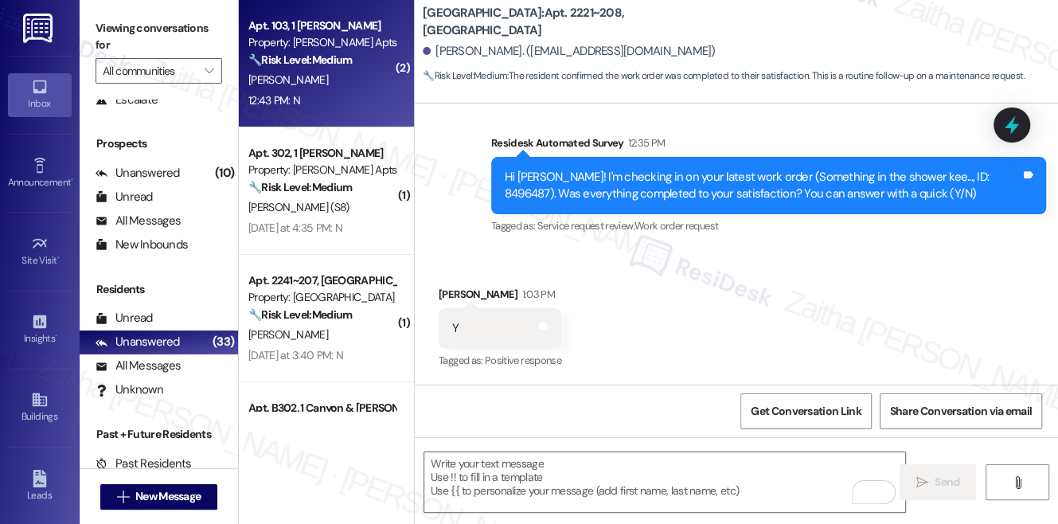
click at [356, 85] on div "[PERSON_NAME]" at bounding box center [322, 80] width 150 height 20
type textarea "Fetching suggested responses. Please feel free to read through the conversation…"
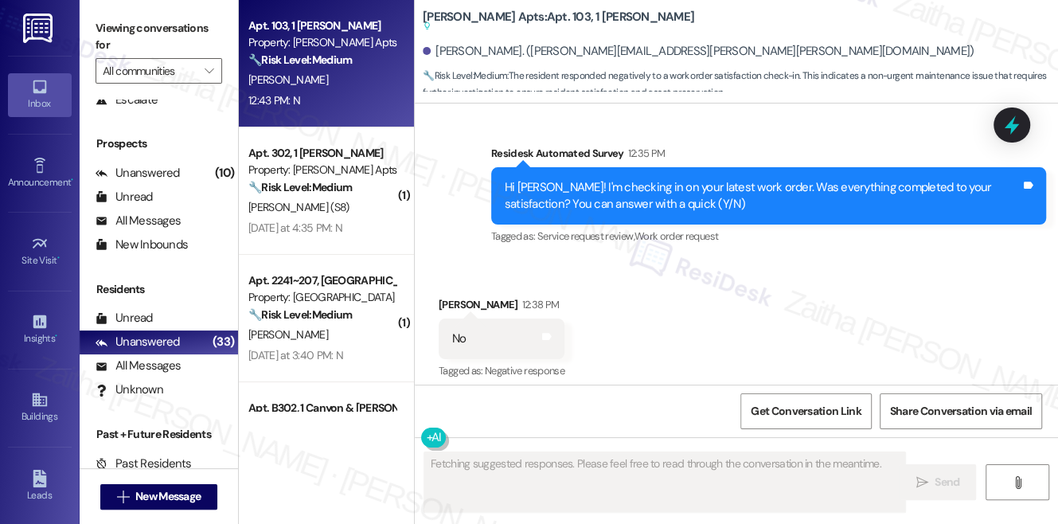
scroll to position [4072, 0]
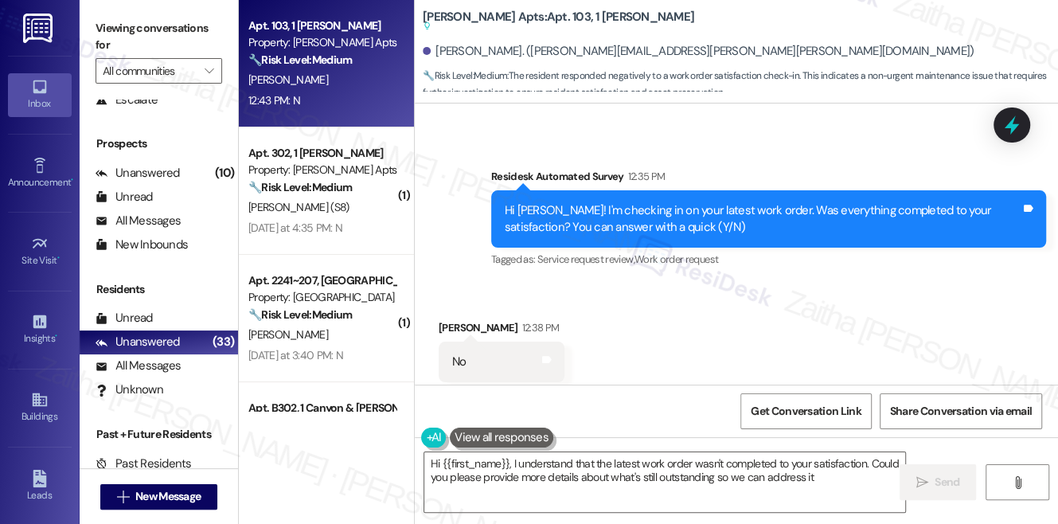
type textarea "Hi {{first_name}}, I understand that the latest work order wasn't completed to …"
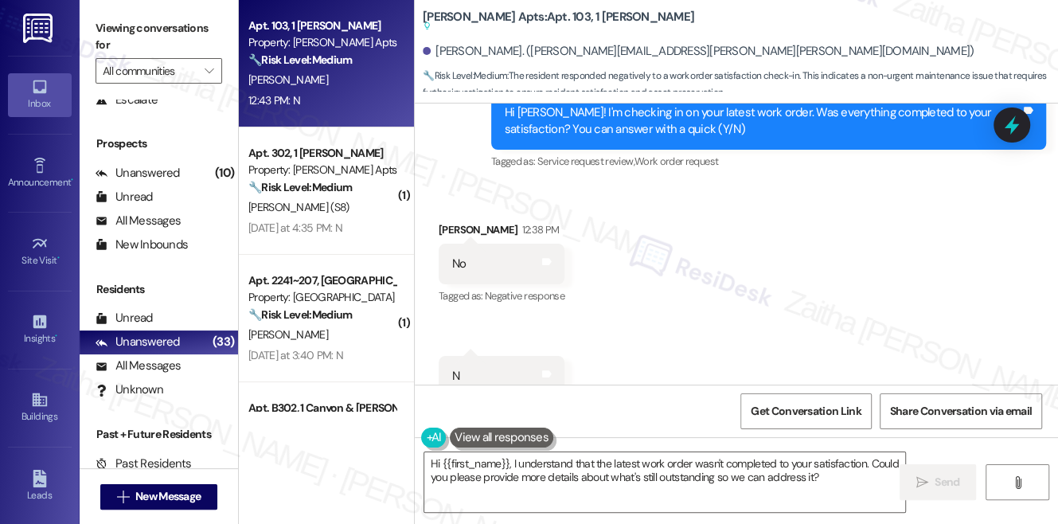
scroll to position [4073, 0]
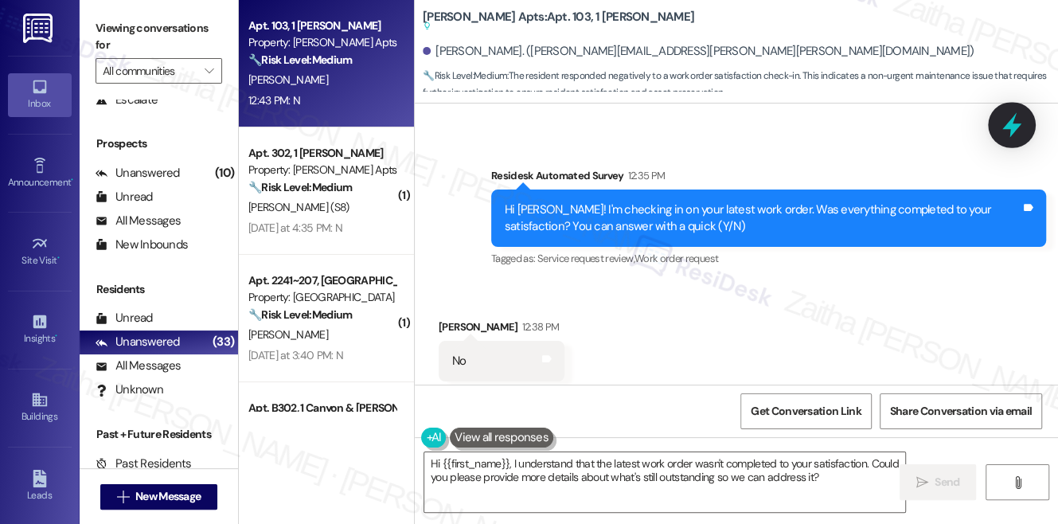
click at [1012, 127] on icon at bounding box center [1011, 125] width 19 height 25
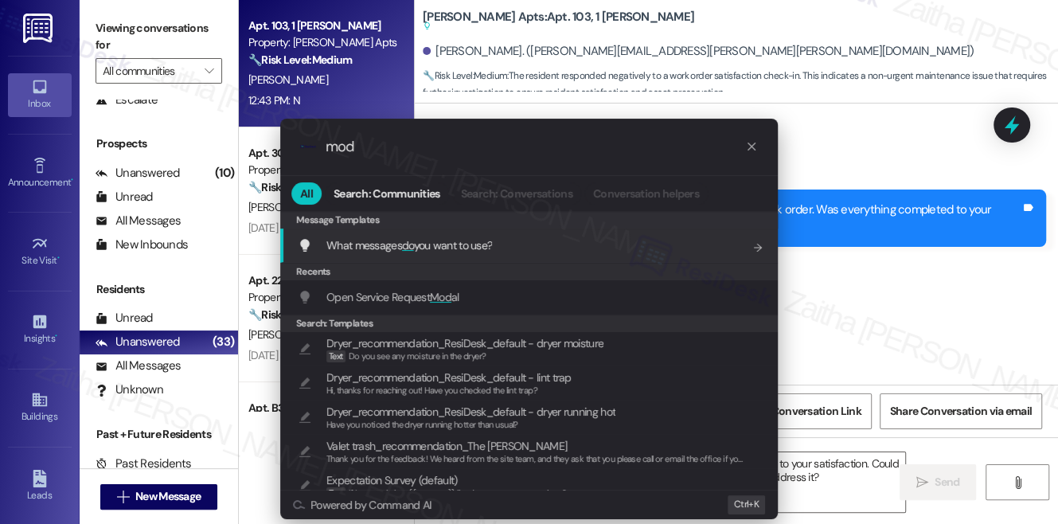
click at [930, 159] on div ".cls-1{fill:#0a055f;}.cls-2{fill:#0cc4c4;} resideskLogoBlueOrange mod All Searc…" at bounding box center [529, 262] width 1058 height 524
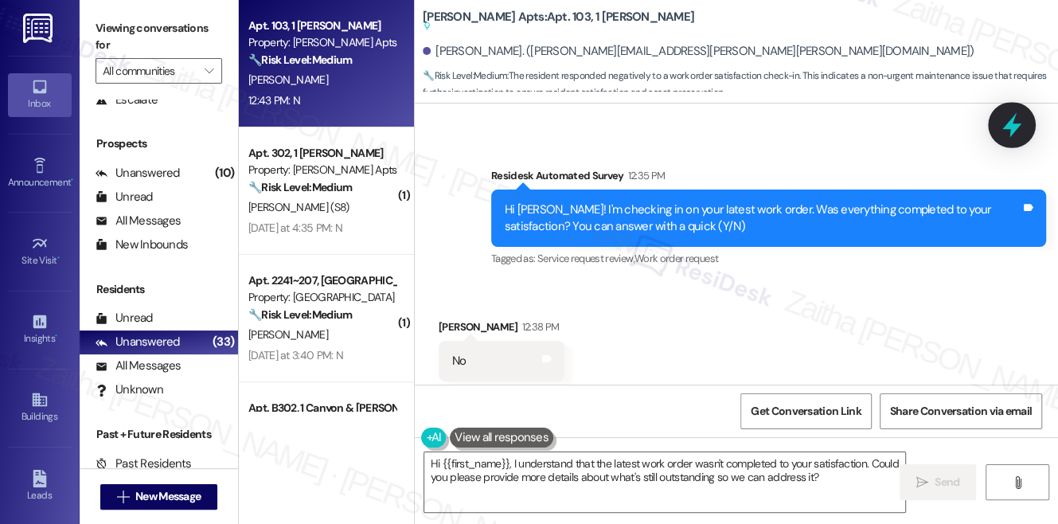
click at [1006, 123] on icon at bounding box center [1011, 124] width 27 height 27
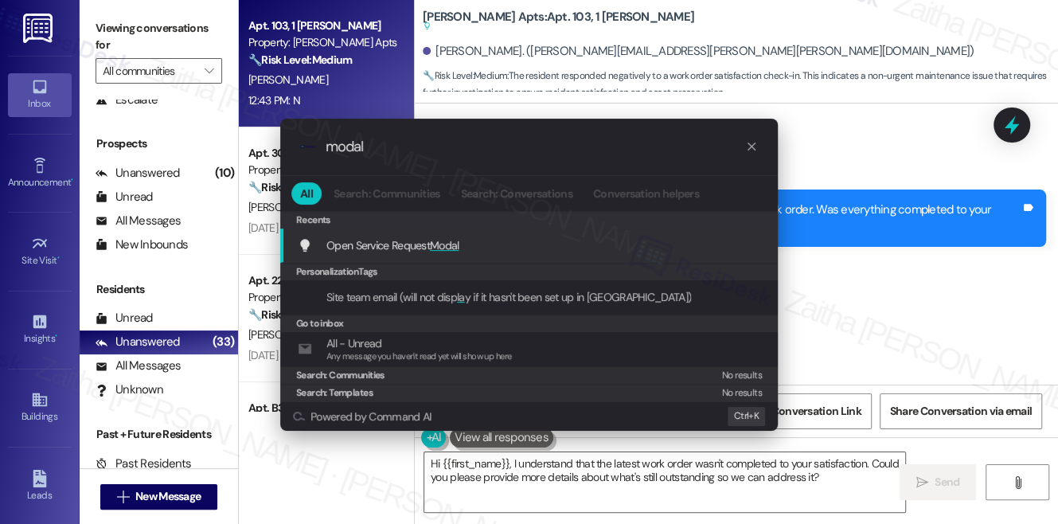
type input "modal"
click at [448, 241] on span "Modal" at bounding box center [444, 245] width 29 height 14
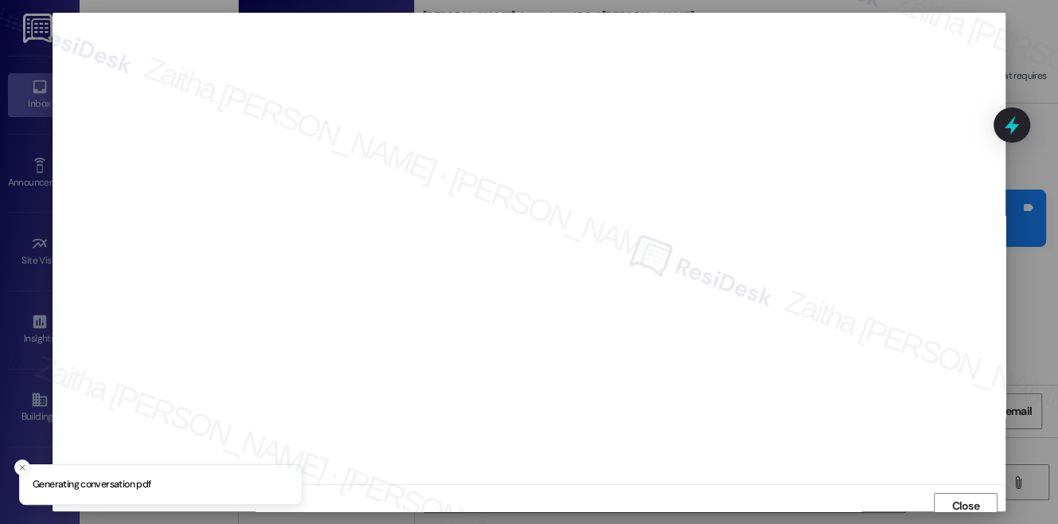
scroll to position [6, 0]
click at [952, 501] on span "Close" at bounding box center [965, 499] width 28 height 17
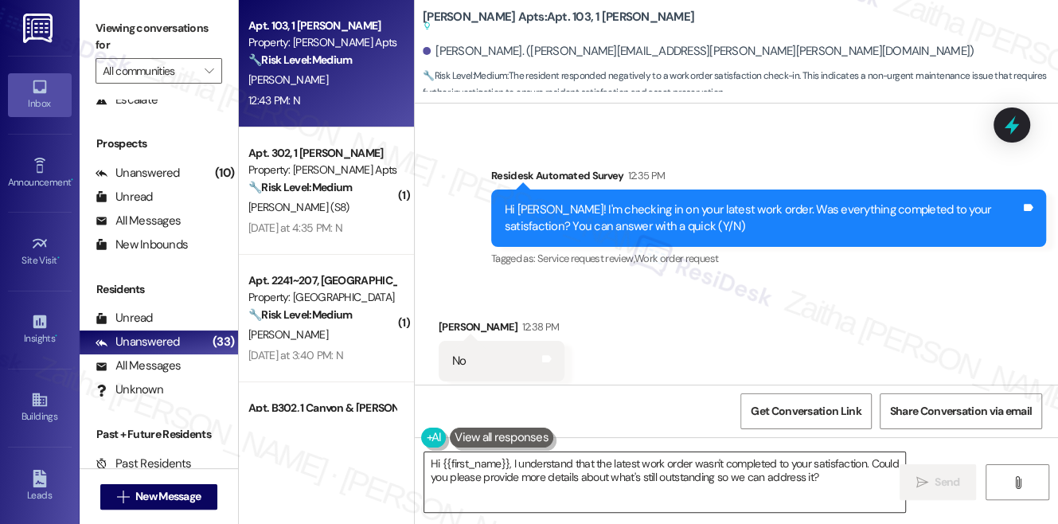
click at [435, 463] on textarea "Hi {{first_name}}, I understand that the latest work order wasn't completed to …" at bounding box center [664, 482] width 481 height 60
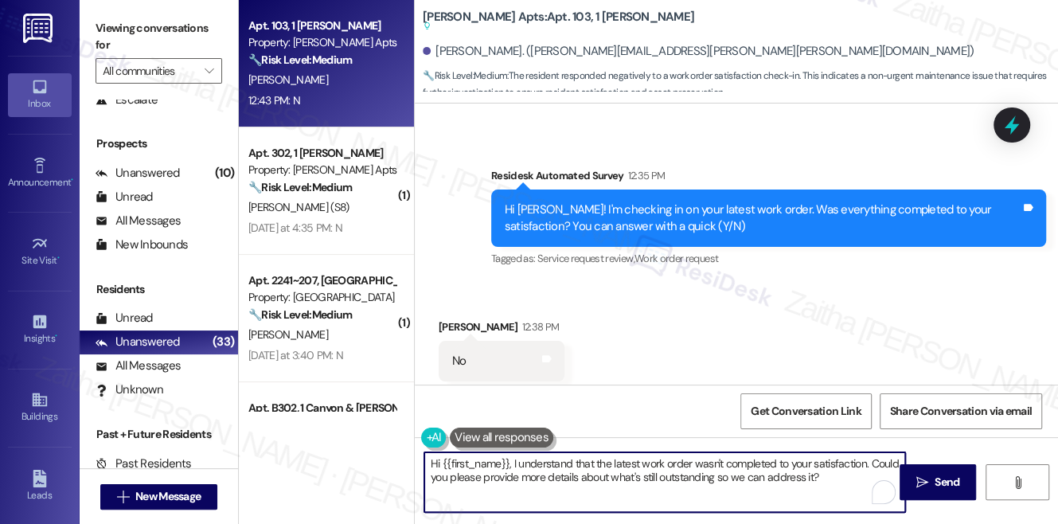
click at [435, 463] on textarea "Hi {{first_name}}, I understand that the latest work order wasn't completed to …" at bounding box center [664, 482] width 481 height 60
click at [650, 461] on textarea "Thank you for letting me know, {{first_name}}, I understand that the latest wor…" at bounding box center [664, 482] width 481 height 60
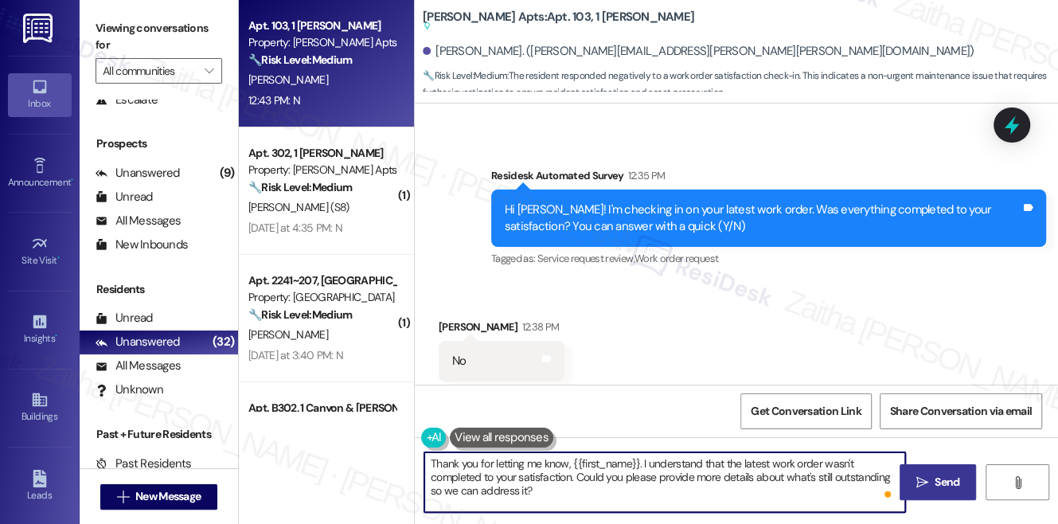
type textarea "Thank you for letting me know, {{first_name}}. I understand that the latest wor…"
click at [945, 480] on span "Send" at bounding box center [946, 482] width 25 height 17
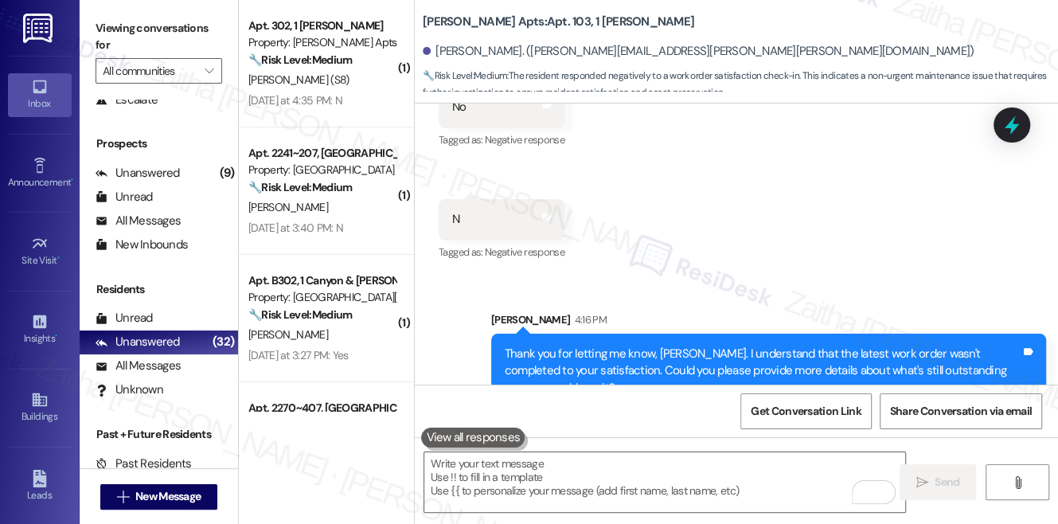
scroll to position [4306, 0]
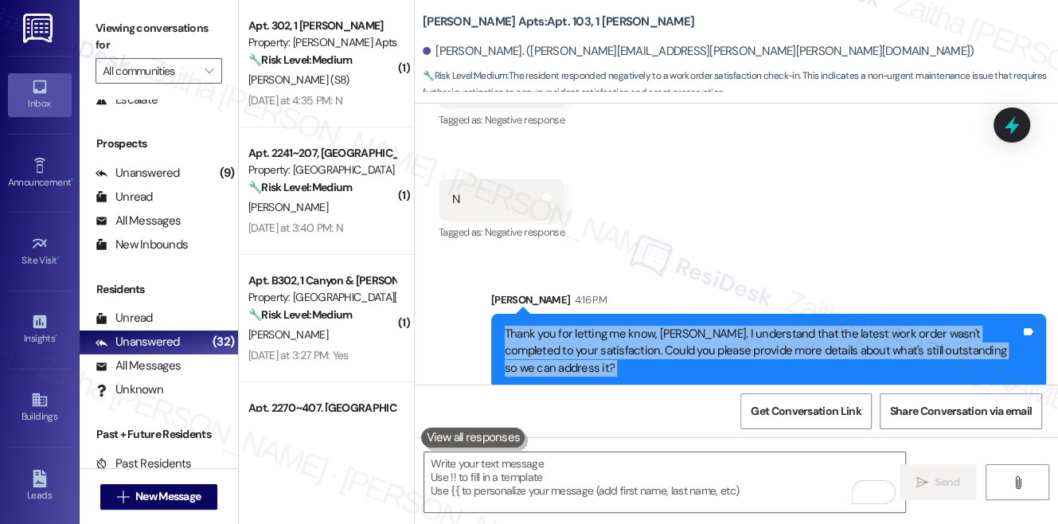
drag, startPoint x: 517, startPoint y: 338, endPoint x: 1031, endPoint y: 392, distance: 516.9
click at [1033, 395] on div "Announcement, sent via SMS Sarah (ResiDesk) Dec 29, 2023 at 4:07 PM Happy New Y…" at bounding box center [736, 365] width 643 height 524
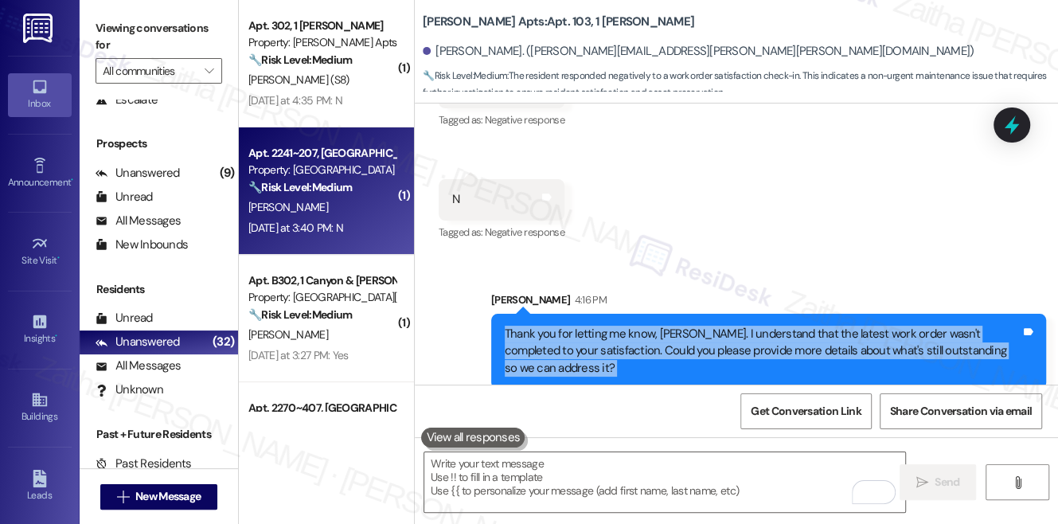
copy div "Thank you for letting me know, Jason. I understand that the latest work order w…"
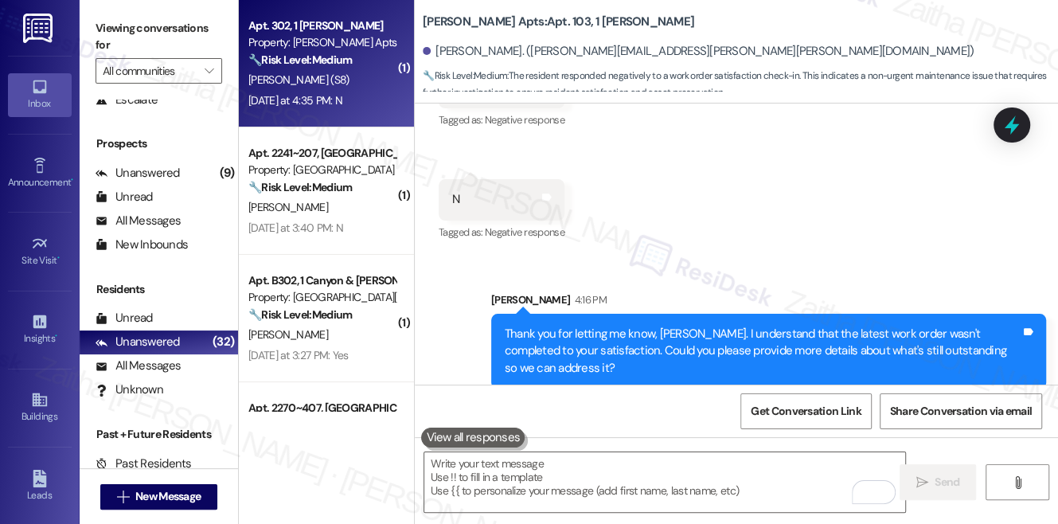
click at [331, 96] on div "Yesterday at 4:35 PM: N Yesterday at 4:35 PM: N" at bounding box center [295, 100] width 94 height 14
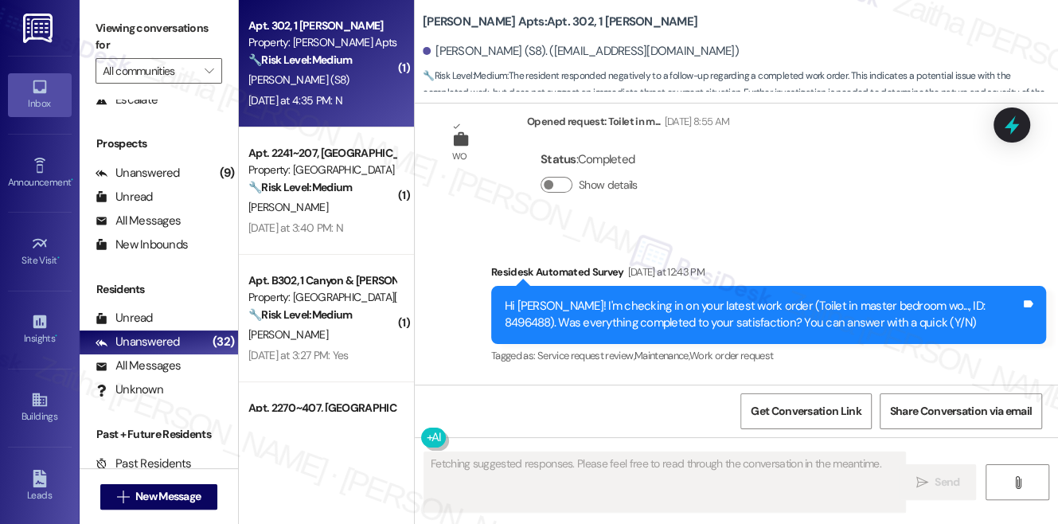
scroll to position [2291, 0]
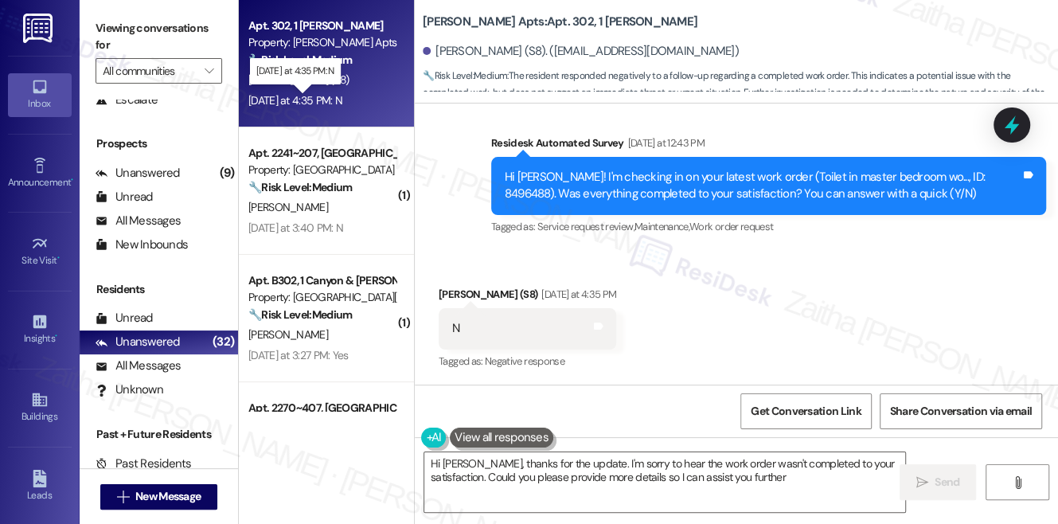
type textarea "Hi Paula, thanks for the update. I'm sorry to hear the work order wasn't comple…"
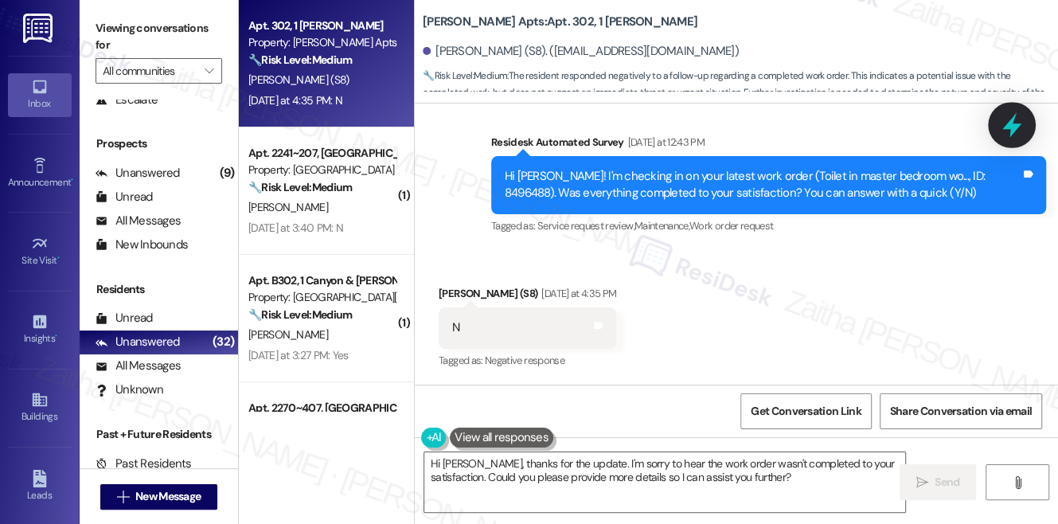
click at [1005, 132] on icon at bounding box center [1011, 124] width 27 height 27
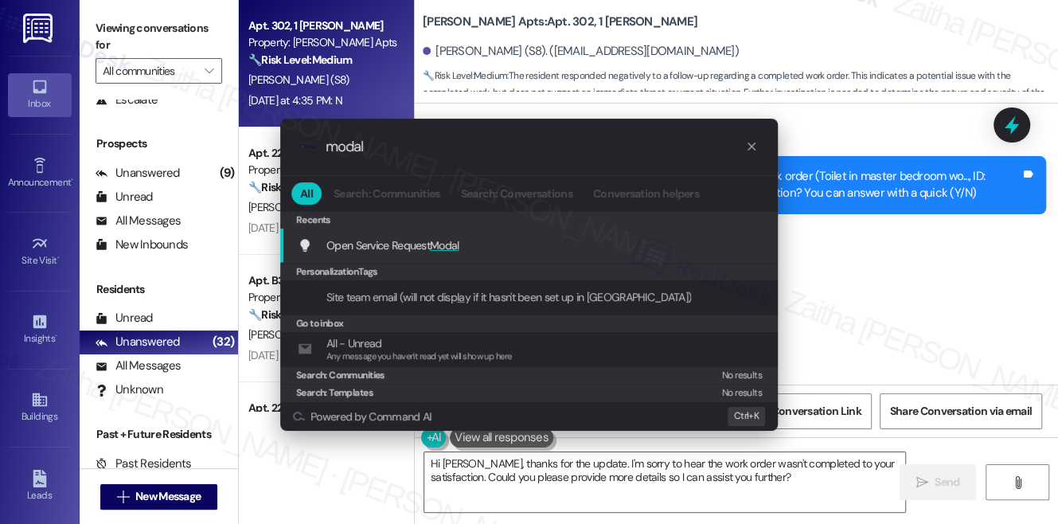
type input "modal"
click at [436, 241] on span "Modal" at bounding box center [444, 245] width 29 height 14
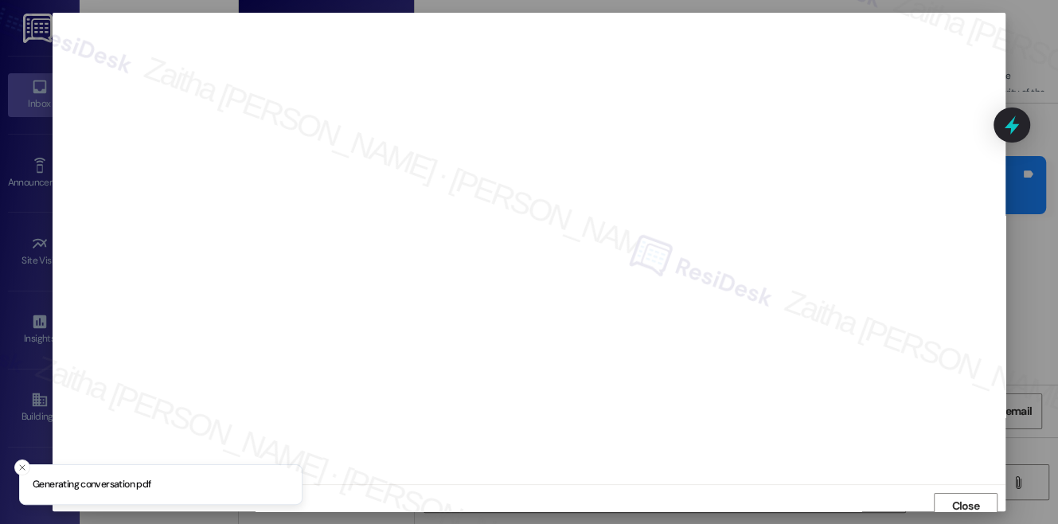
scroll to position [6, 0]
click at [958, 501] on span "Close" at bounding box center [965, 499] width 28 height 17
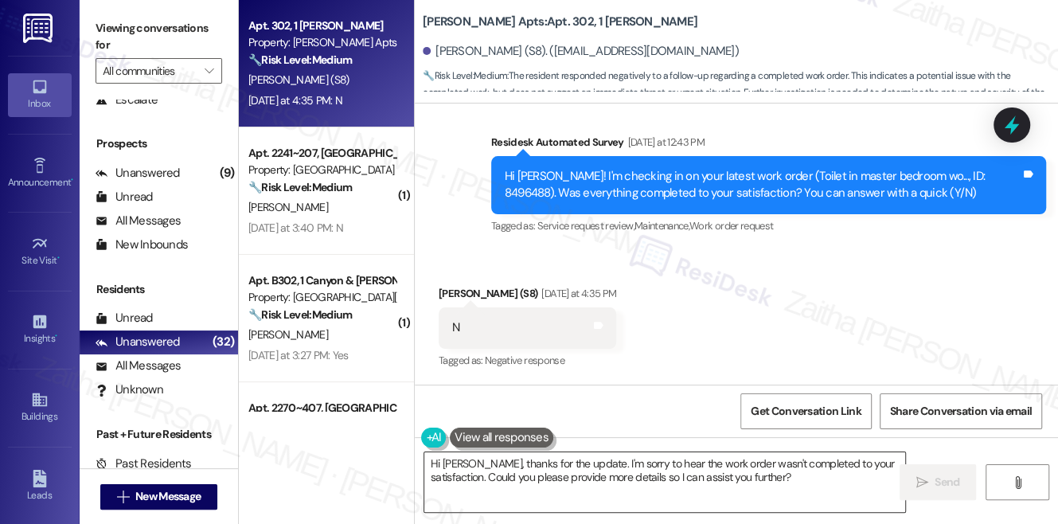
click at [766, 478] on textarea "Hi Paula, thanks for the update. I'm sorry to hear the work order wasn't comple…" at bounding box center [664, 482] width 481 height 60
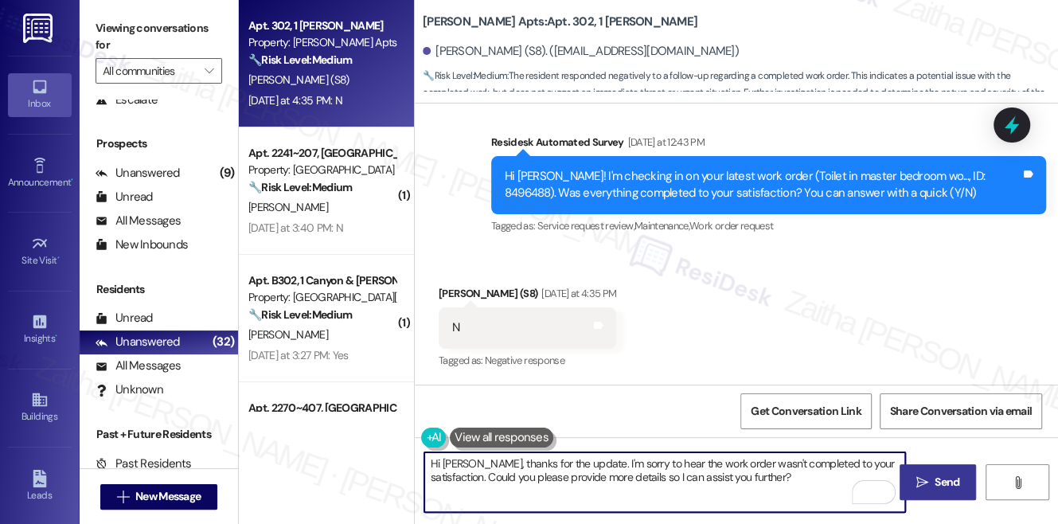
click at [922, 481] on icon "" at bounding box center [922, 482] width 12 height 13
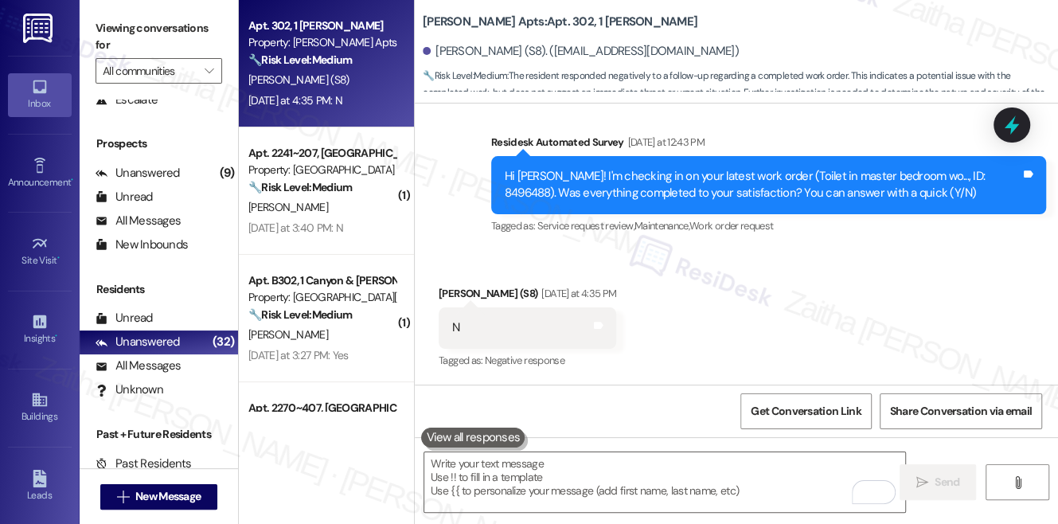
scroll to position [2291, 0]
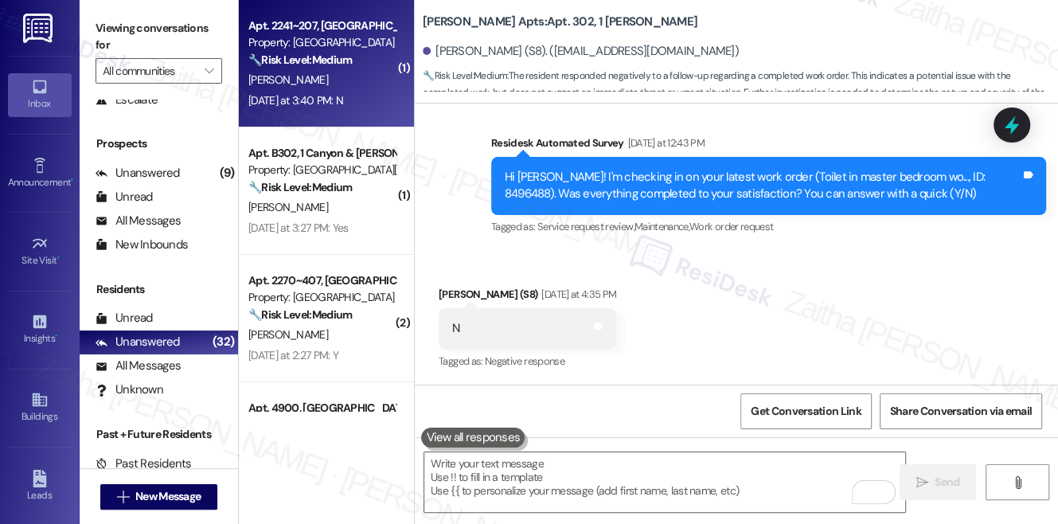
click at [376, 88] on div "[PERSON_NAME]" at bounding box center [322, 80] width 150 height 20
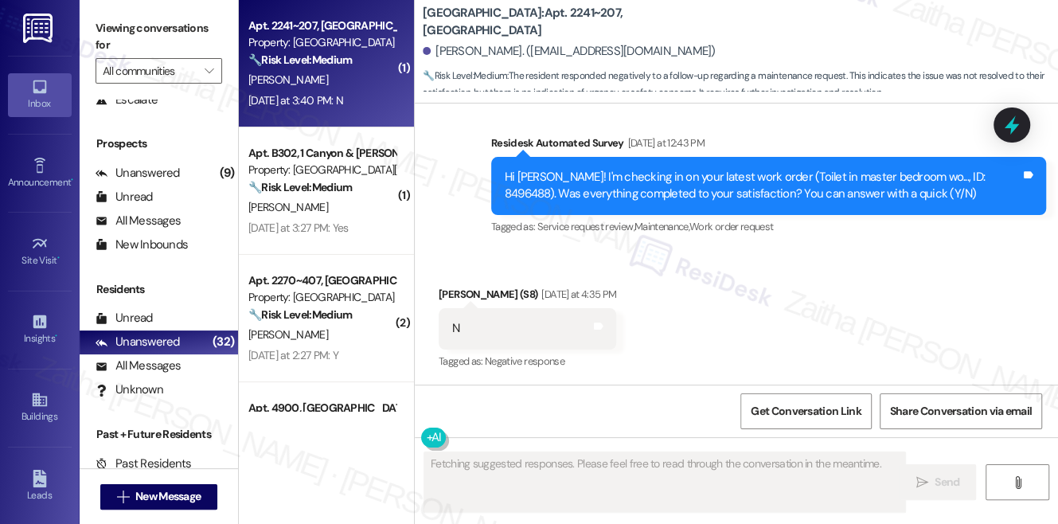
scroll to position [1623, 0]
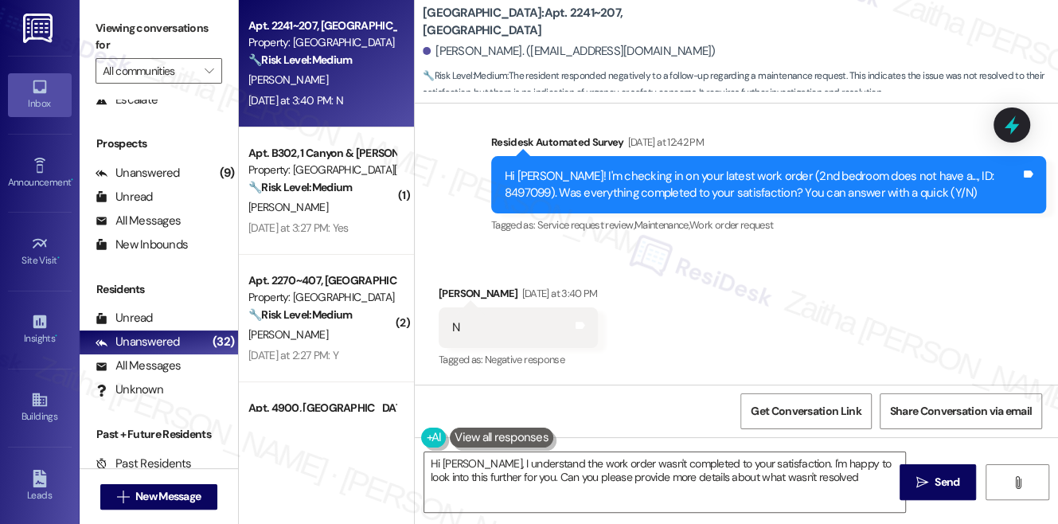
type textarea "Hi Allison, I understand the work order wasn't completed to your satisfaction. …"
click at [1010, 128] on icon at bounding box center [1011, 125] width 19 height 25
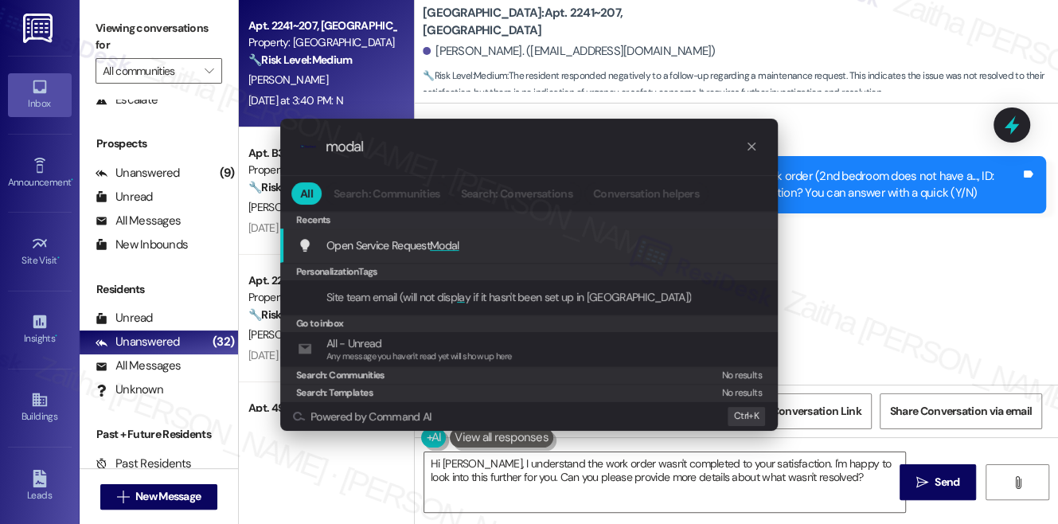
type input "modal"
click at [452, 244] on span "Modal" at bounding box center [444, 245] width 29 height 14
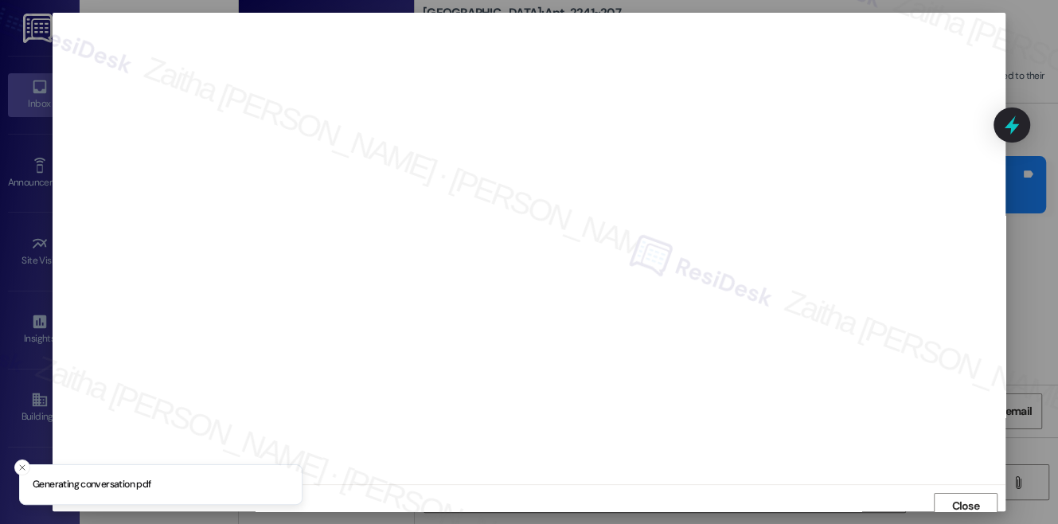
scroll to position [6, 0]
click at [962, 509] on span "Close" at bounding box center [965, 499] width 34 height 24
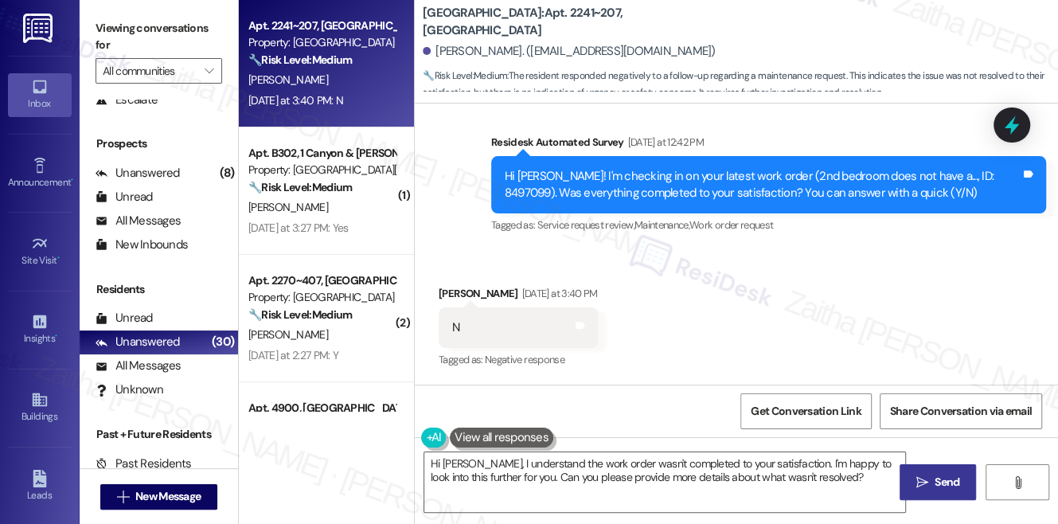
click at [949, 486] on span "Send" at bounding box center [946, 482] width 25 height 17
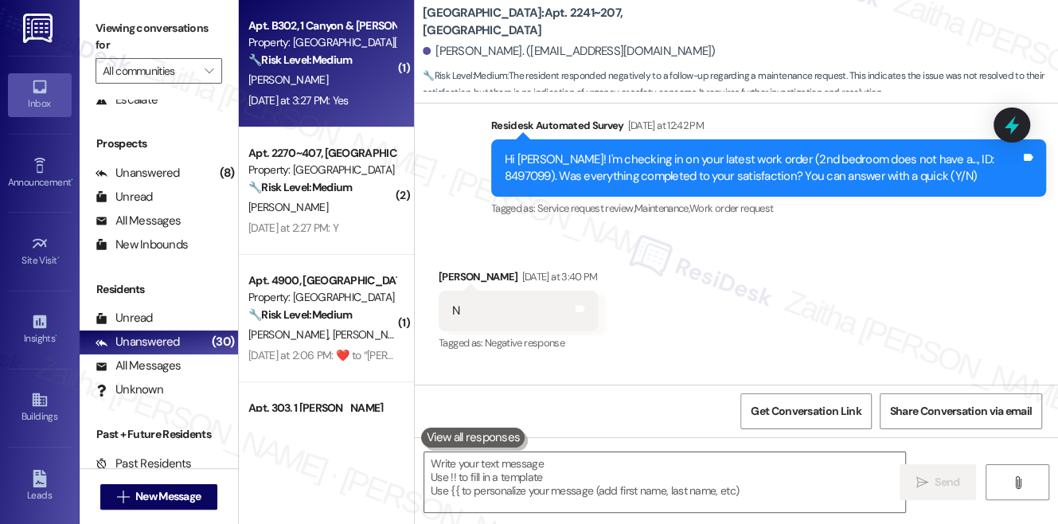
click at [371, 92] on div "Yesterday at 3:27 PM: Yes Yesterday at 3:27 PM: Yes" at bounding box center [322, 101] width 150 height 20
type textarea "Fetching suggested responses. Please feel free to read through the conversation…"
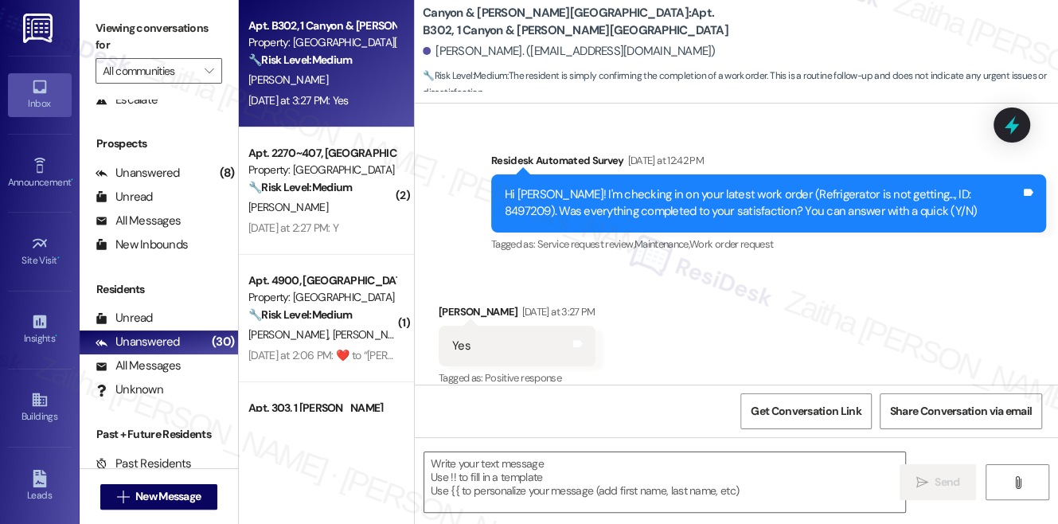
scroll to position [4095, 0]
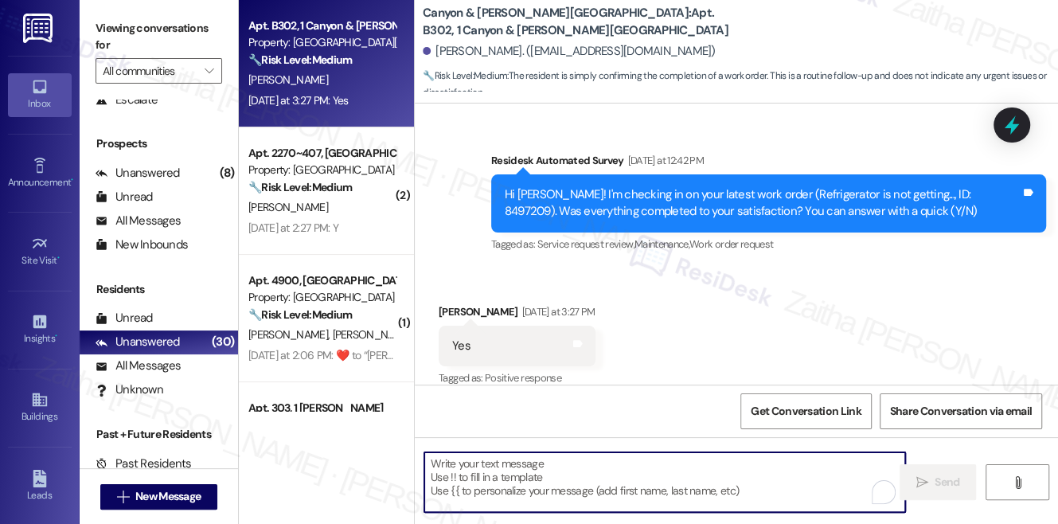
click at [575, 453] on textarea "To enrich screen reader interactions, please activate Accessibility in Grammarl…" at bounding box center [664, 482] width 481 height 60
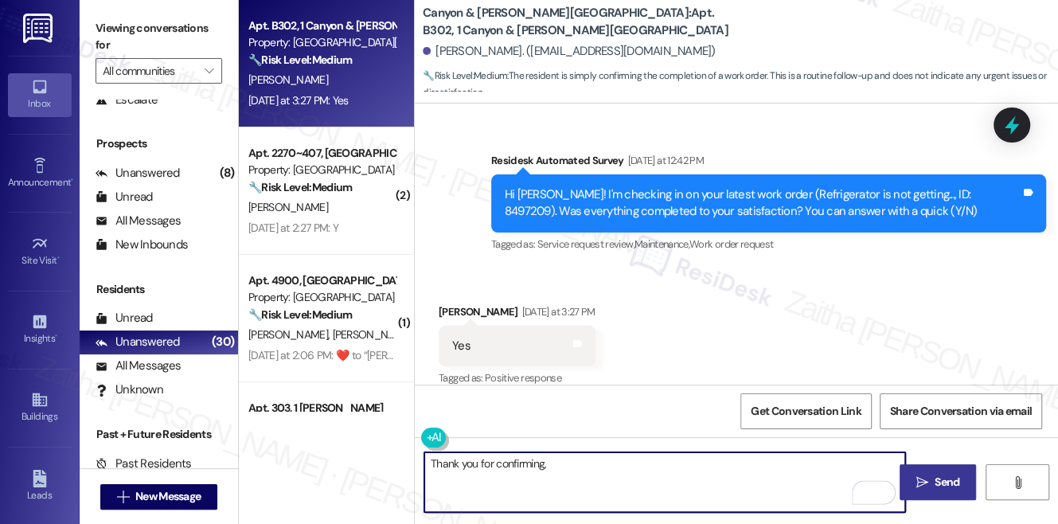
click at [446, 303] on div "Paul Kates Yesterday at 3:27 PM" at bounding box center [517, 314] width 157 height 22
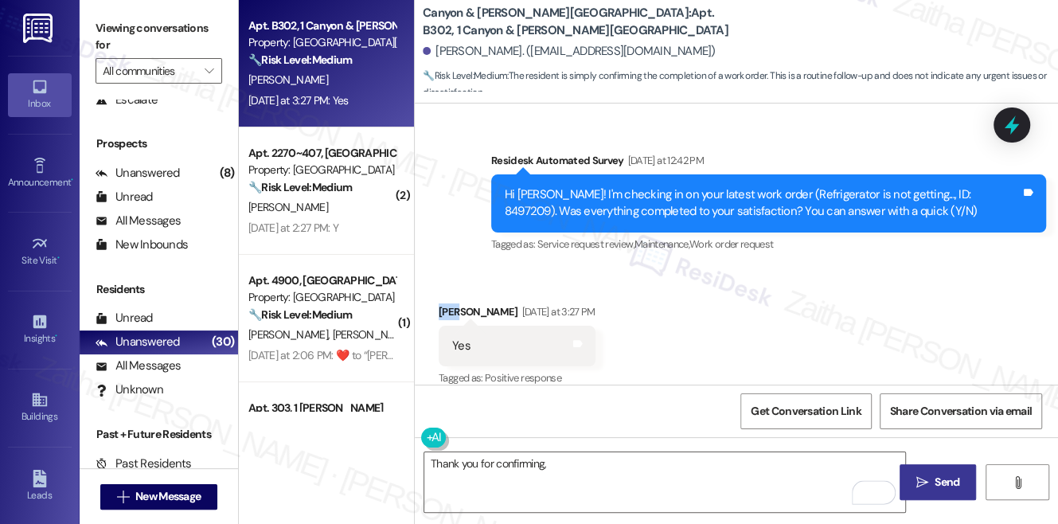
click at [446, 303] on div "Paul Kates Yesterday at 3:27 PM" at bounding box center [517, 314] width 157 height 22
copy div "Paul"
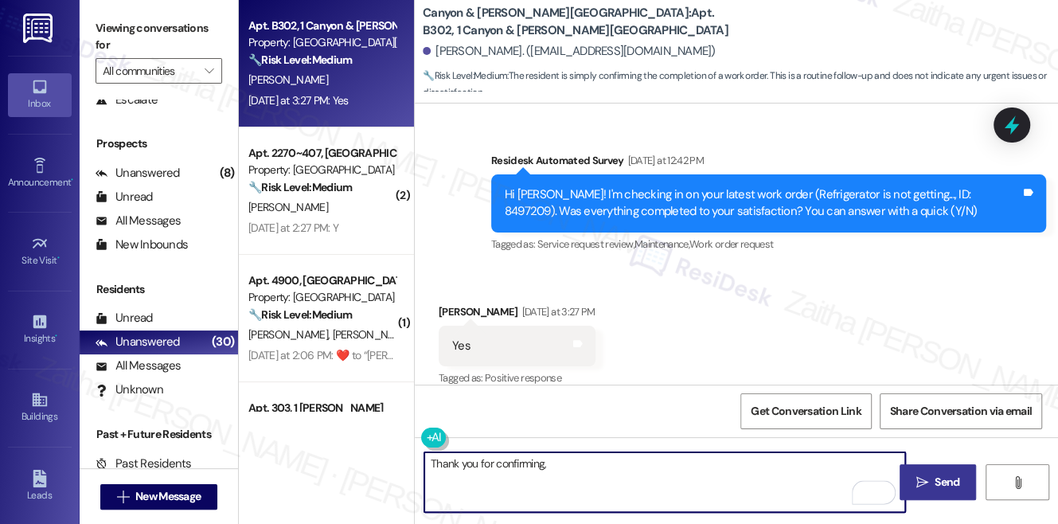
click at [587, 461] on textarea "Thank you for confirming," at bounding box center [664, 482] width 481 height 60
paste textarea "Paul"
paste textarea "I'm happy the work order was completed to your satisfaction! We'd also love to …"
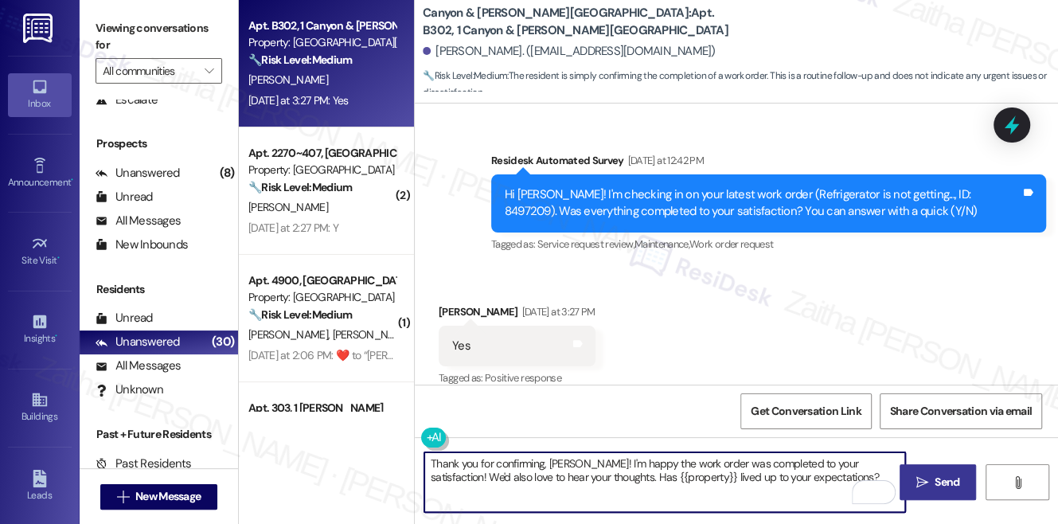
type textarea "Thank you for confirming, Paul! I'm happy the work order was completed to your …"
click at [916, 480] on icon "" at bounding box center [922, 482] width 12 height 13
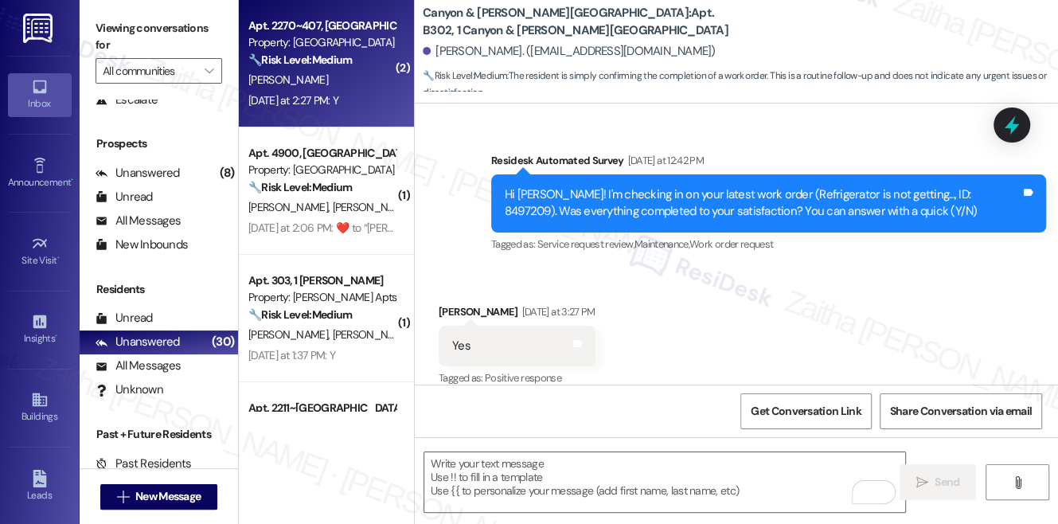
click at [378, 92] on div "Yesterday at 2:27 PM: Y Yesterday at 2:27 PM: Y" at bounding box center [322, 101] width 150 height 20
type textarea "Fetching suggested responses. Please feel free to read through the conversation…"
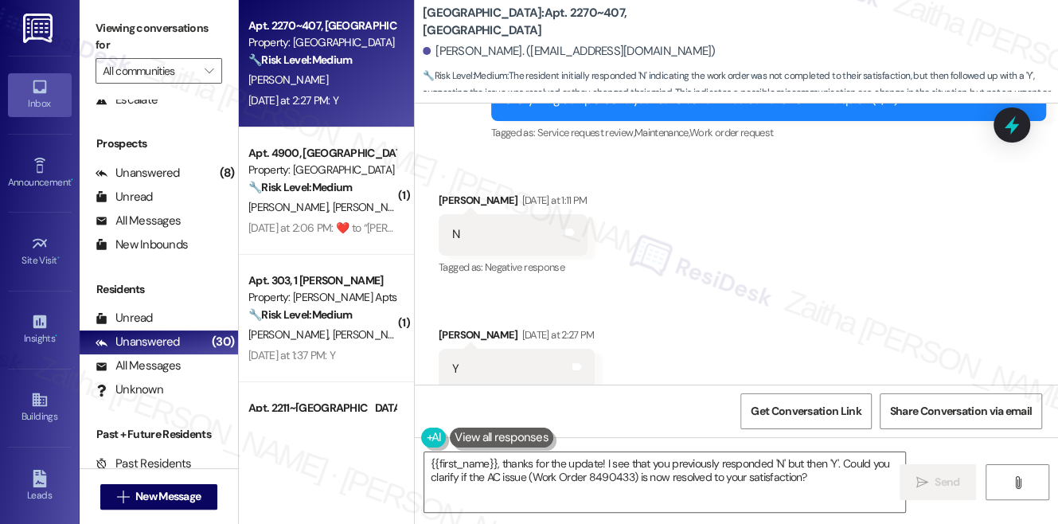
scroll to position [613, 0]
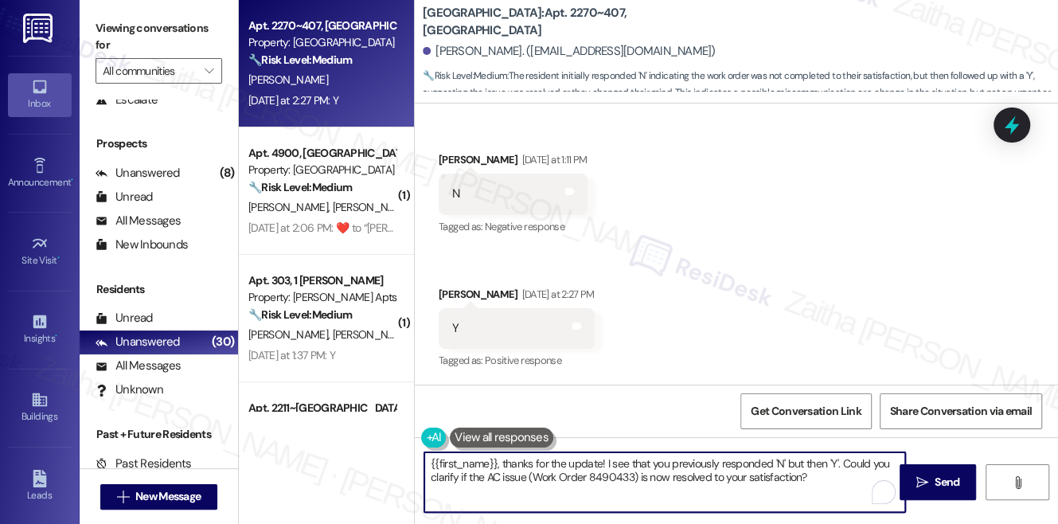
click at [432, 466] on textarea "{{first_name}}, thanks for the update! I see that you previously responded 'N' …" at bounding box center [664, 482] width 481 height 60
type textarea "Hi {{first_name}}, thanks for the update! I see that you previously responded '…"
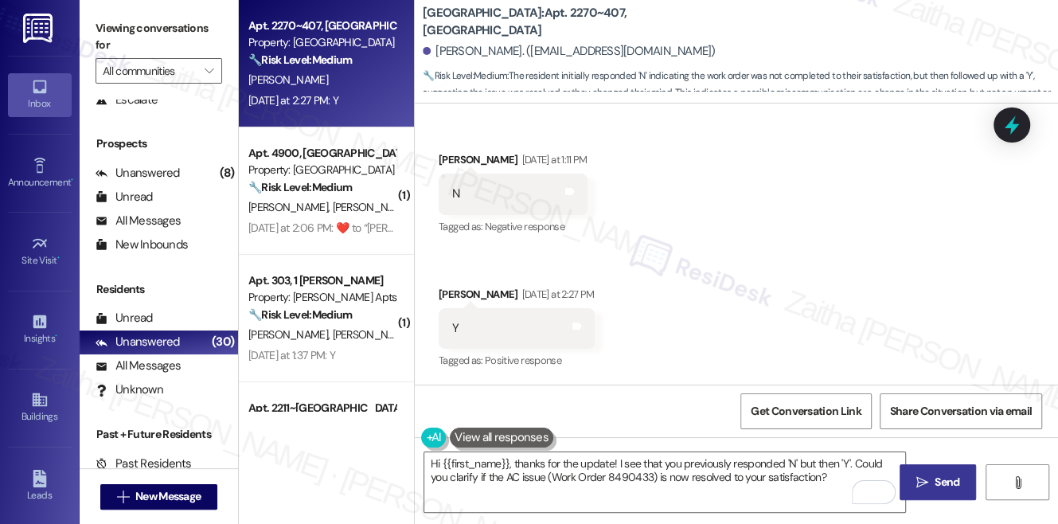
click at [926, 474] on span " Send" at bounding box center [938, 482] width 50 height 17
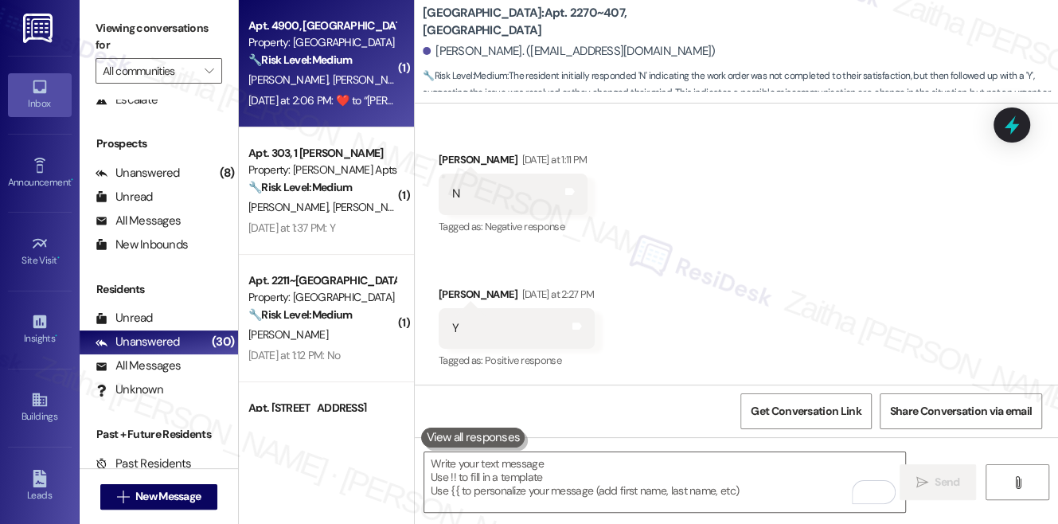
click at [335, 72] on div "N. Ellis T. Brooks" at bounding box center [322, 80] width 150 height 20
type textarea "Fetching suggested responses. Please feel free to read through the conversation…"
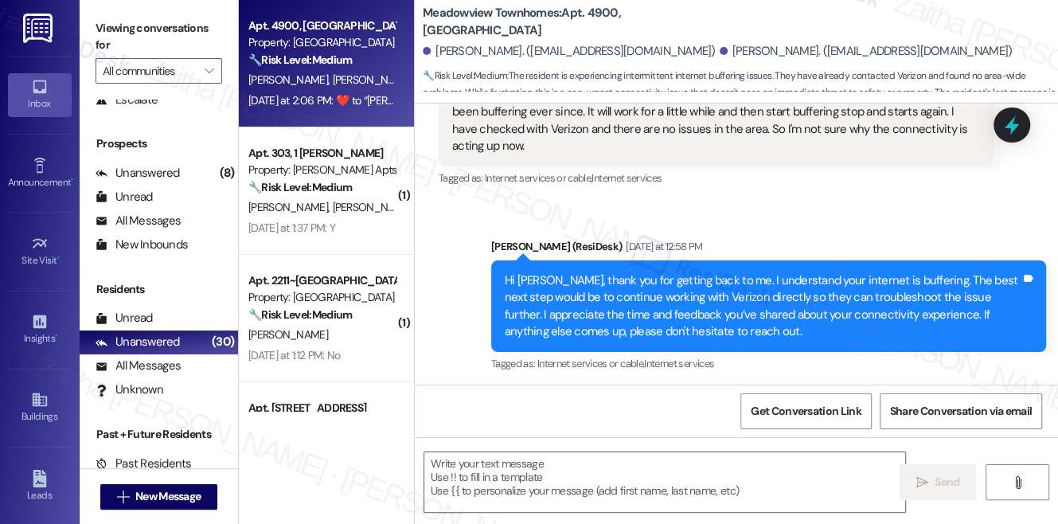
scroll to position [3039, 0]
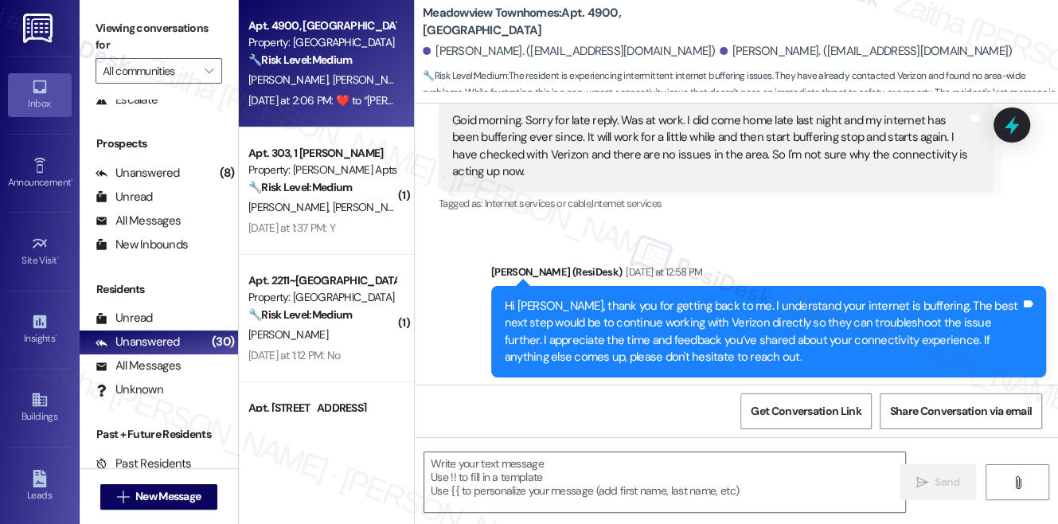
drag, startPoint x: 800, startPoint y: 323, endPoint x: 696, endPoint y: 220, distance: 146.9
click at [695, 217] on div "Received via SMS Tannette Brooks Question Neutral Sep 17, 2025 at 11:09 AM Goid…" at bounding box center [716, 138] width 579 height 178
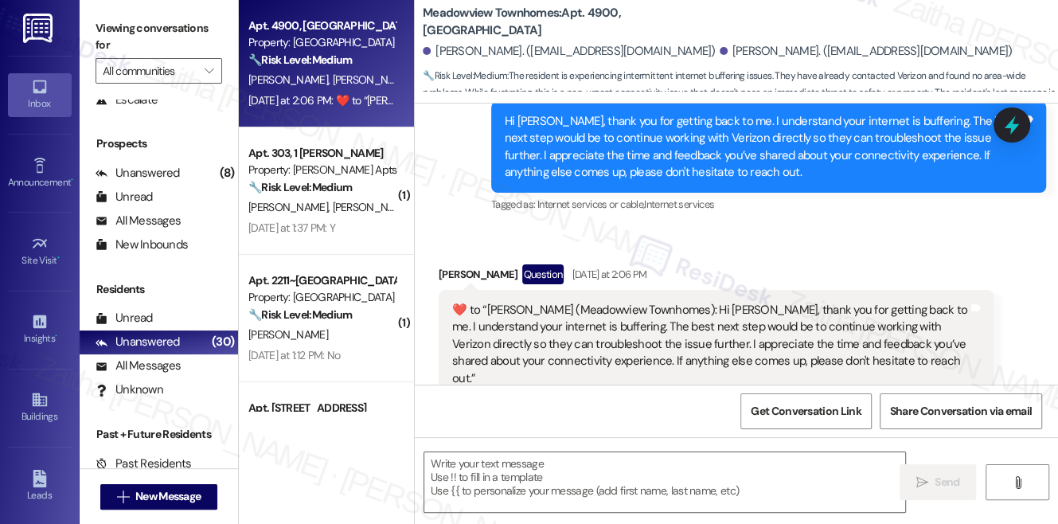
scroll to position [3257, 0]
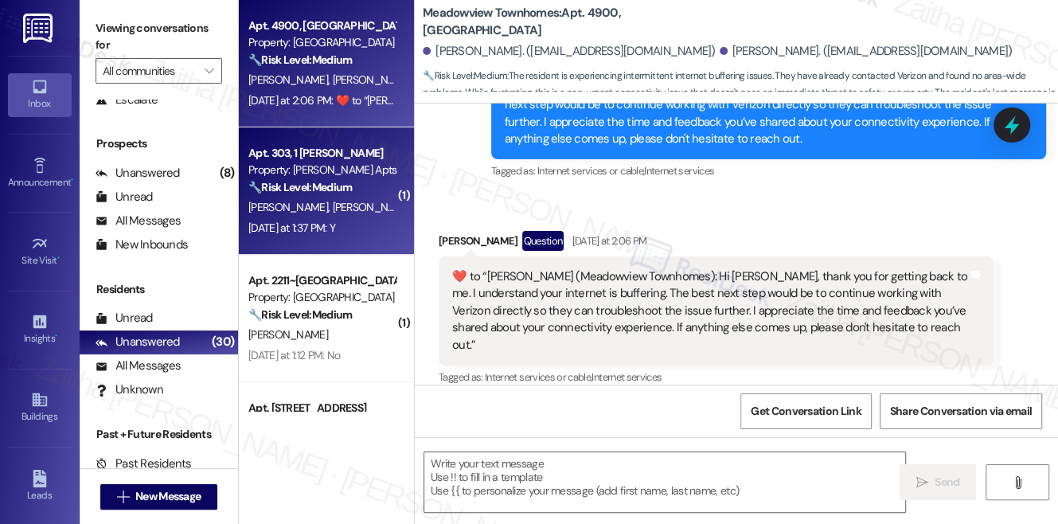
click at [345, 242] on div "Apt. 303, 1 Ashberry Property: Ashberry Apts 🔧 Risk Level: Medium The resident …" at bounding box center [326, 190] width 175 height 127
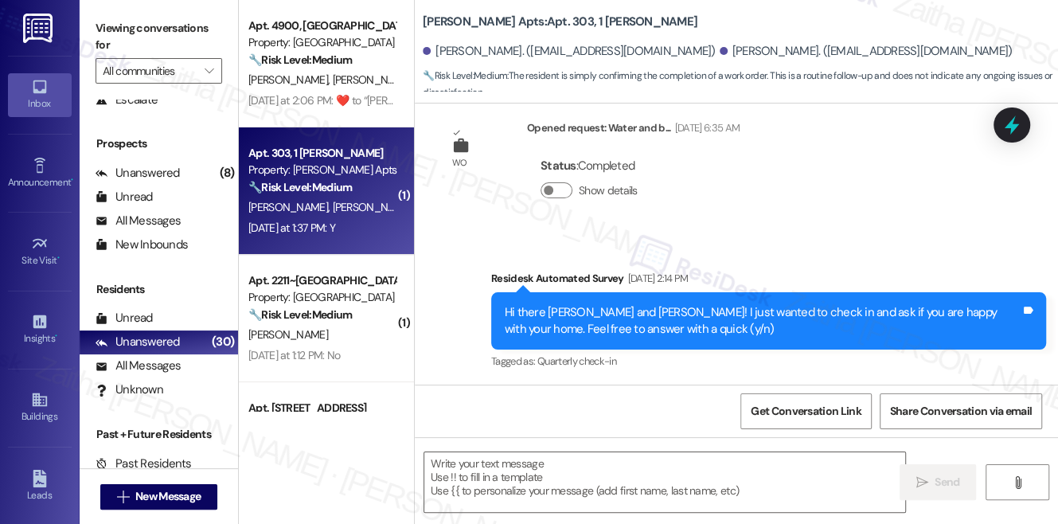
type textarea "Fetching suggested responses. Please feel free to read through the conversation…"
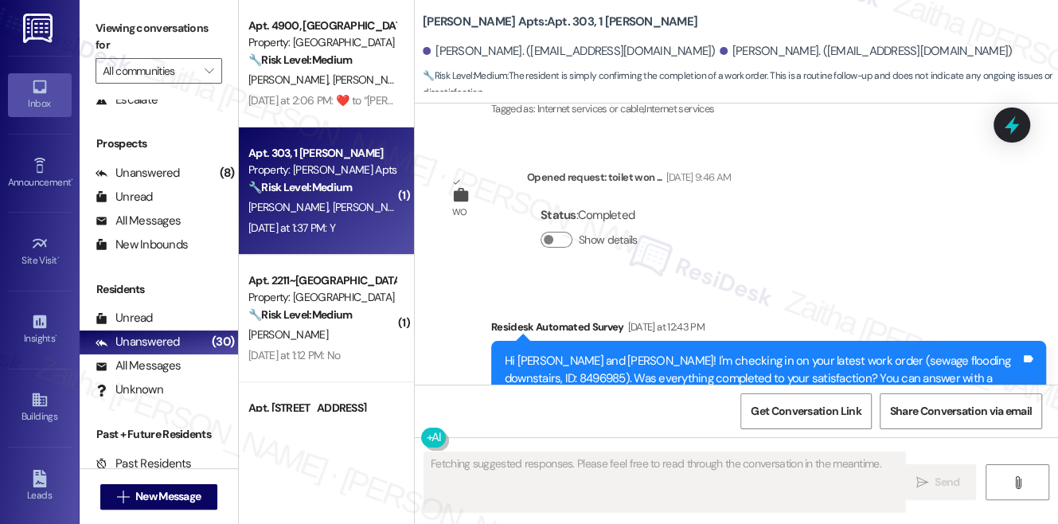
scroll to position [1082, 0]
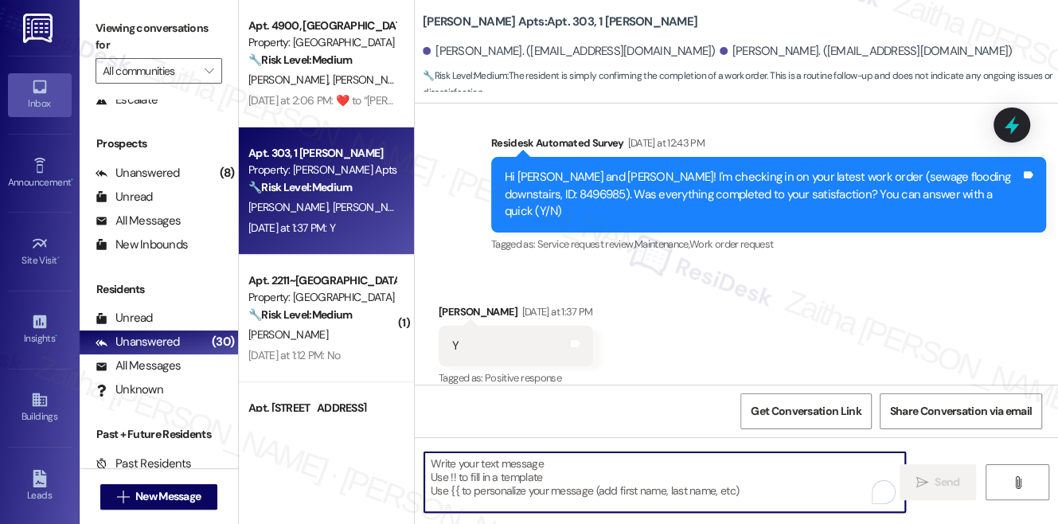
click at [534, 458] on textarea "To enrich screen reader interactions, please activate Accessibility in Grammarl…" at bounding box center [664, 482] width 481 height 60
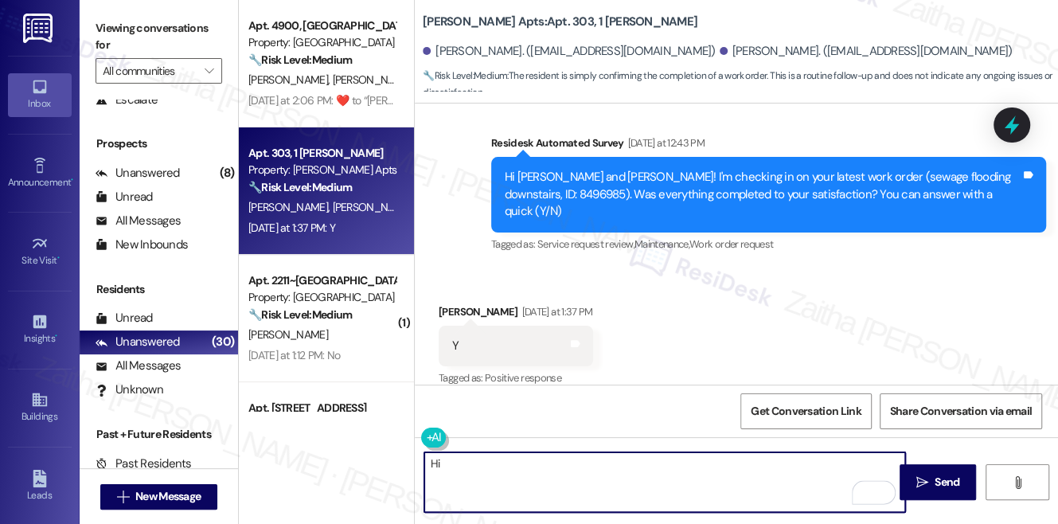
click at [449, 303] on div "Kenneth Brown Yesterday at 1:37 PM" at bounding box center [516, 314] width 154 height 22
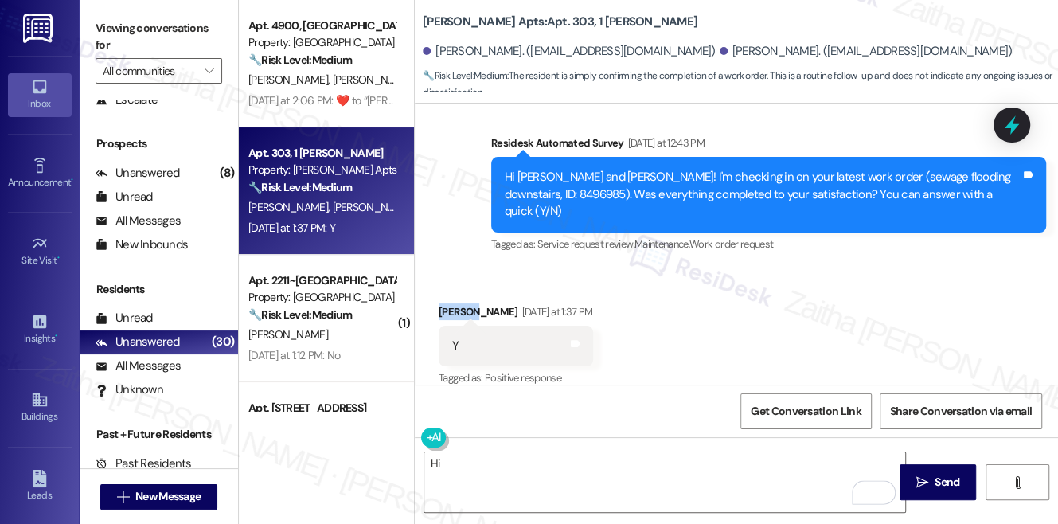
click at [448, 303] on div "Kenneth Brown Yesterday at 1:37 PM" at bounding box center [516, 314] width 154 height 22
copy div "Kenneth"
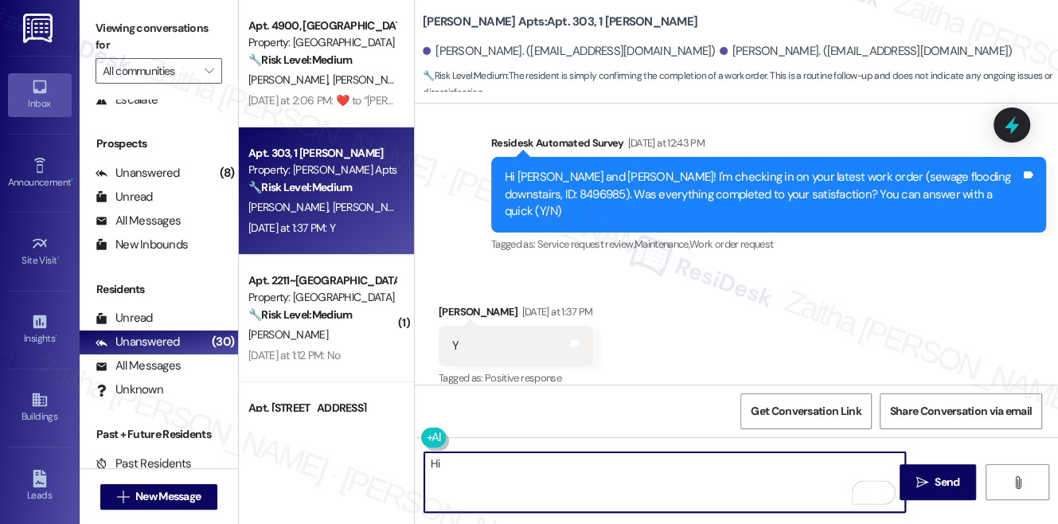
click at [506, 457] on textarea "Hi" at bounding box center [664, 482] width 481 height 60
paste textarea "Kenneth"
click at [481, 463] on textarea "Hi Kenneth! Thank you for confirming." at bounding box center [664, 482] width 481 height 60
click at [636, 469] on textarea "Hi Kenneth, thank you for confirming." at bounding box center [664, 482] width 481 height 60
paste textarea "I'm happy the work order was completed to your satisfaction! We'd also love to …"
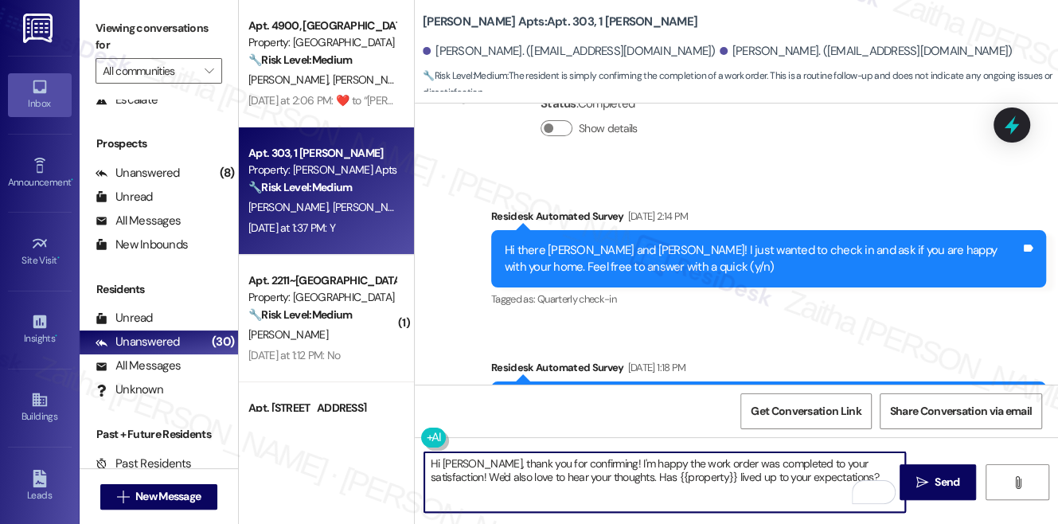
scroll to position [1083, 0]
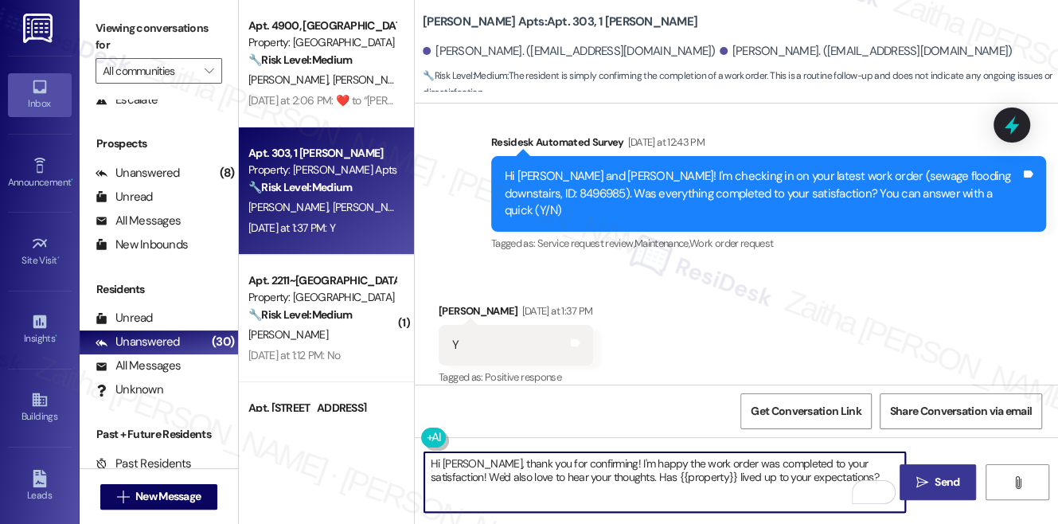
type textarea "Hi Kenneth, thank you for confirming! I'm happy the work order was completed to…"
click at [924, 472] on button " Send" at bounding box center [937, 482] width 77 height 36
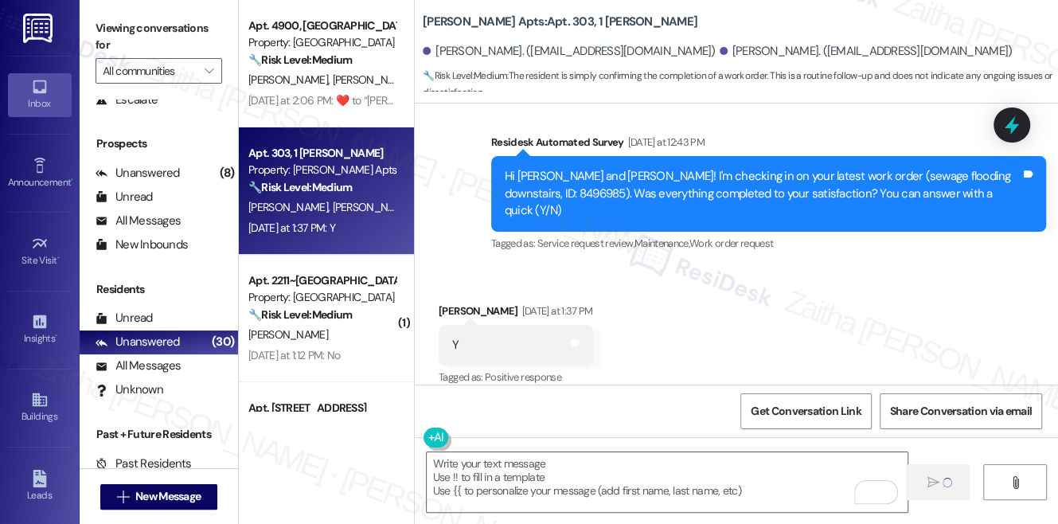
scroll to position [1082, 0]
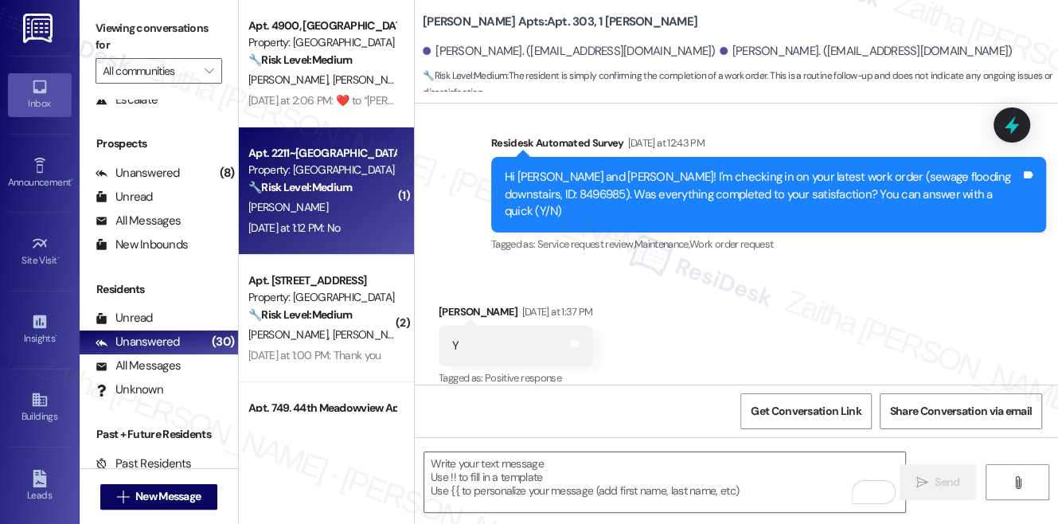
click at [368, 214] on div "S. Beale" at bounding box center [322, 207] width 150 height 20
type textarea "Fetching suggested responses. Please feel free to read through the conversation…"
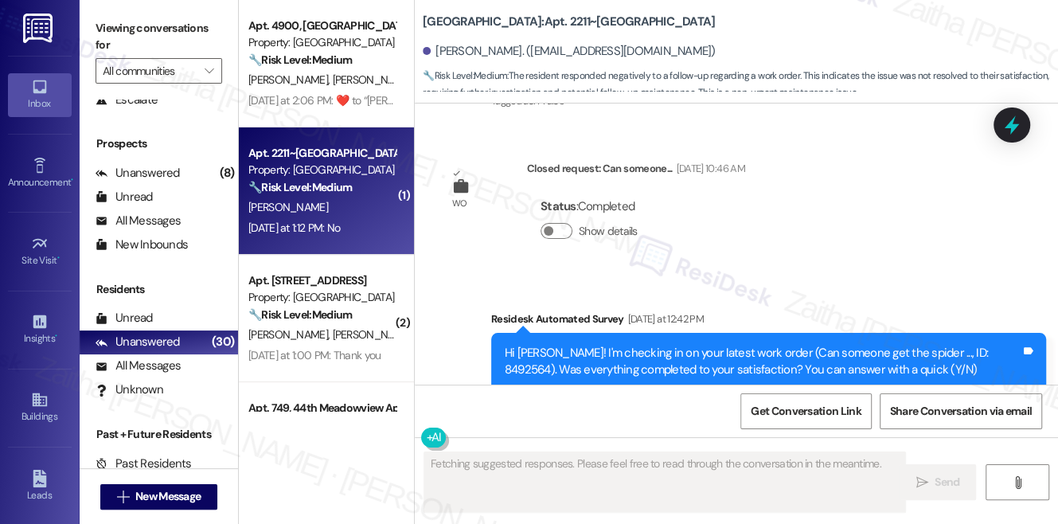
scroll to position [3866, 0]
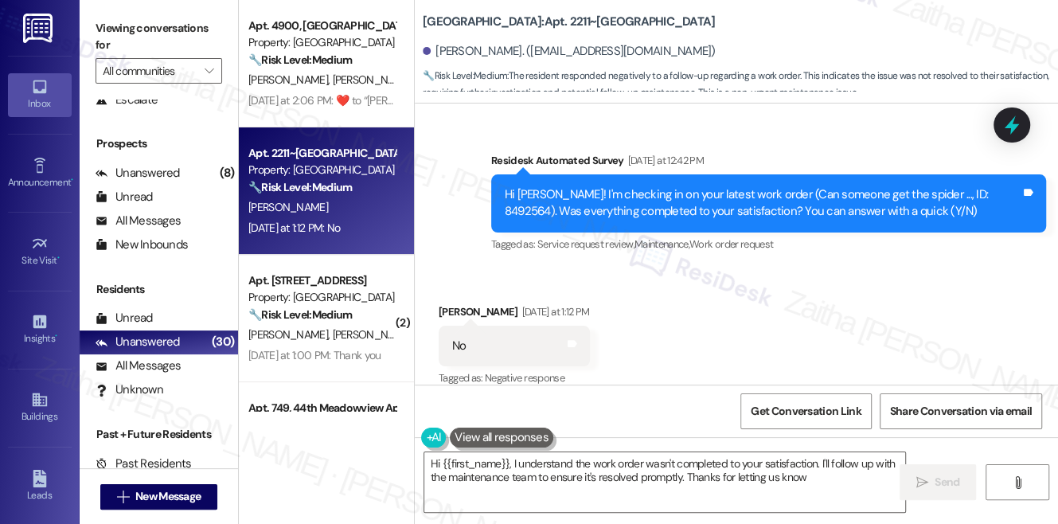
type textarea "Hi {{first_name}}, I understand the work order wasn't completed to your satisfa…"
click at [1000, 118] on icon at bounding box center [1011, 124] width 27 height 27
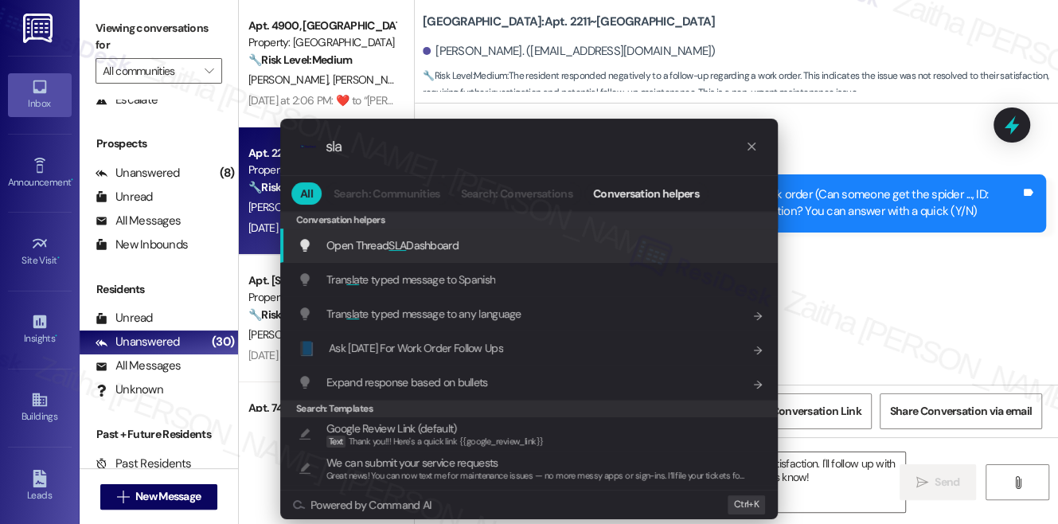
type input "sla"
click at [442, 245] on span "Open Thread SLA Dashboard" at bounding box center [392, 245] width 132 height 14
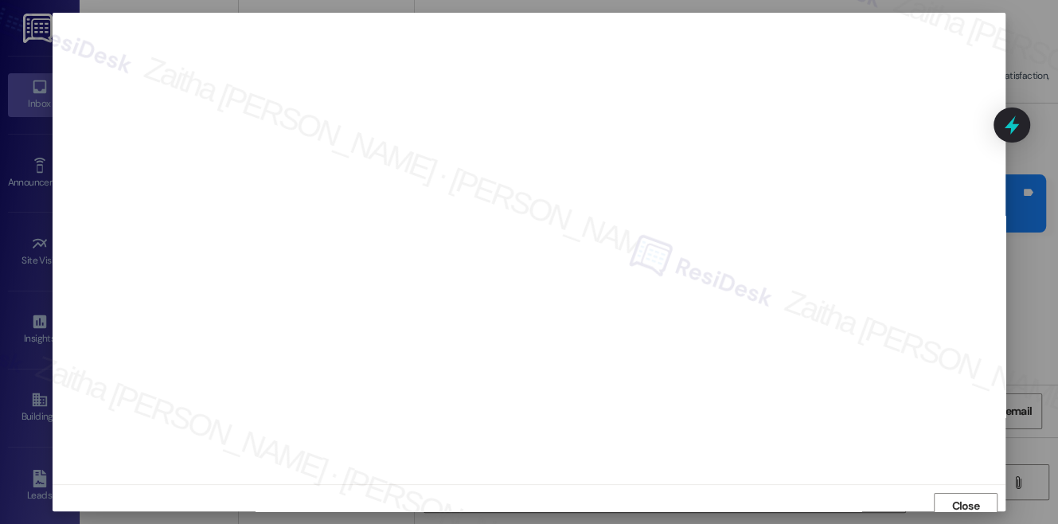
scroll to position [6, 0]
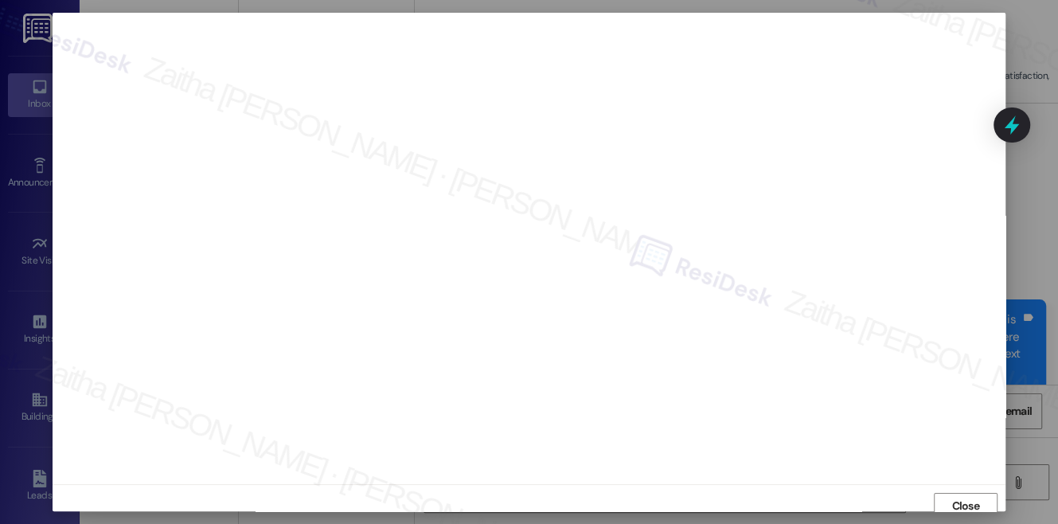
scroll to position [6, 0]
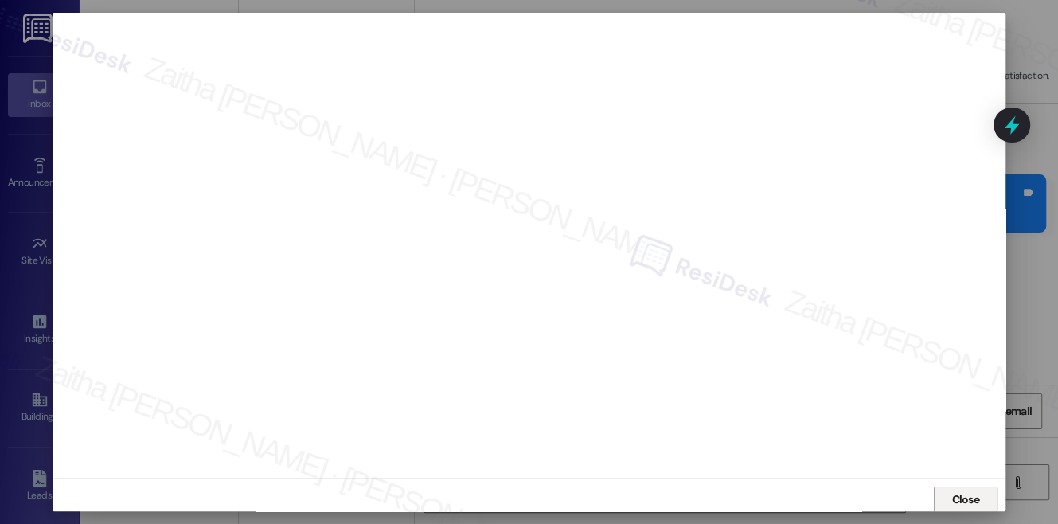
click at [965, 501] on span "Close" at bounding box center [965, 499] width 28 height 17
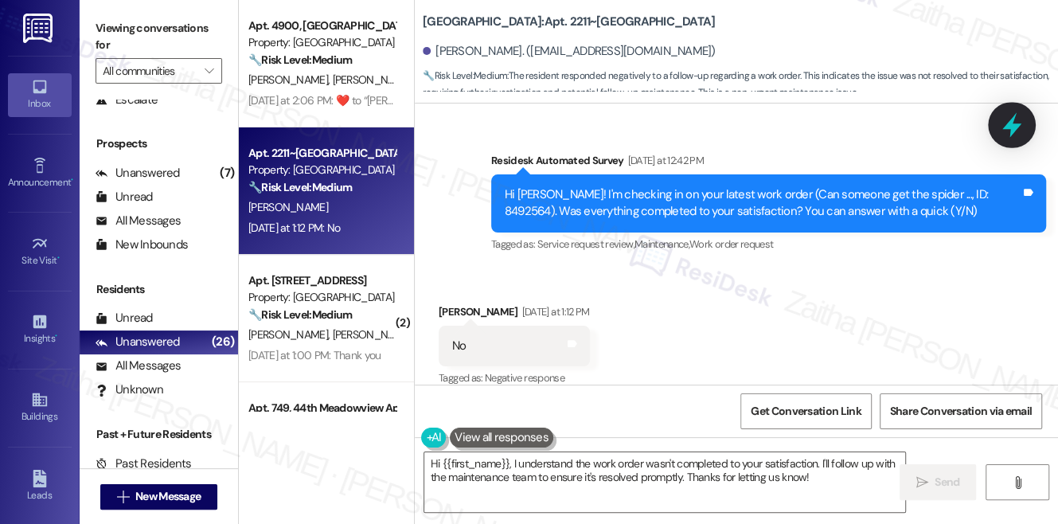
click at [1001, 134] on icon at bounding box center [1011, 124] width 27 height 27
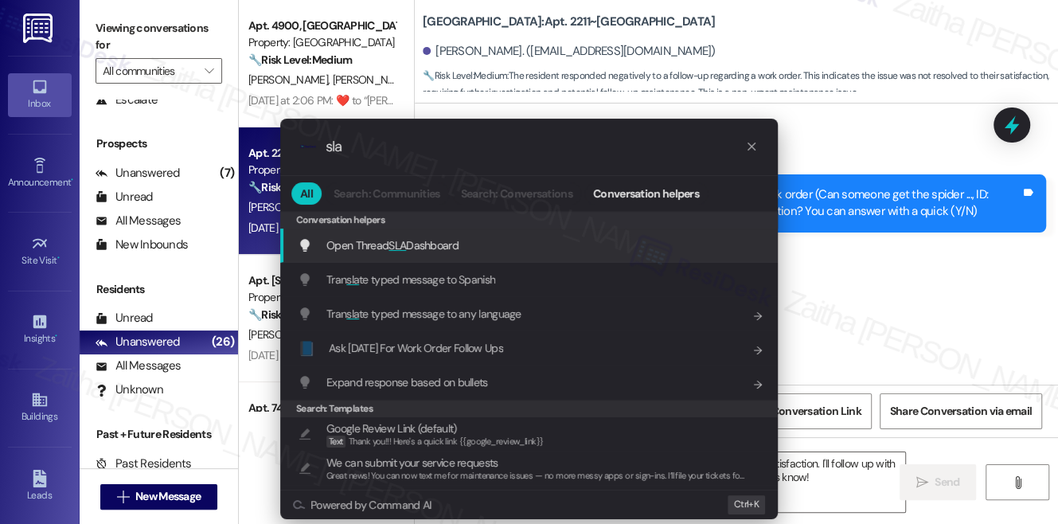
type input "sla"
click at [439, 236] on span "Open Thread SLA Dashboard" at bounding box center [392, 245] width 132 height 18
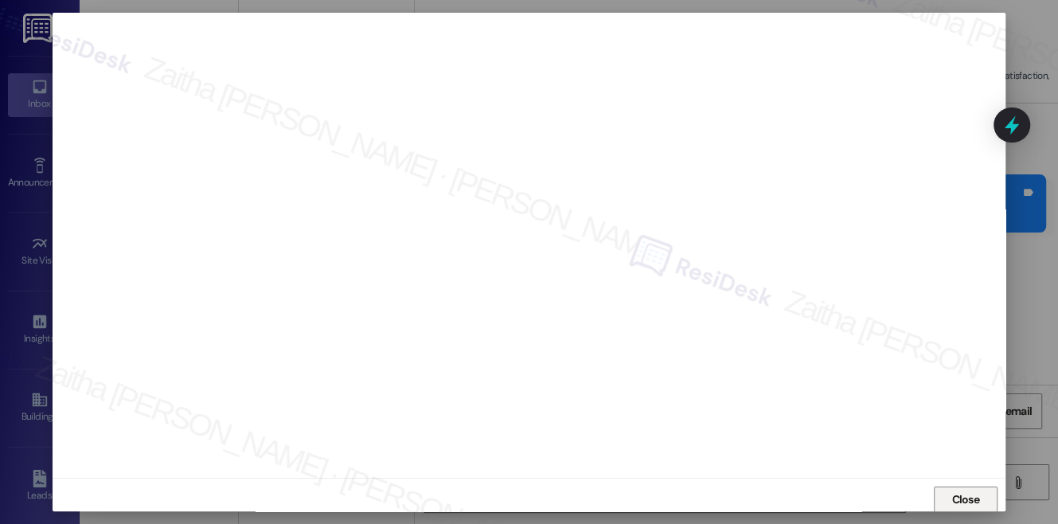
click at [961, 501] on span "Close" at bounding box center [965, 499] width 28 height 17
